Goal: Task Accomplishment & Management: Use online tool/utility

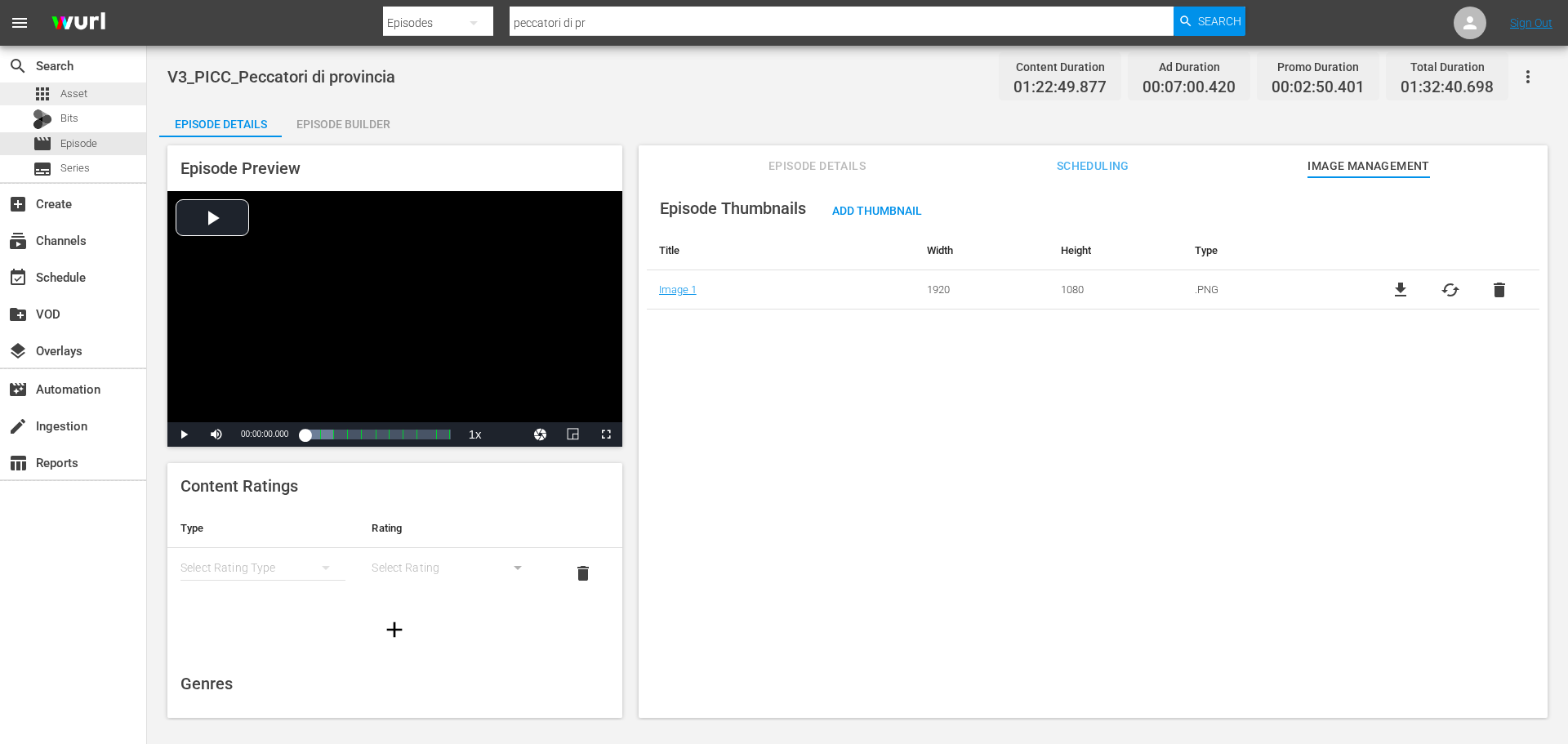
click at [120, 98] on div "apps Asset" at bounding box center [73, 94] width 146 height 23
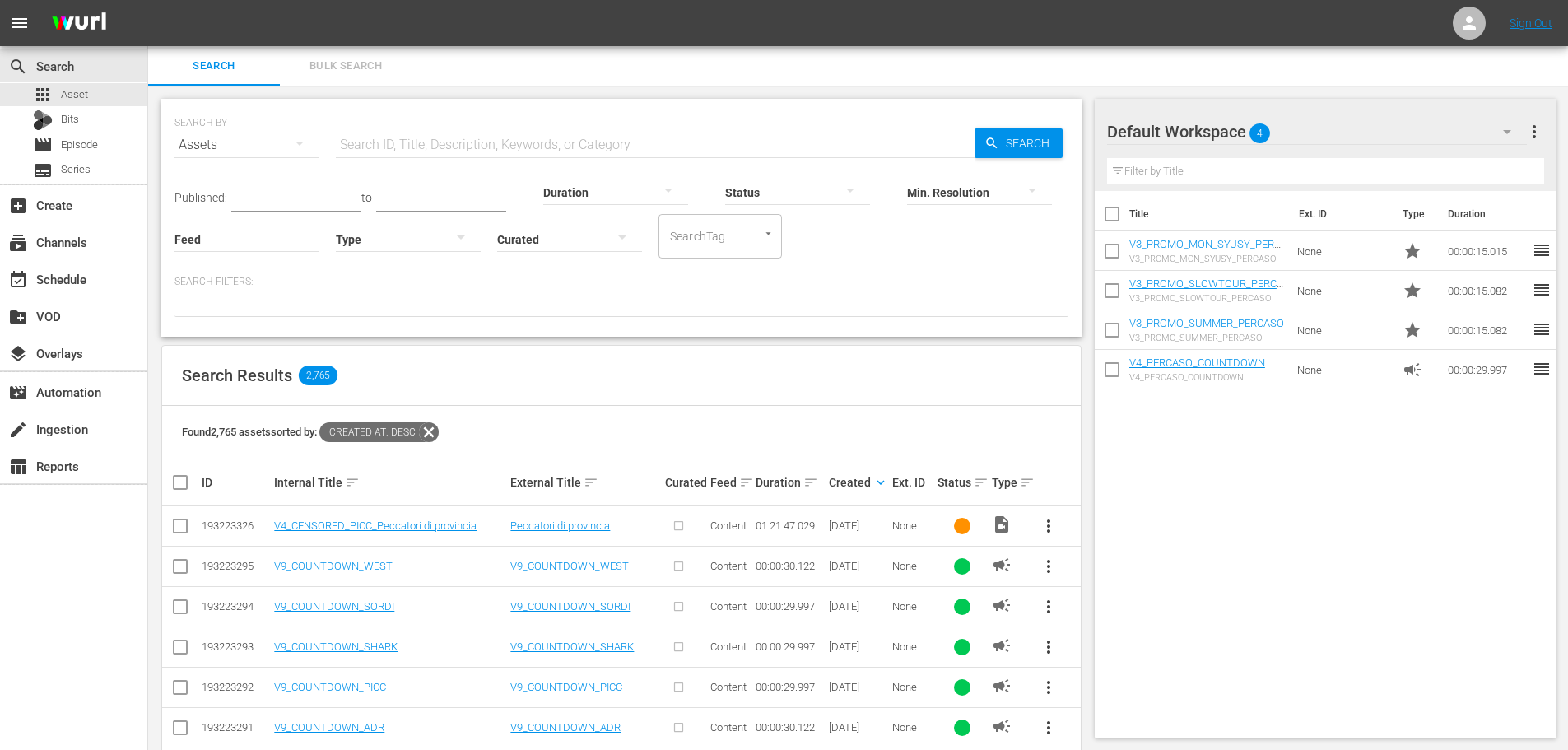
click at [432, 241] on div at bounding box center [408, 238] width 145 height 46
click at [379, 251] on div "Ad" at bounding box center [408, 263] width 145 height 26
click at [395, 158] on hr at bounding box center [655, 158] width 638 height 1
click at [397, 154] on input "text" at bounding box center [655, 144] width 638 height 39
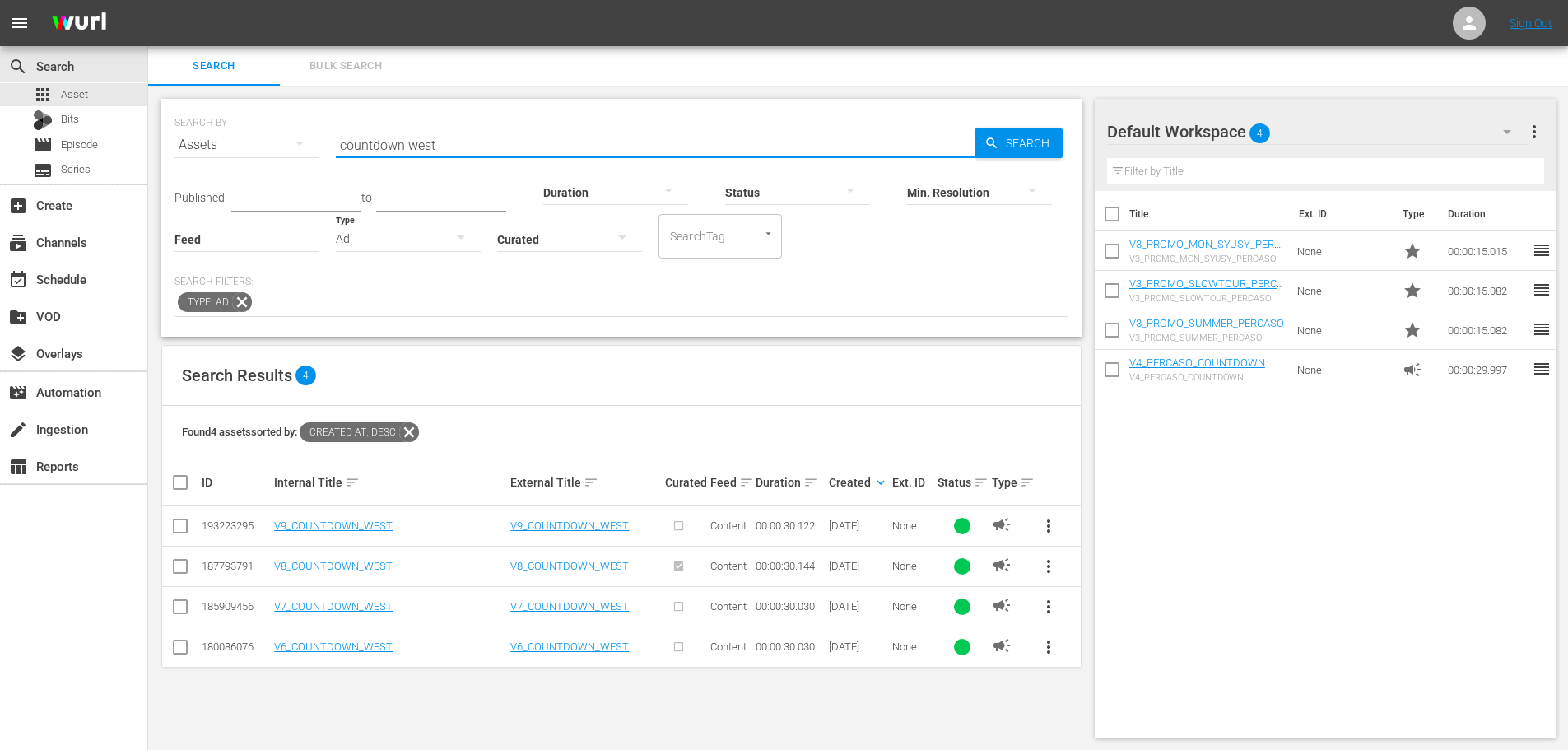
type input "countdown west"
click at [1044, 567] on span "more_vert" at bounding box center [1049, 566] width 20 height 20
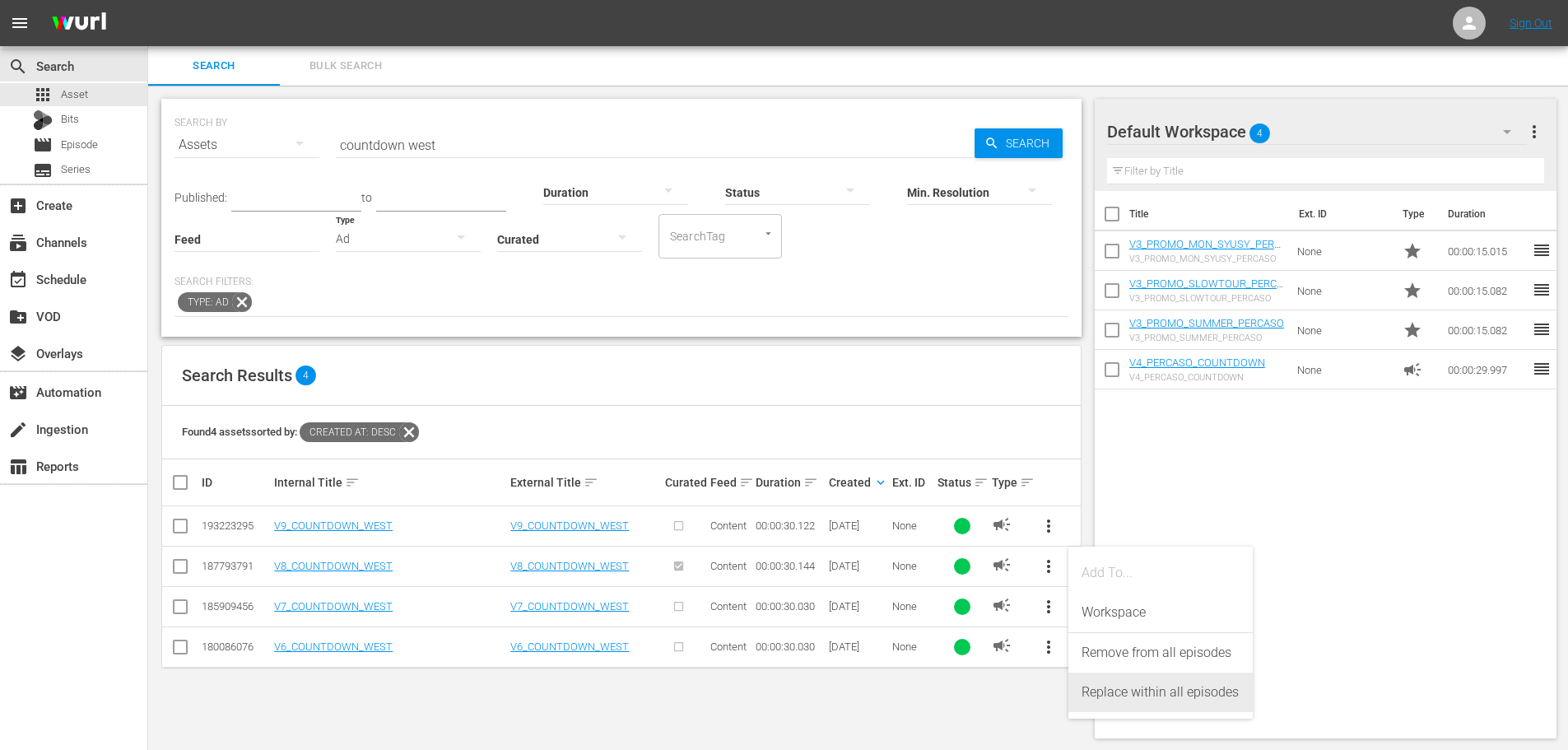
click at [1135, 685] on div "Replace within all episodes" at bounding box center [1160, 692] width 158 height 39
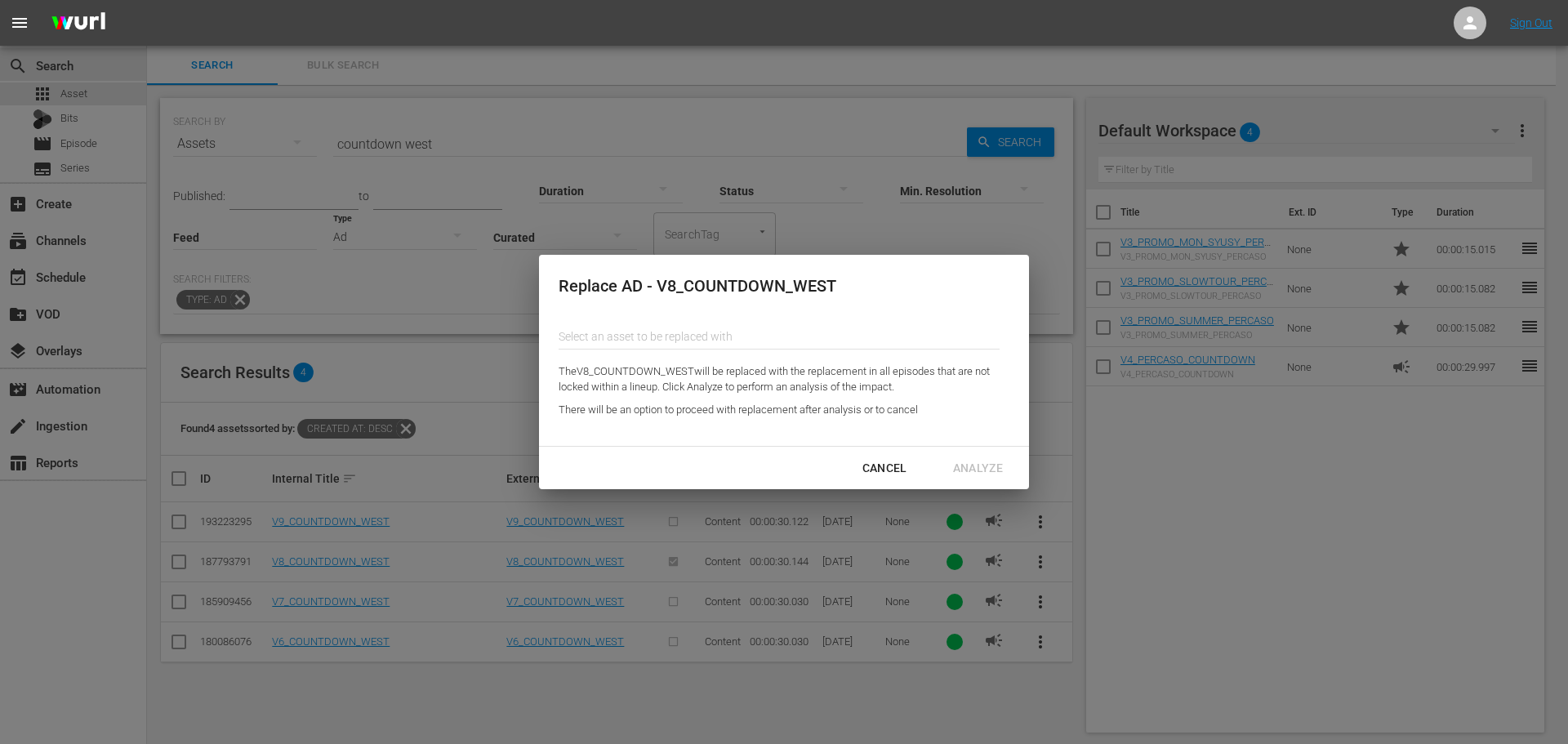
click at [648, 347] on input "text" at bounding box center [779, 336] width 441 height 39
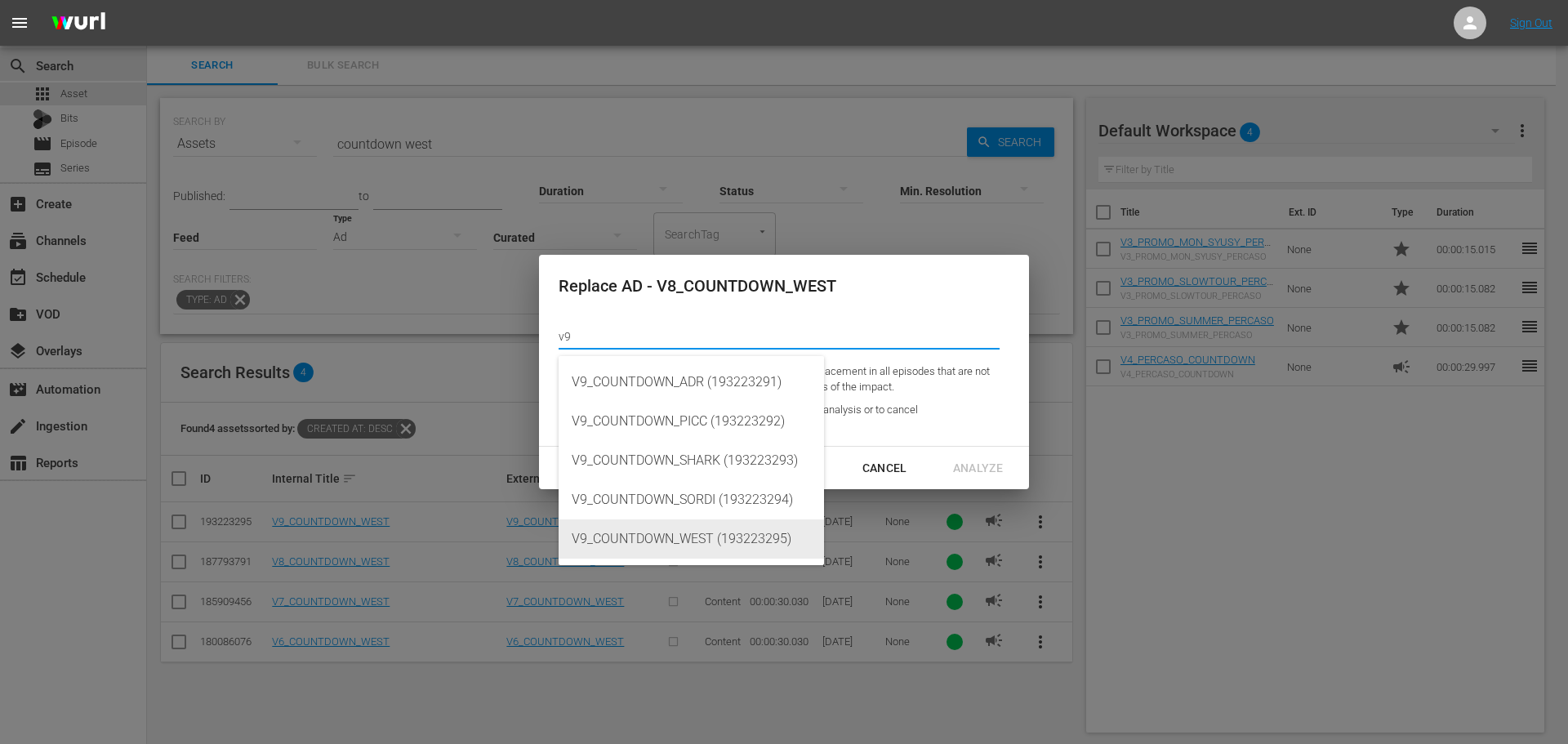
click at [678, 547] on div "V9_COUNTDOWN_WEST (193223295)" at bounding box center [692, 539] width 239 height 39
type input "V9_COUNTDOWN_WEST (193223295)"
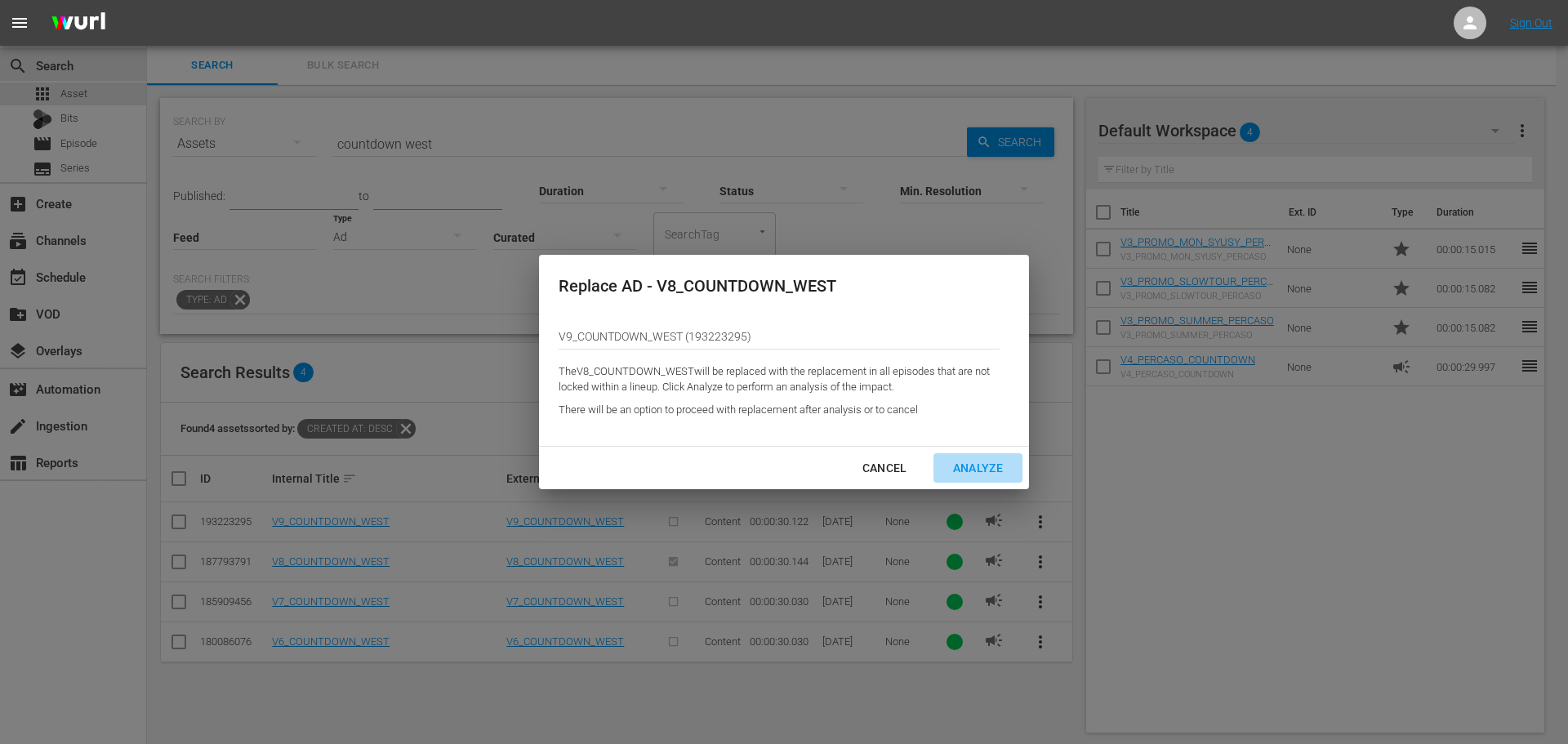
click at [969, 471] on div "Analyze" at bounding box center [978, 468] width 76 height 21
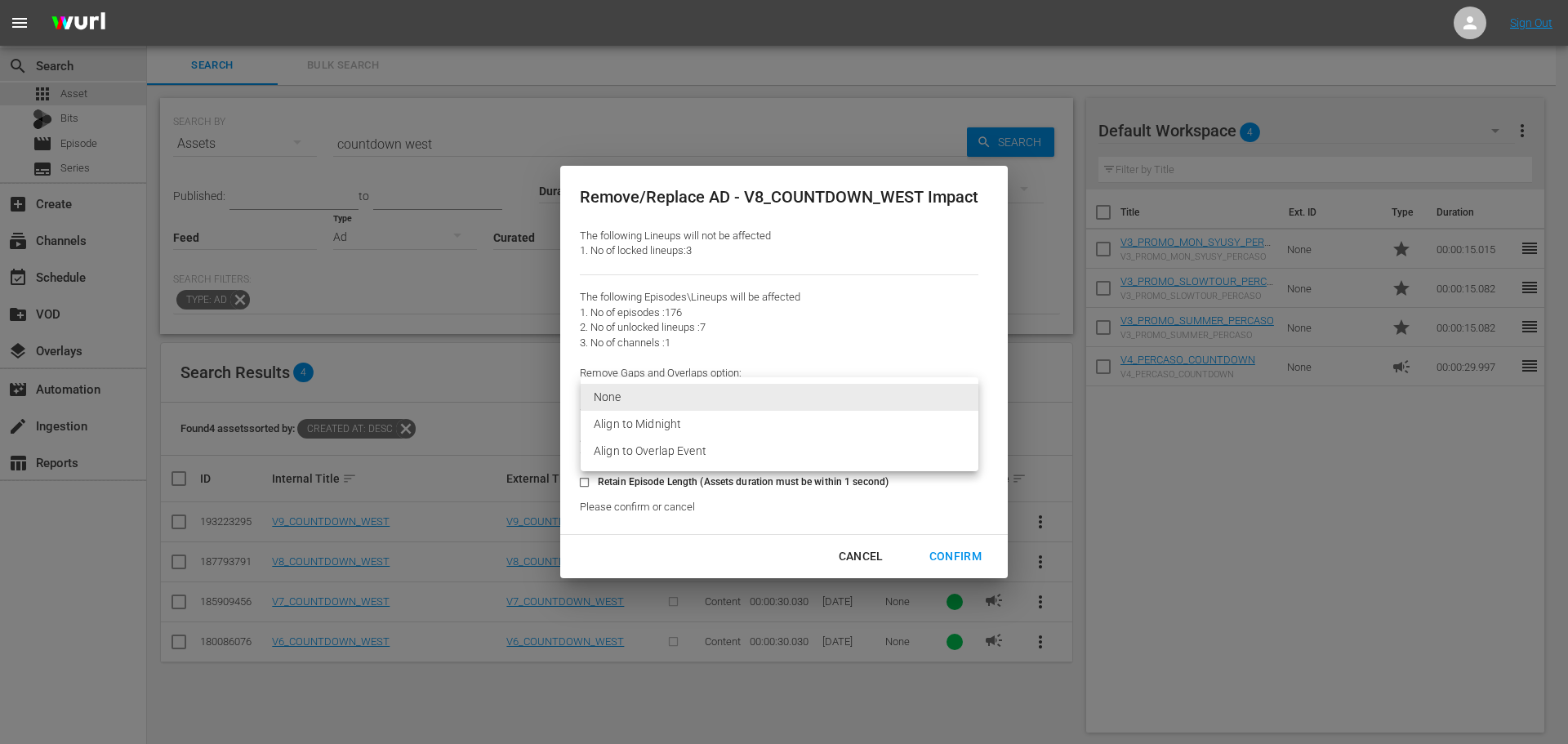
click at [941, 399] on body "menu Sign Out search Search apps Asset Bits movie Episode subtitles Series add_…" at bounding box center [784, 372] width 1568 height 744
click at [821, 450] on li "Align to Overlap Event" at bounding box center [780, 451] width 397 height 27
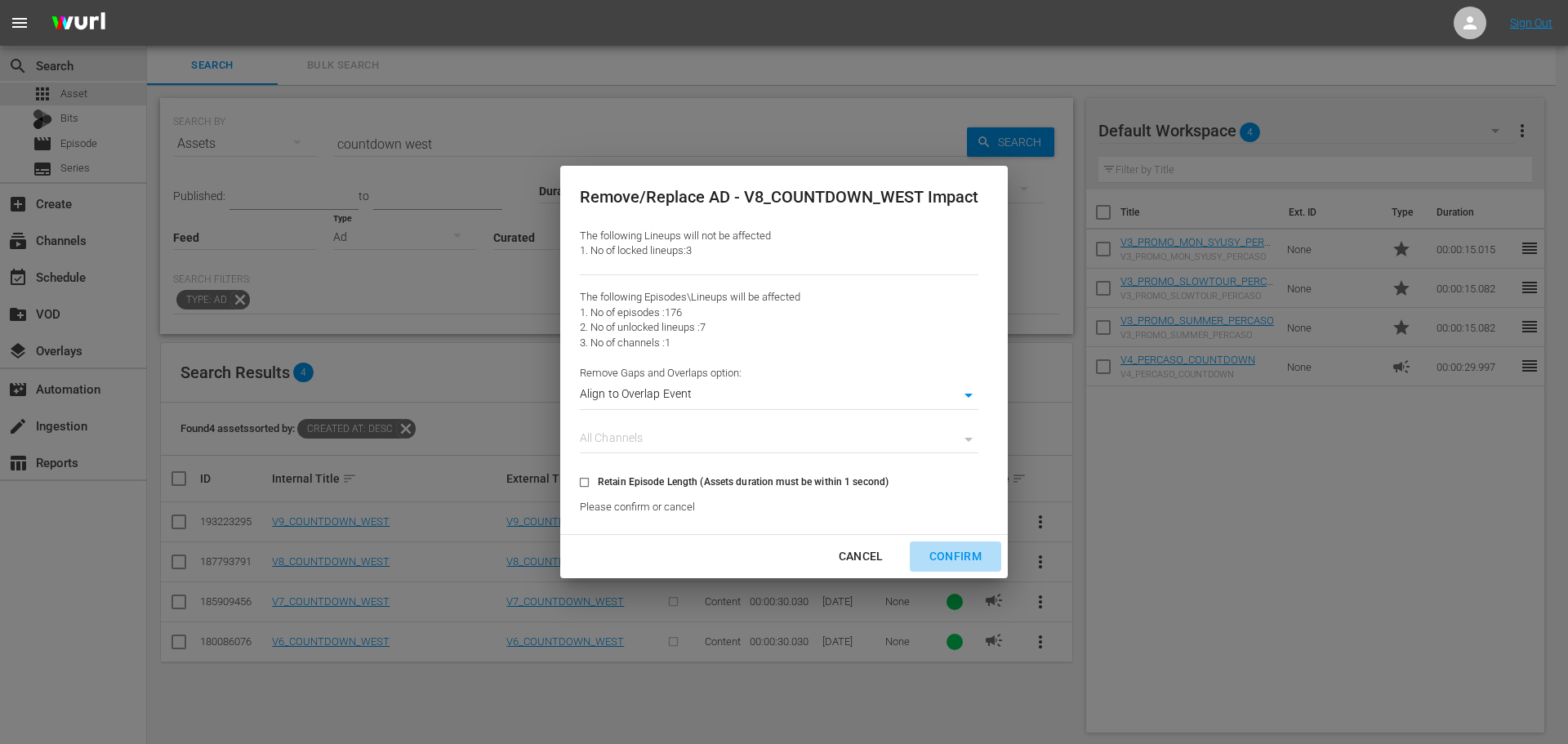
click at [969, 558] on div "Confirm" at bounding box center [955, 556] width 78 height 21
type input "0"
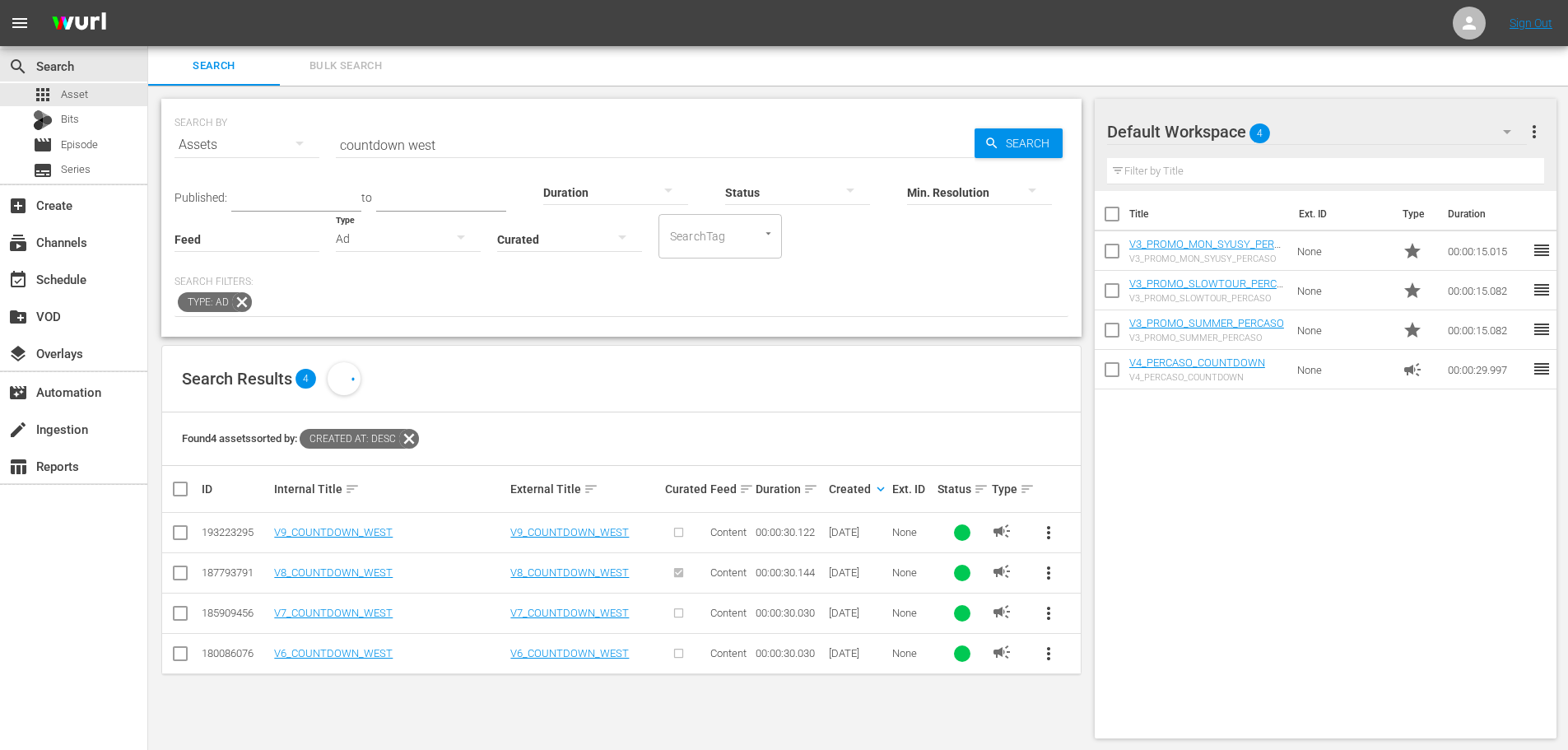
scroll to position [2, 0]
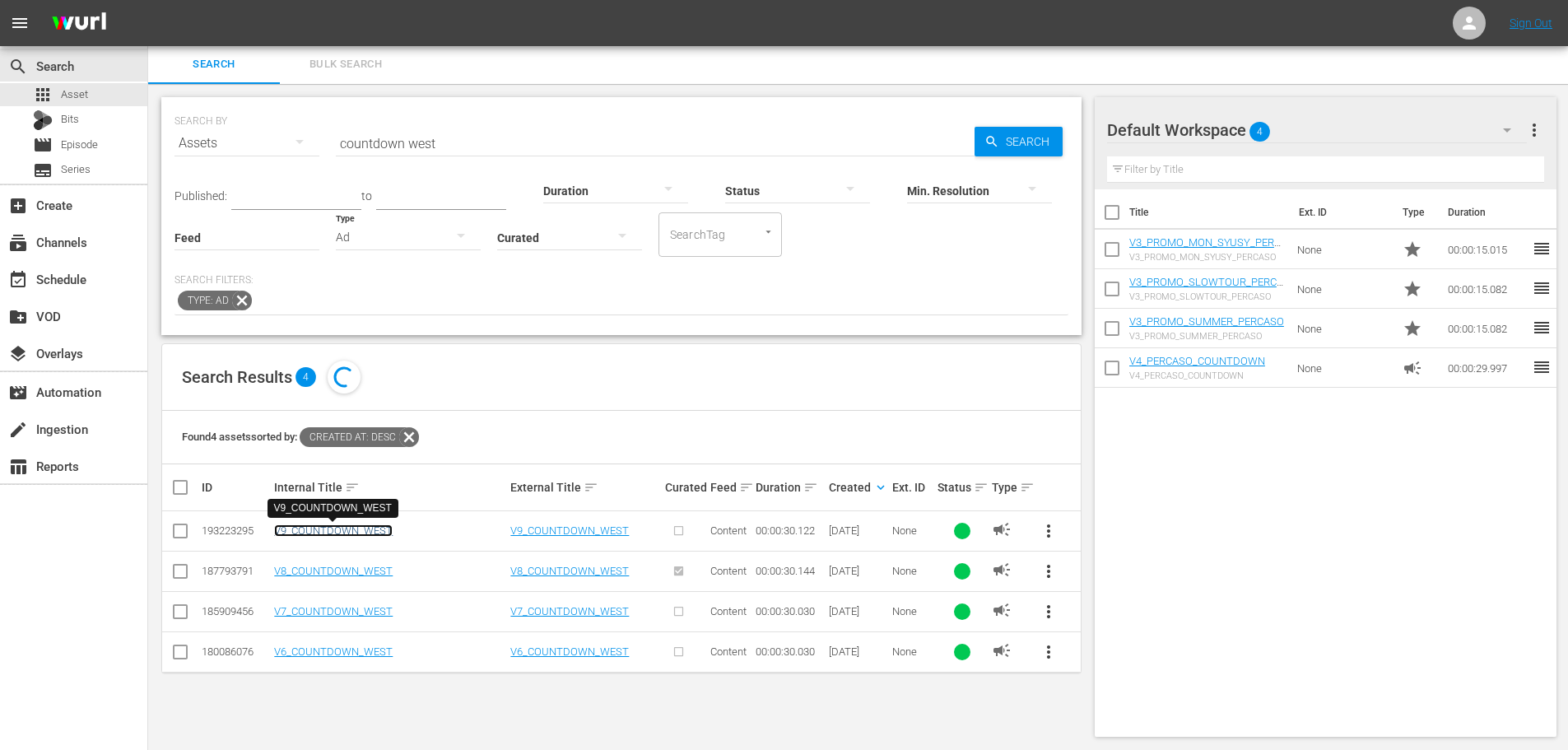
click at [377, 535] on link "V9_COUNTDOWN_WEST" at bounding box center [333, 530] width 118 height 13
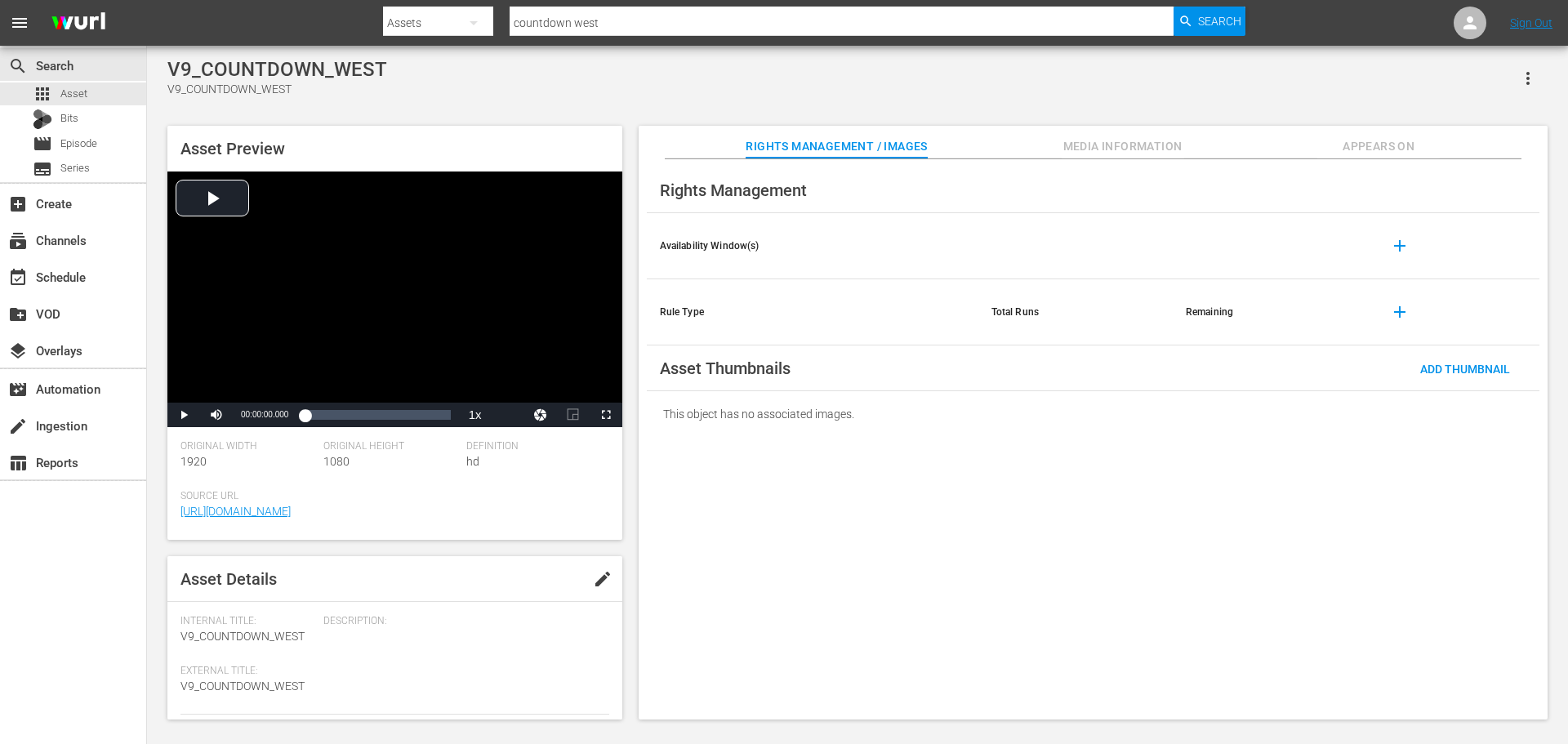
click at [1369, 154] on span "Appears On" at bounding box center [1378, 146] width 122 height 21
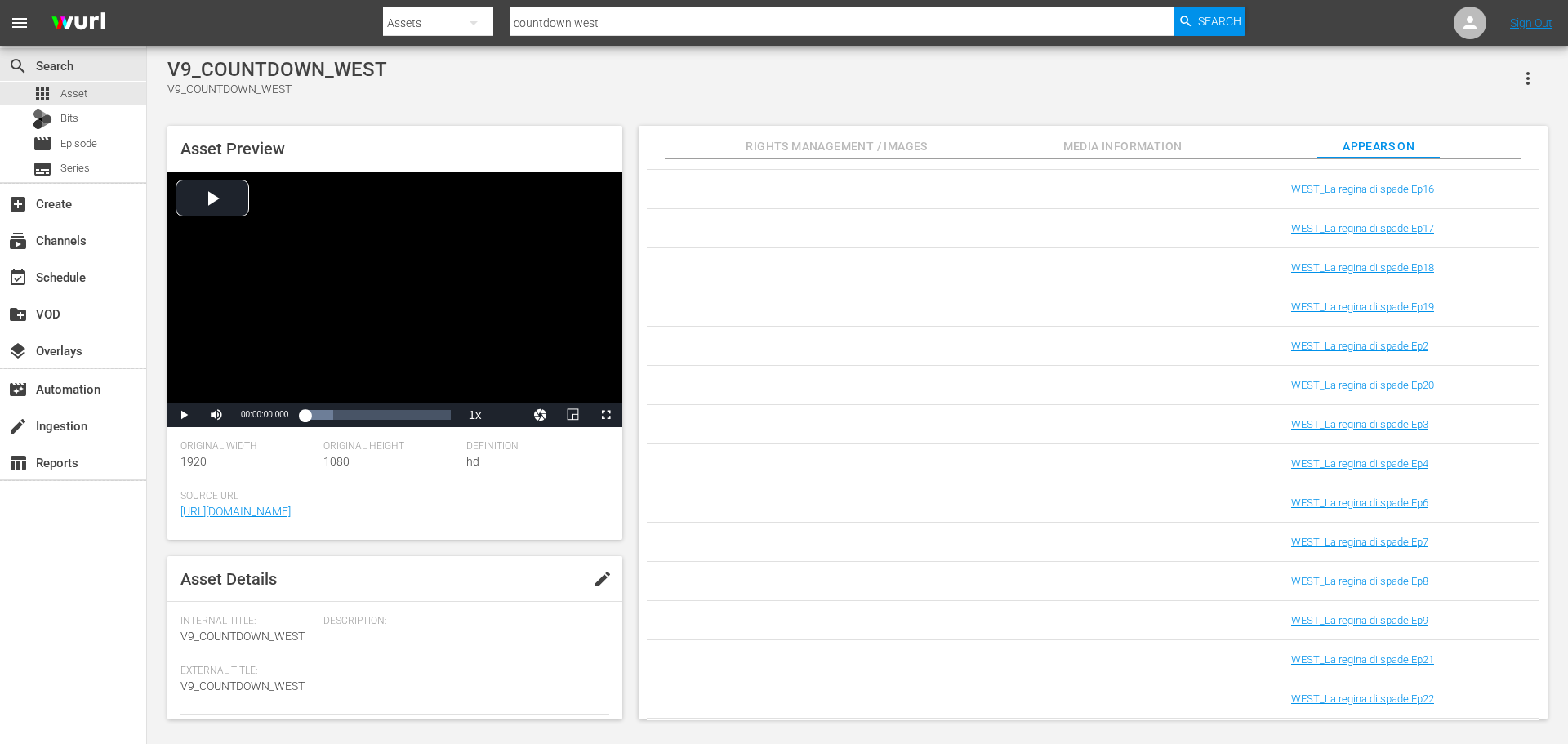
scroll to position [6447, 0]
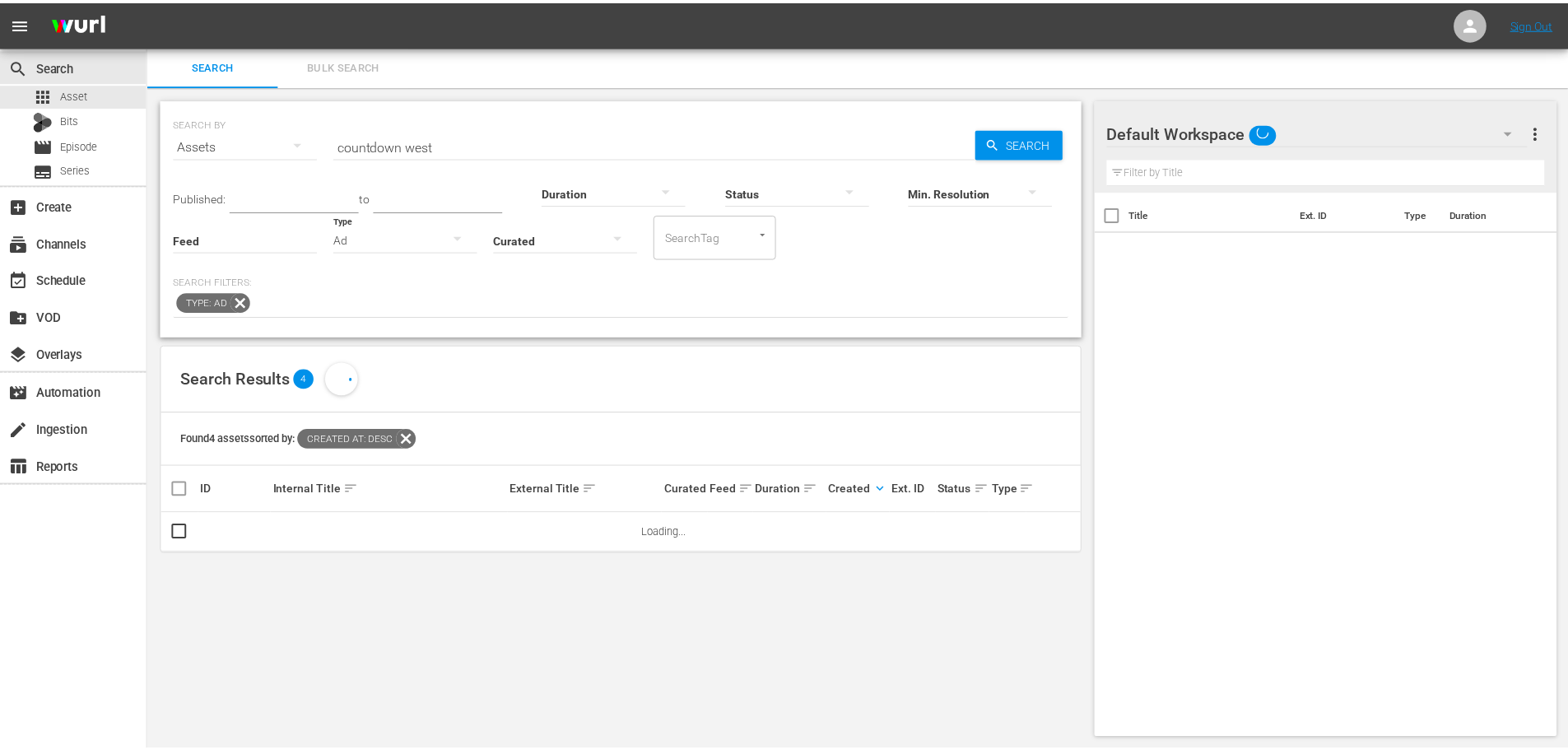
scroll to position [2, 0]
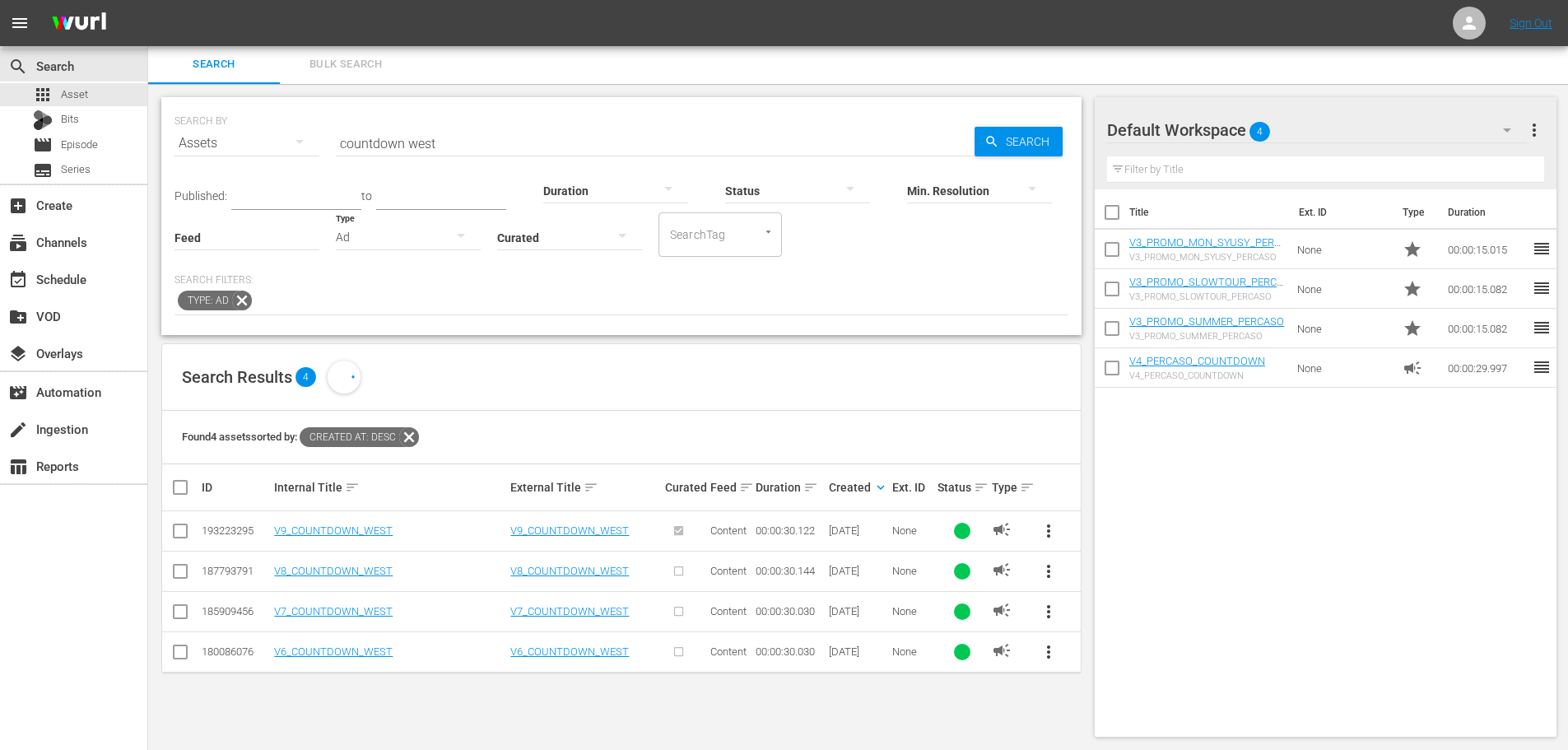
click at [448, 130] on input "countdown west" at bounding box center [655, 142] width 638 height 39
type input "countdown sordi"
click at [1043, 569] on span "more_vert" at bounding box center [1049, 572] width 20 height 20
click at [725, 363] on div "Search Results 4" at bounding box center [622, 378] width 918 height 67
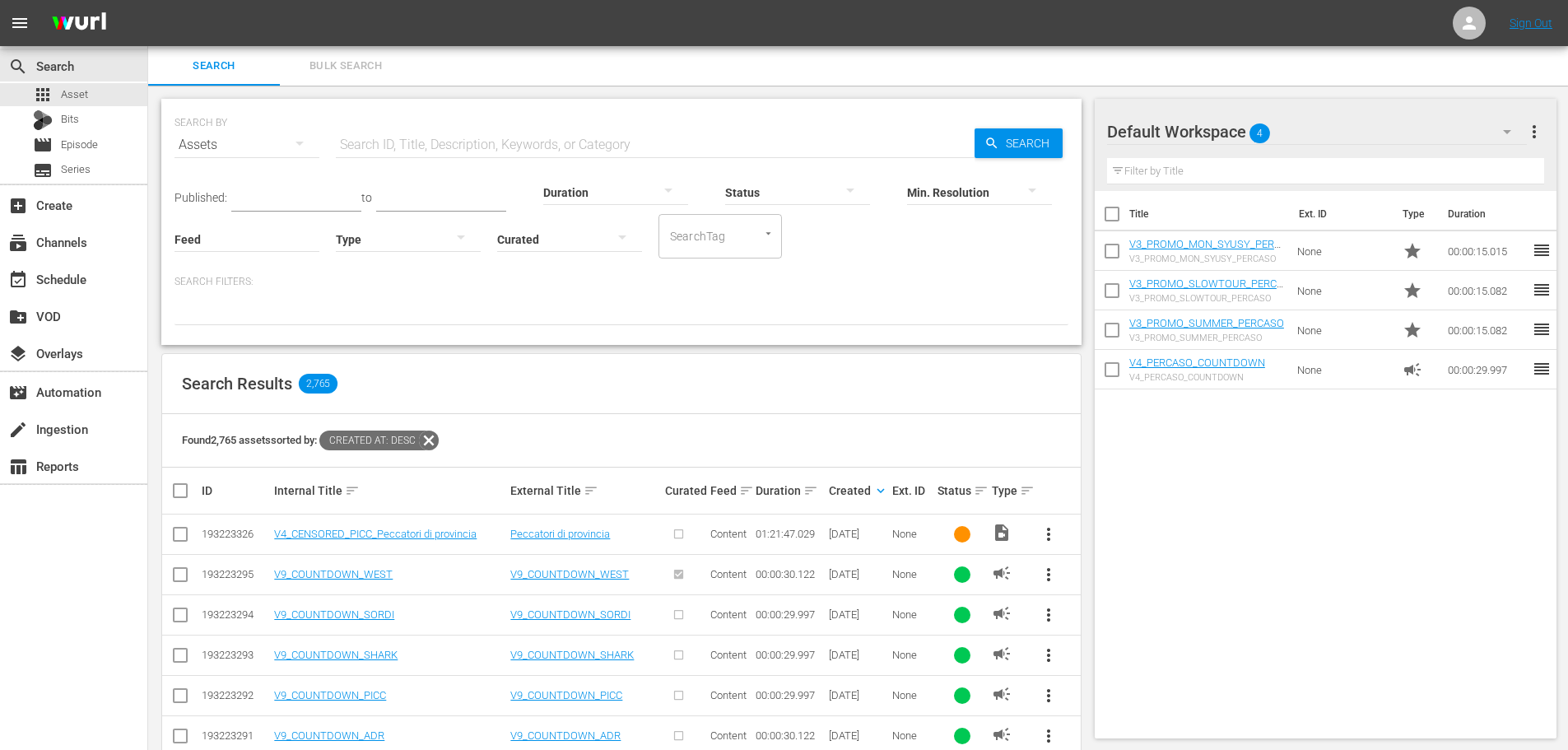
click at [374, 149] on input "text" at bounding box center [655, 144] width 638 height 39
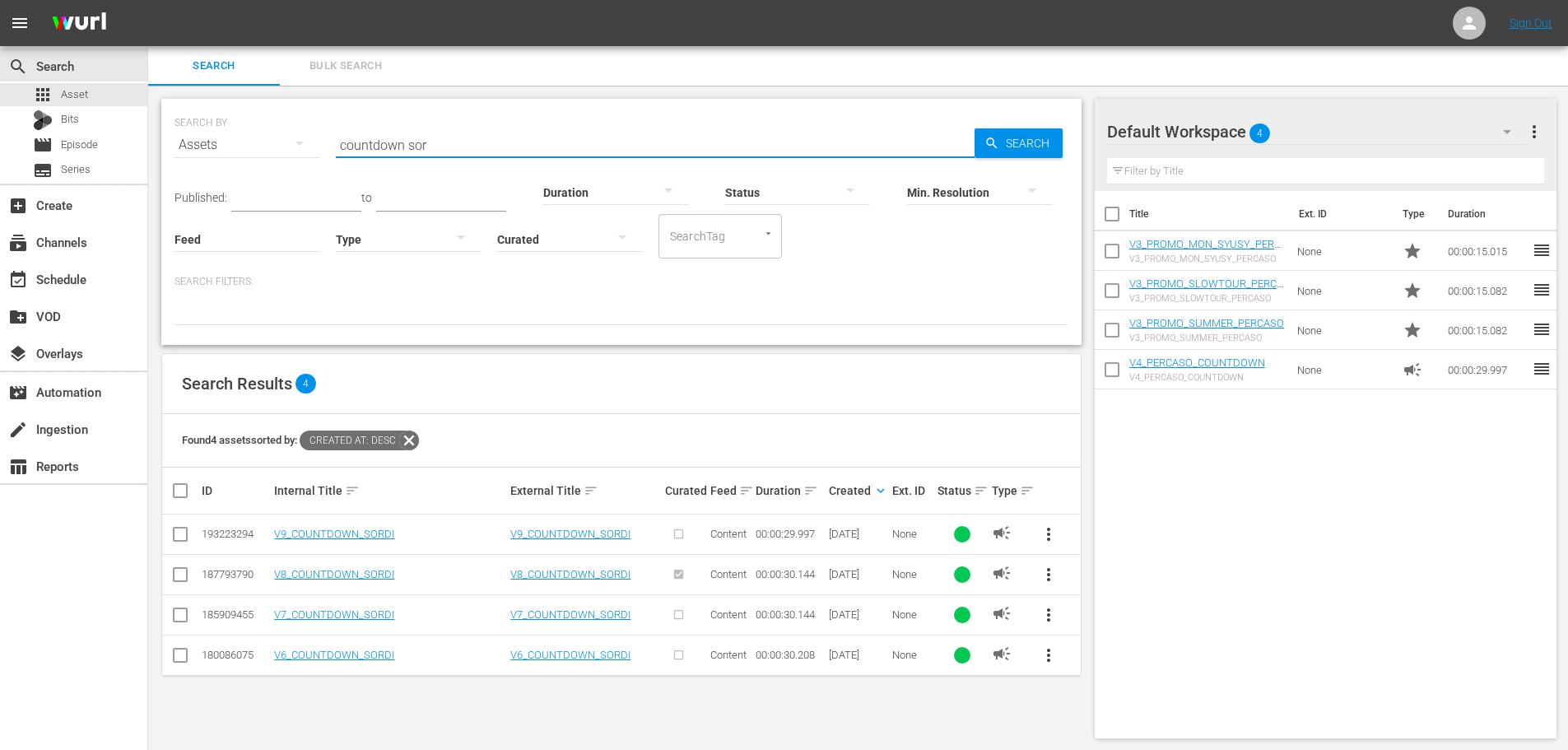
type input "countdown sor"
click at [1051, 571] on span "more_vert" at bounding box center [1049, 575] width 20 height 20
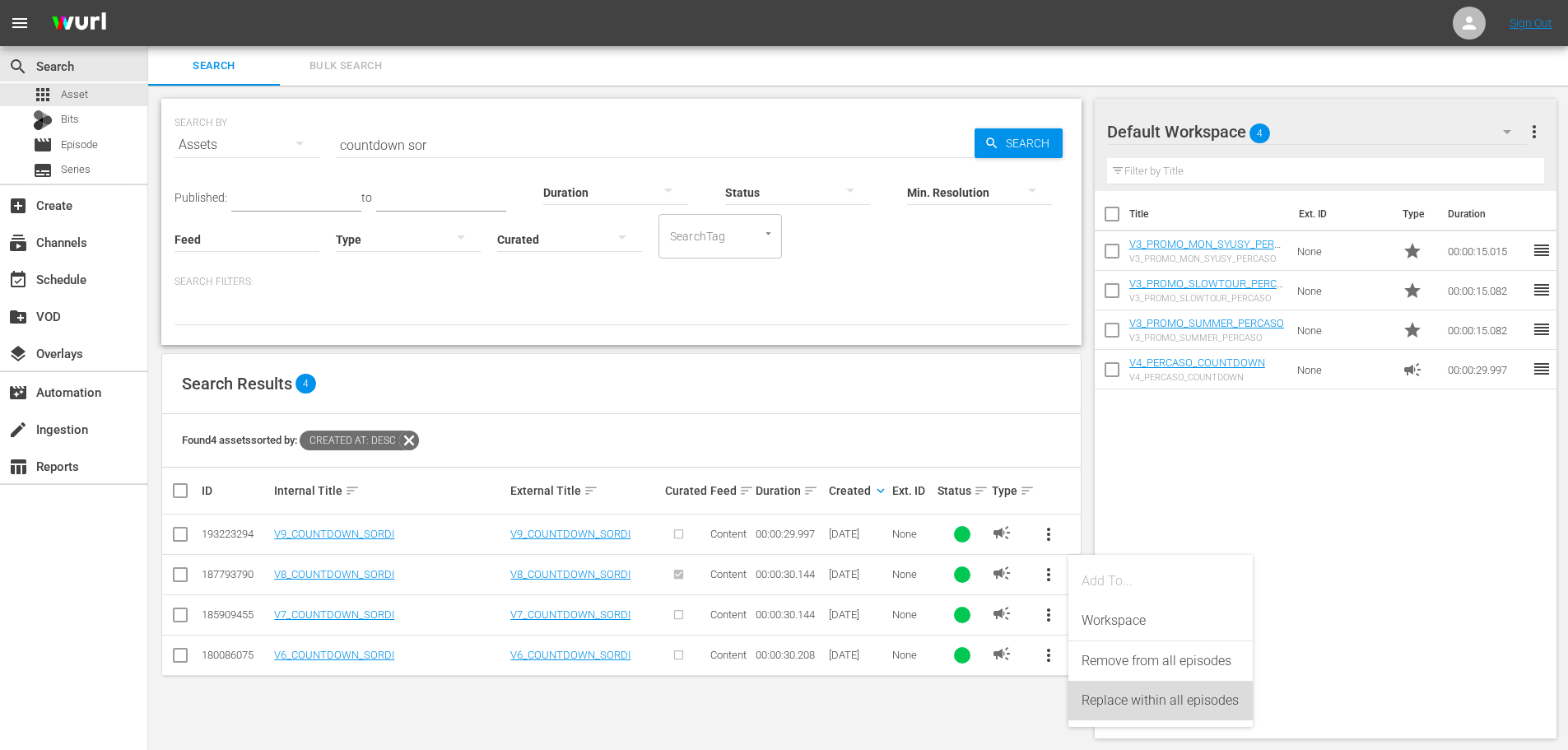
click at [1146, 708] on div "Replace within all episodes" at bounding box center [1160, 700] width 158 height 39
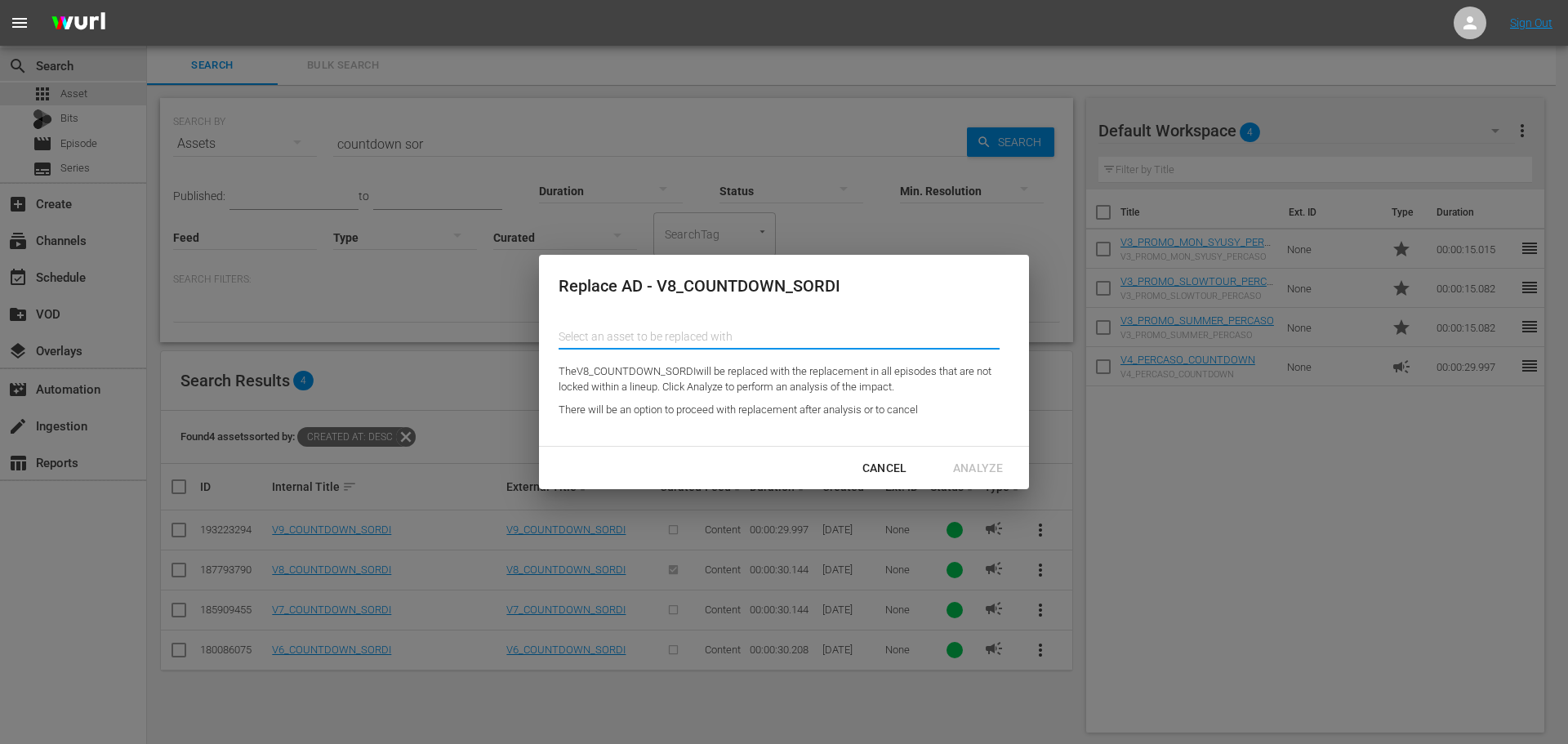
click at [747, 347] on input "text" at bounding box center [779, 336] width 441 height 39
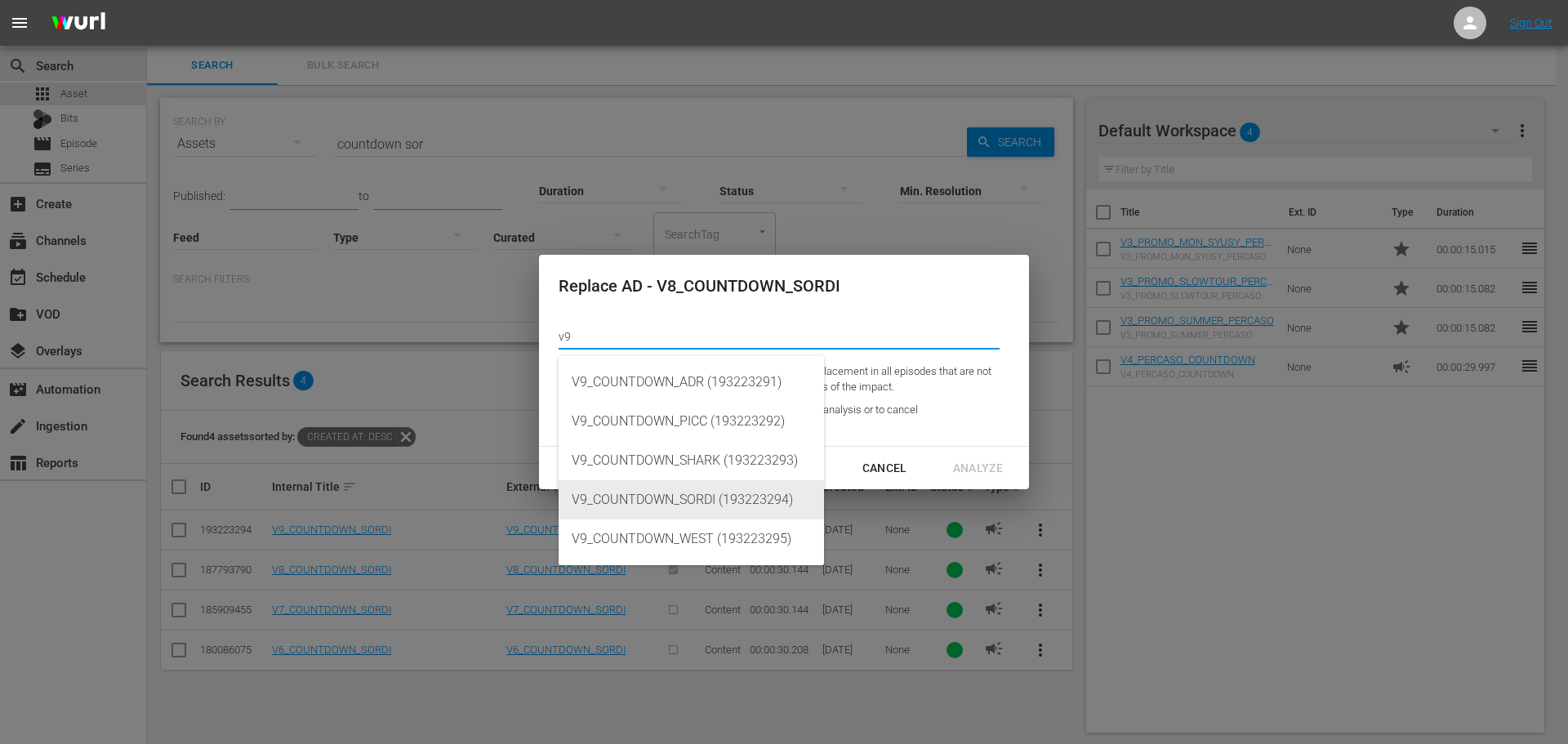
click at [767, 493] on div "V9_COUNTDOWN_SORDI (193223294)" at bounding box center [692, 500] width 239 height 39
type input "V9_COUNTDOWN_SORDI (193223294)"
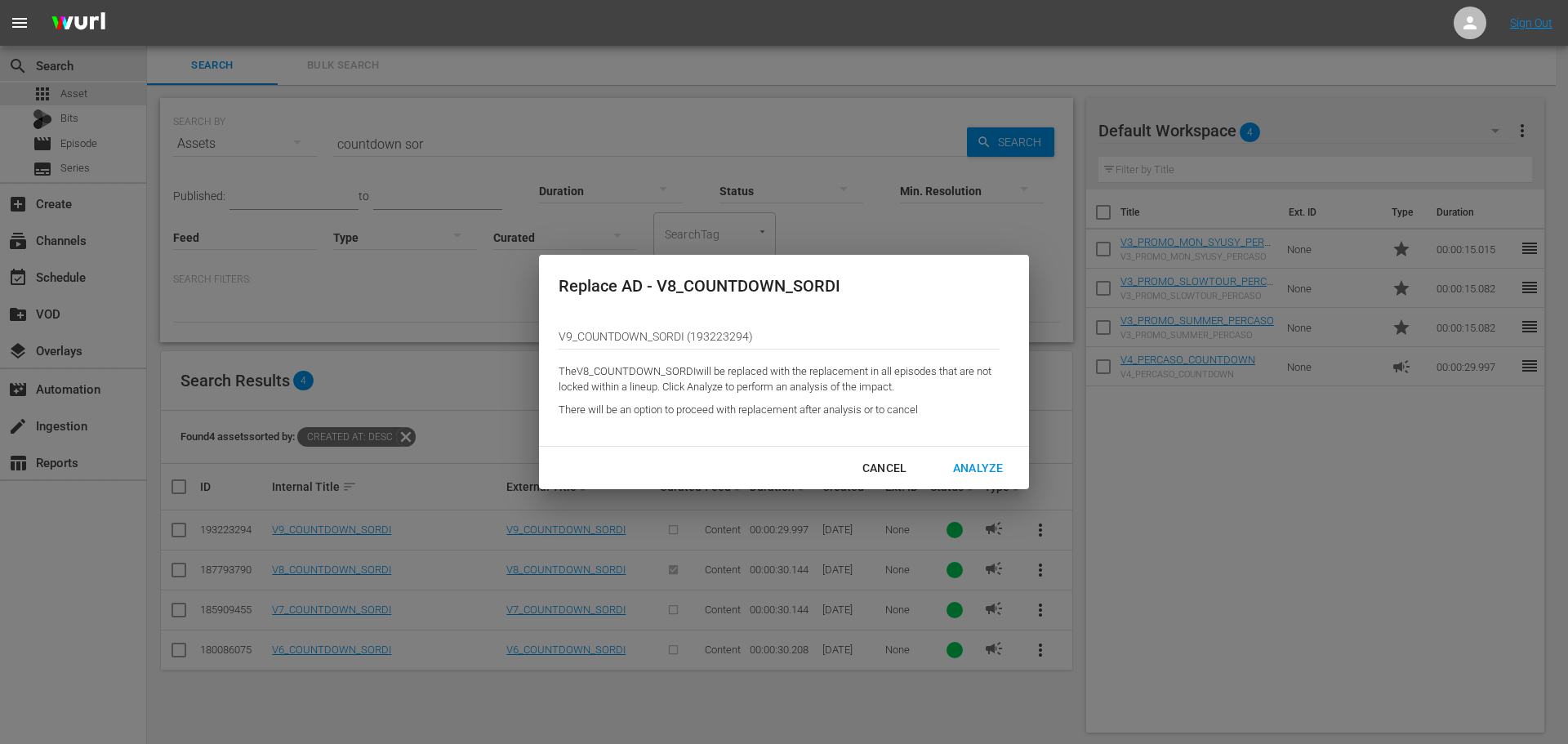
click at [1001, 464] on div "Analyze" at bounding box center [978, 468] width 76 height 21
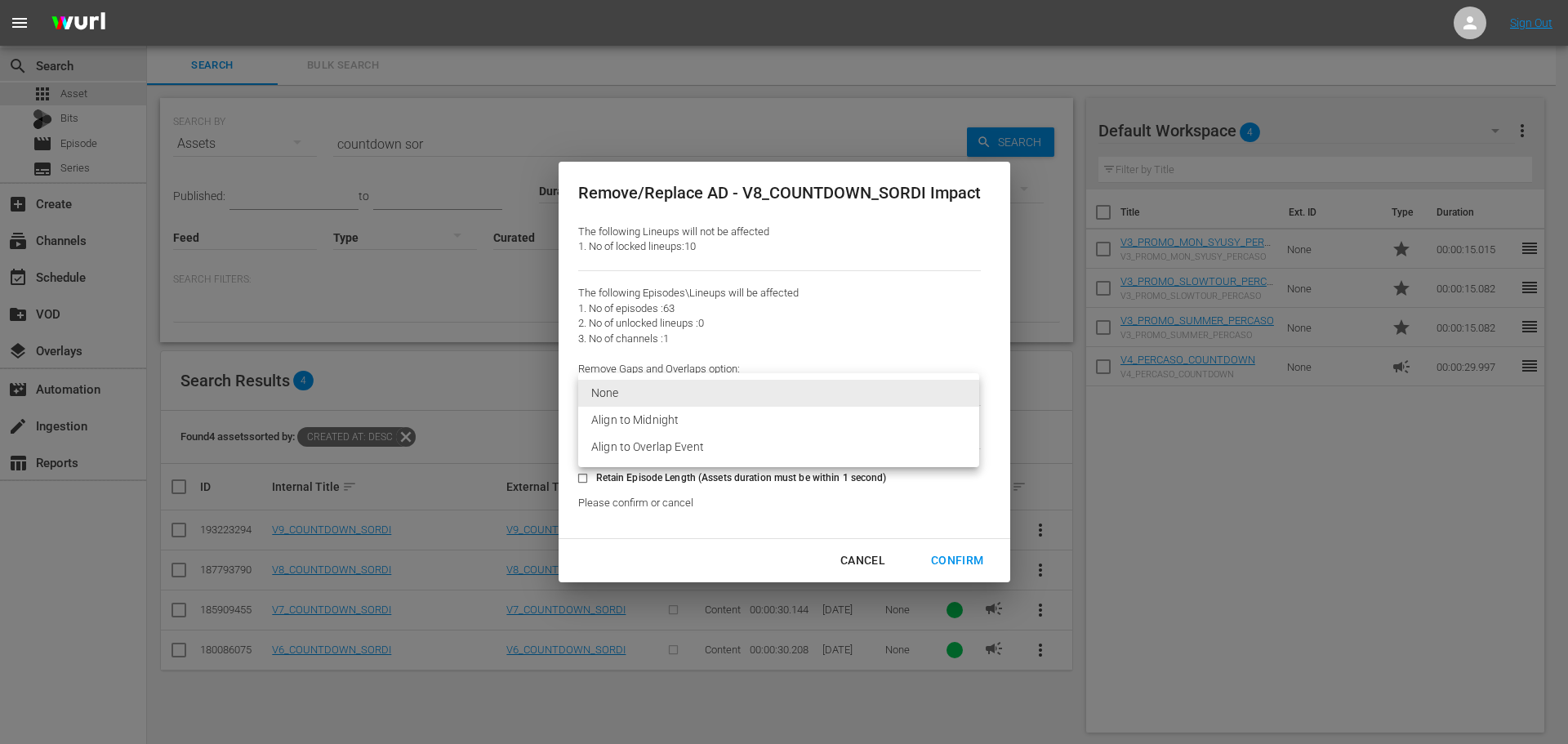
click at [788, 388] on body "menu Sign Out search Search apps Asset Bits movie Episode subtitles Series add_…" at bounding box center [784, 372] width 1568 height 744
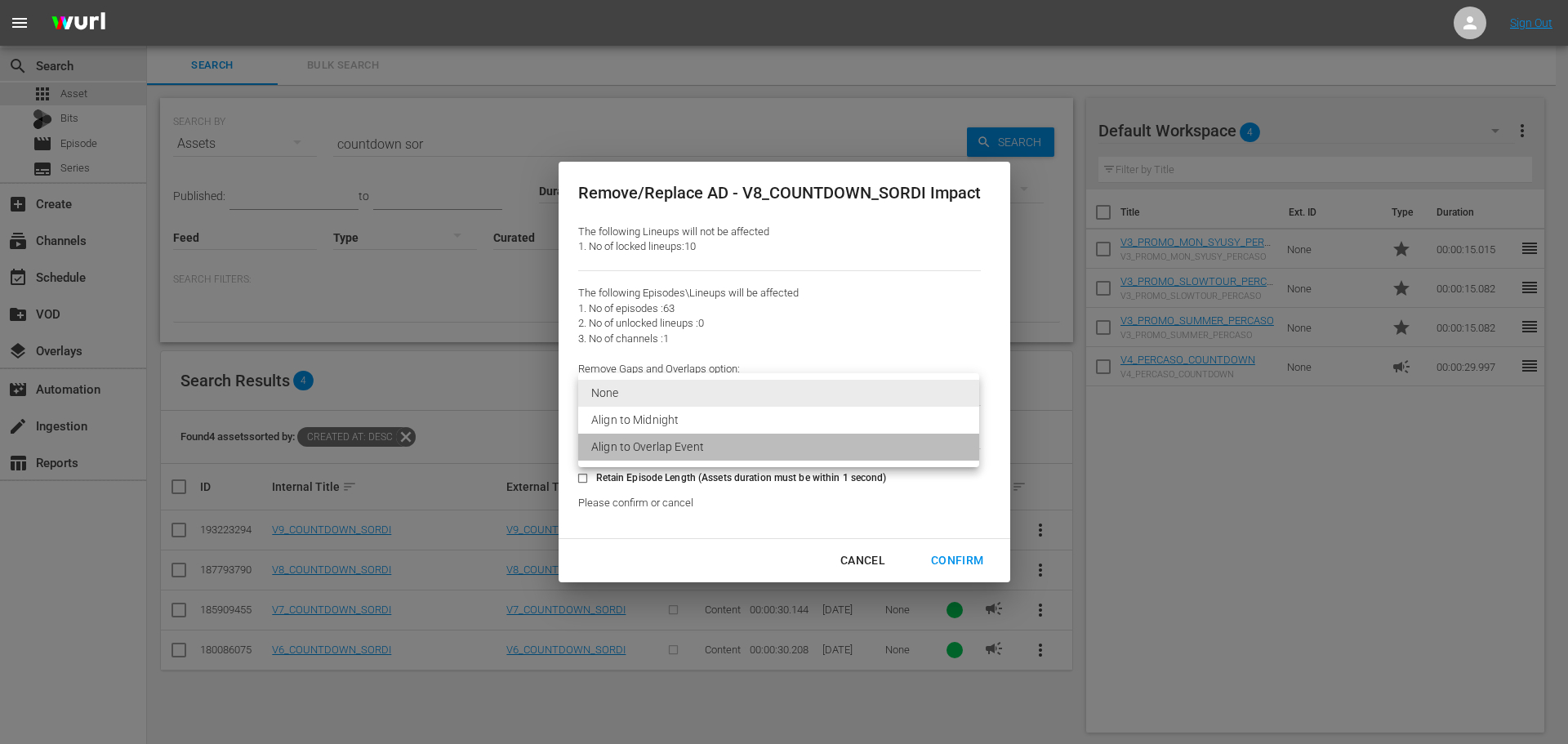
click at [748, 437] on li "Align to Overlap Event" at bounding box center [779, 447] width 401 height 27
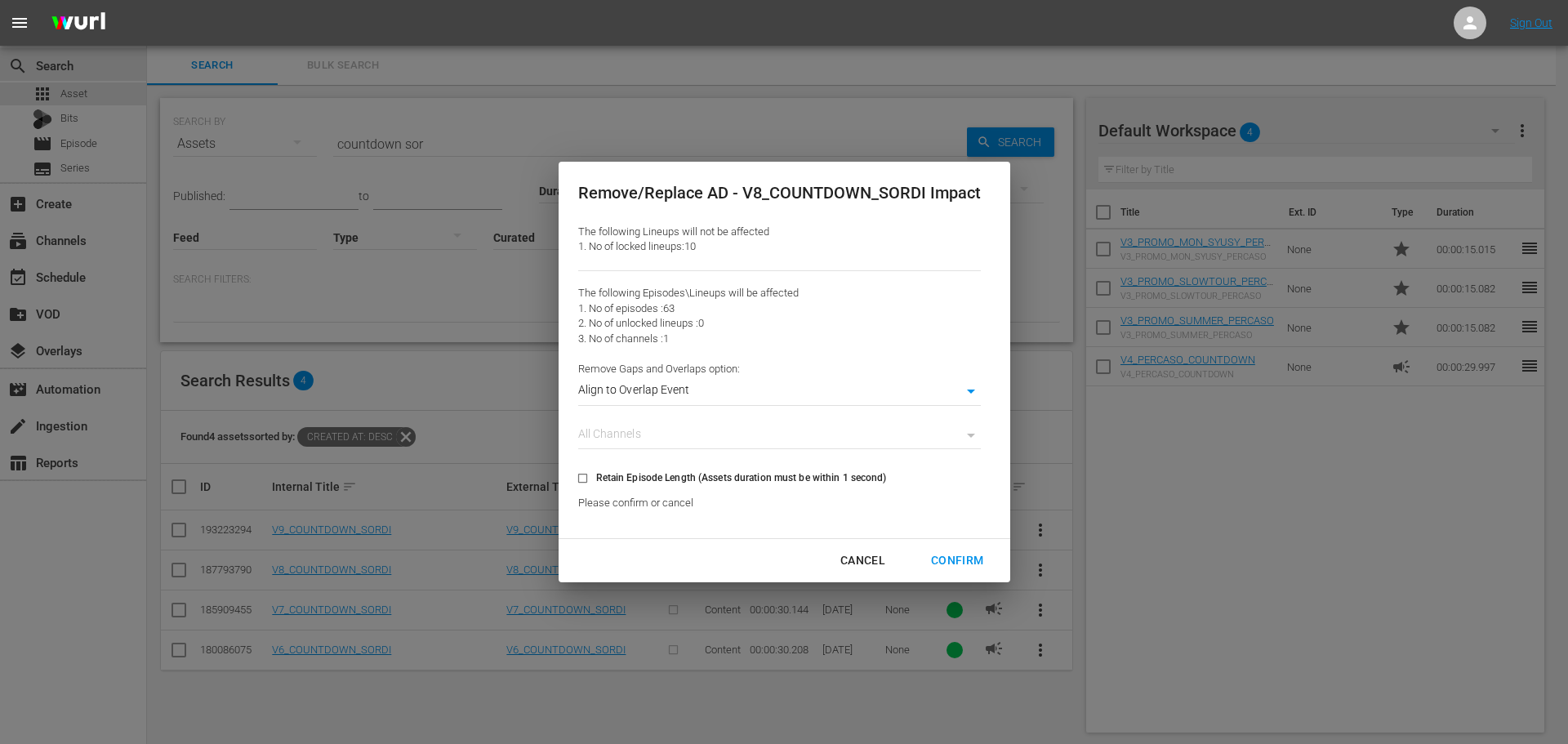
click at [955, 560] on div "Confirm" at bounding box center [957, 560] width 78 height 21
type input "0"
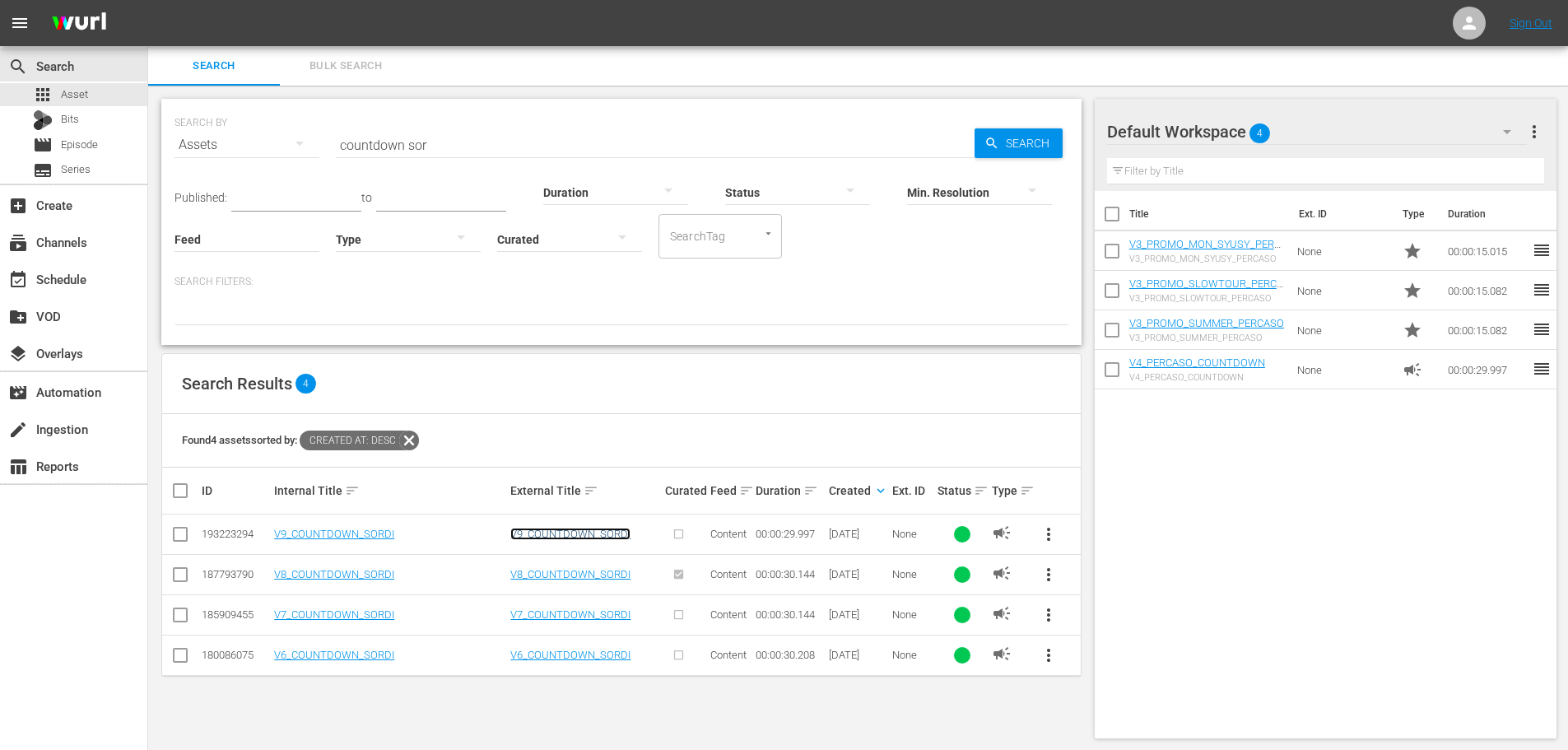
click at [602, 537] on link "V9_COUNTDOWN_SORDI" at bounding box center [570, 534] width 120 height 13
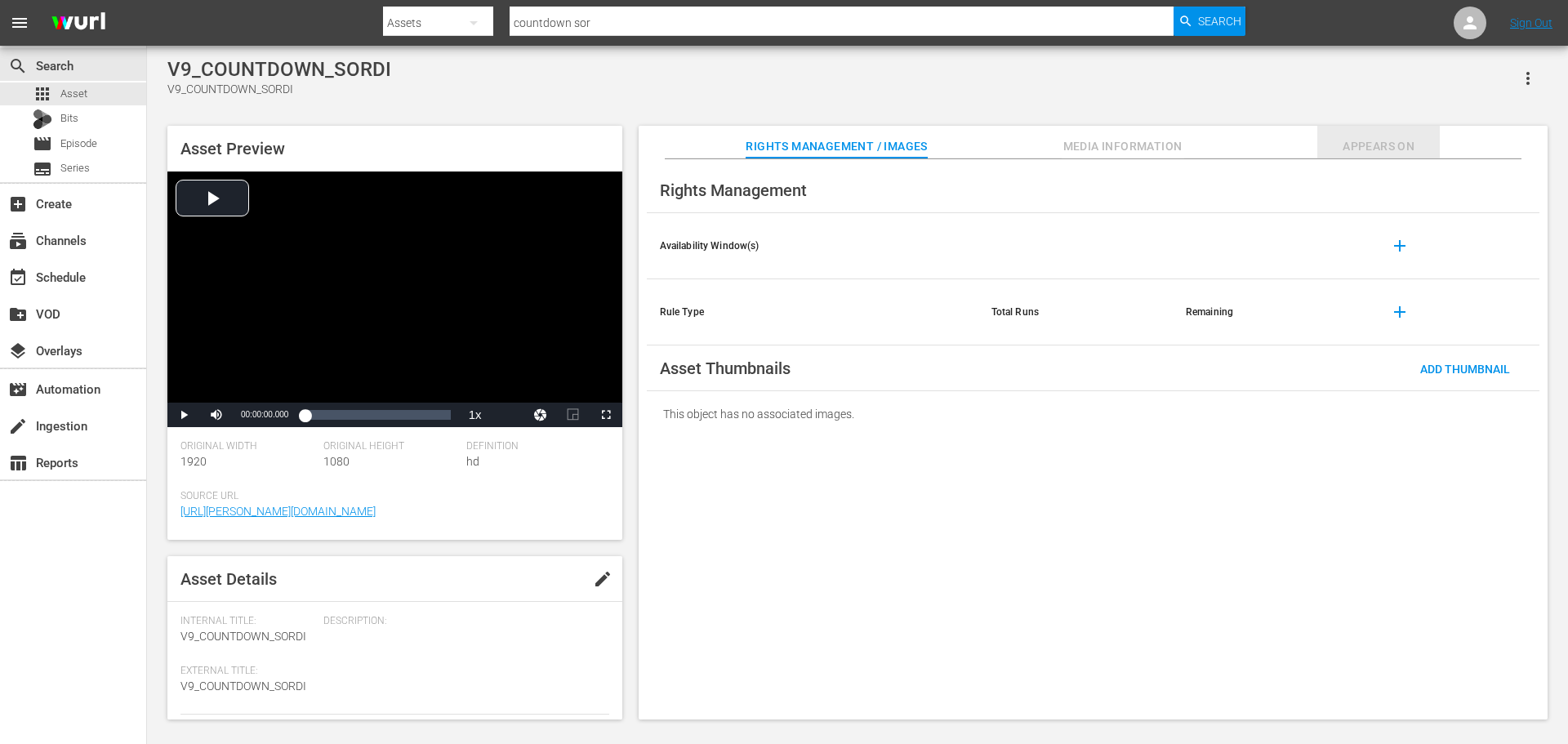
click at [1380, 140] on span "Appears On" at bounding box center [1378, 146] width 122 height 21
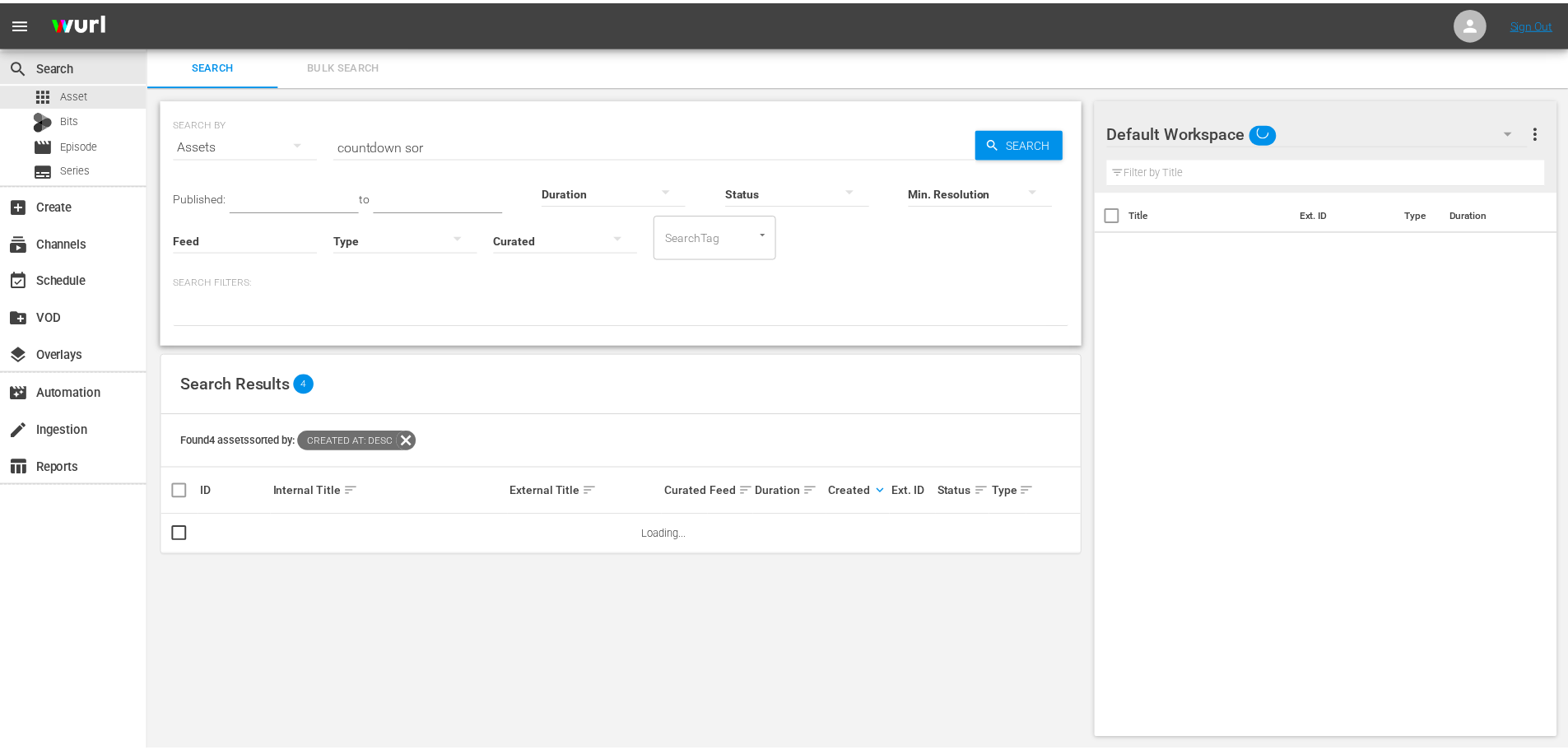
scroll to position [2, 0]
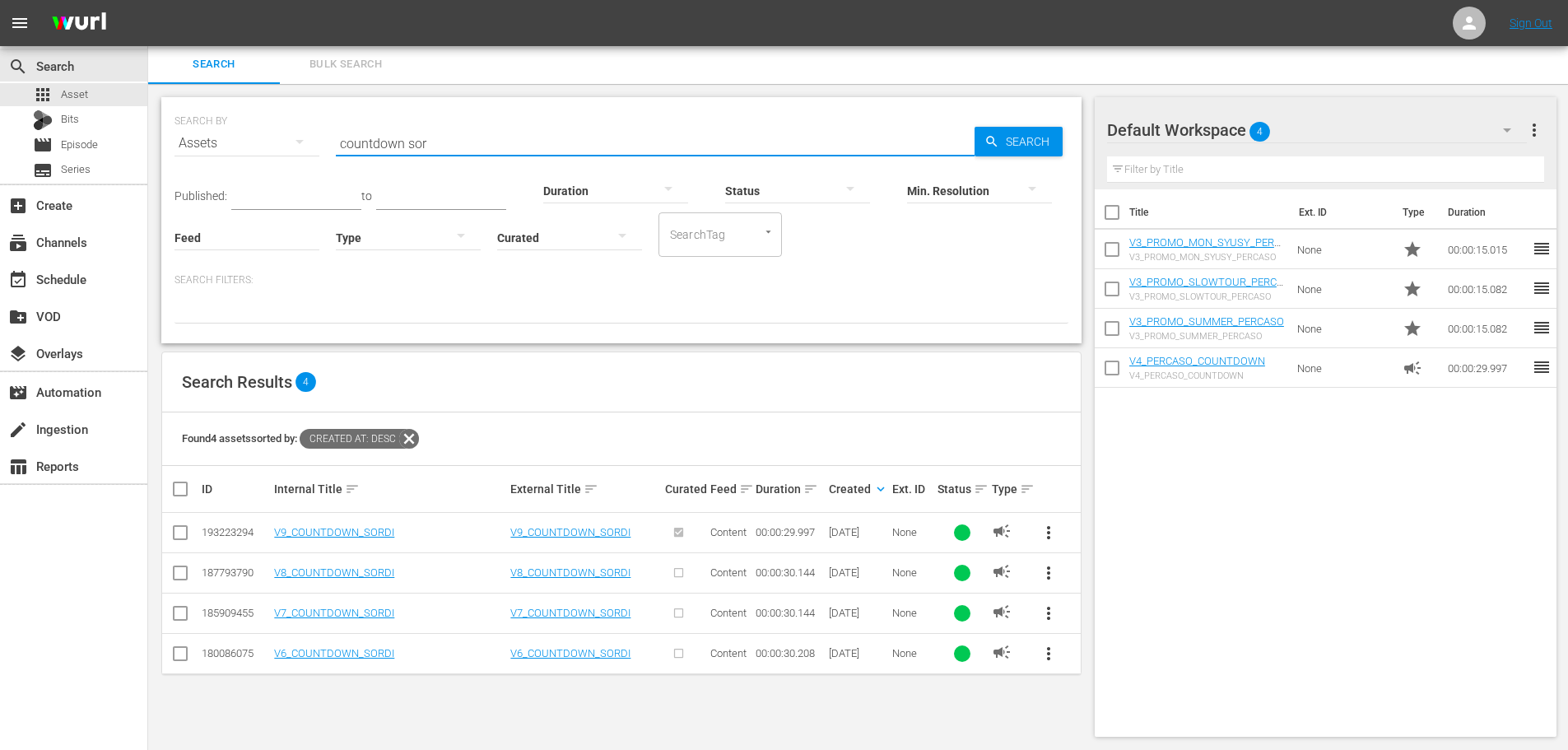
click at [476, 133] on input "countdown sor" at bounding box center [655, 142] width 638 height 39
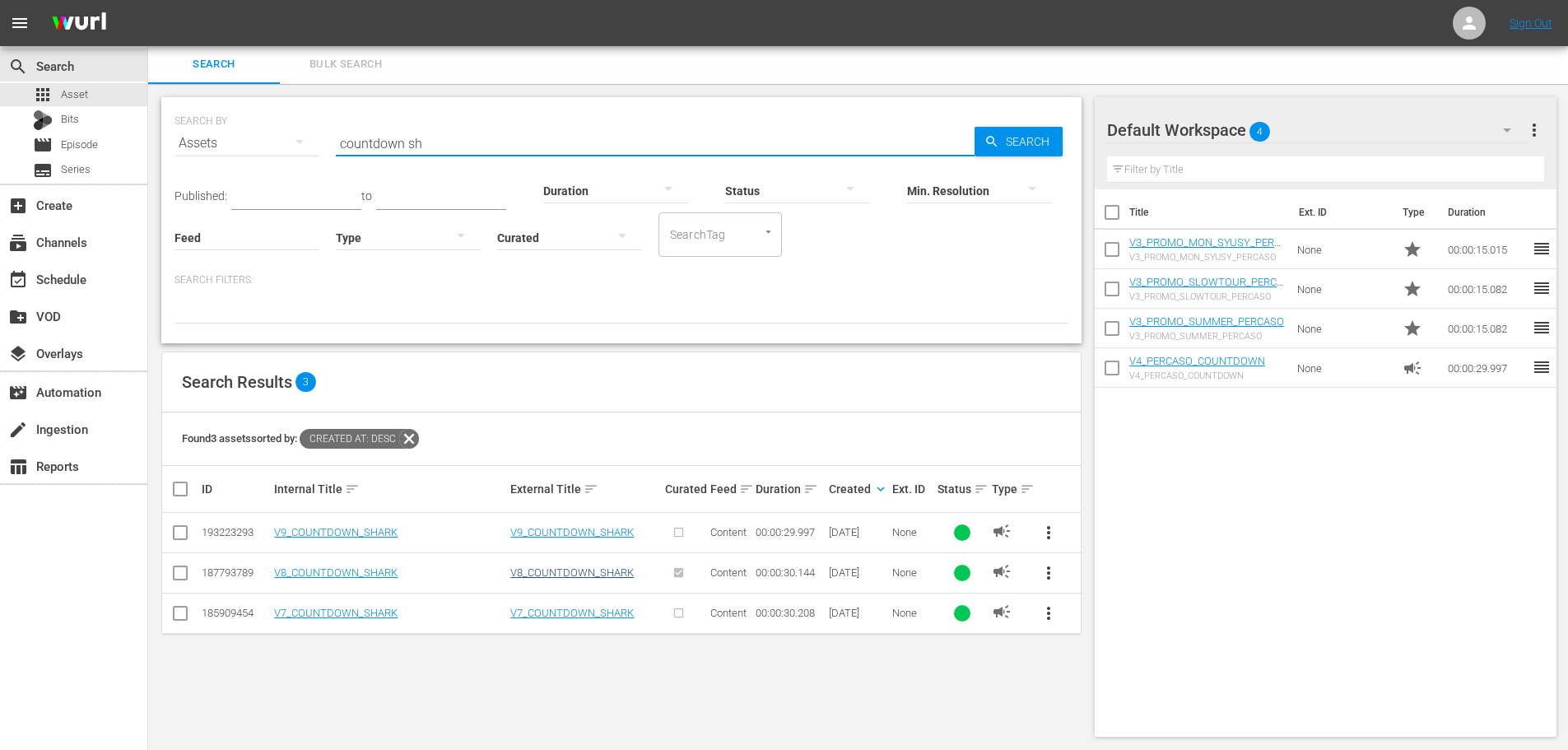
type input "countdown sh"
click at [592, 573] on link "V8_COUNTDOWN_SHARK" at bounding box center [571, 572] width 123 height 13
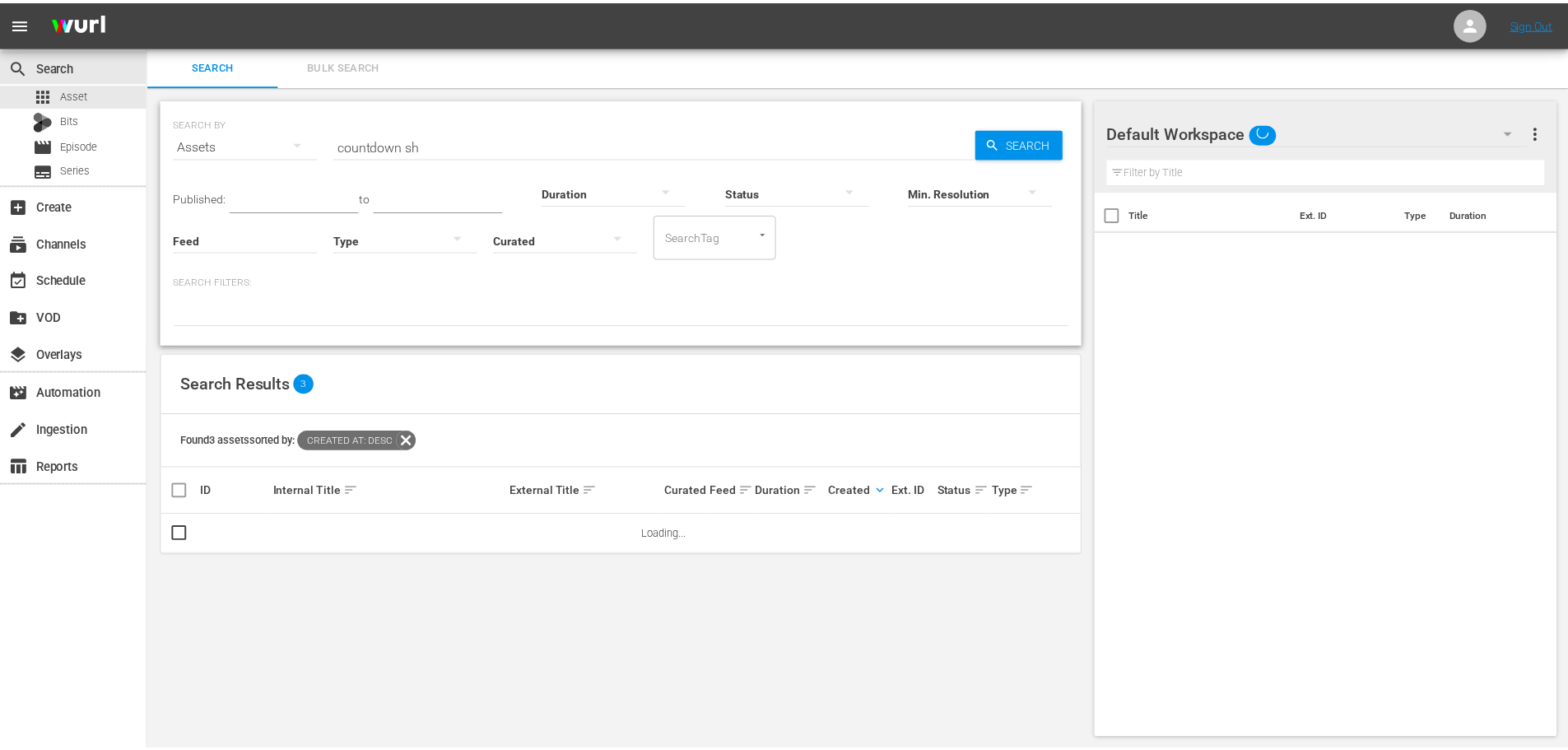
scroll to position [2, 0]
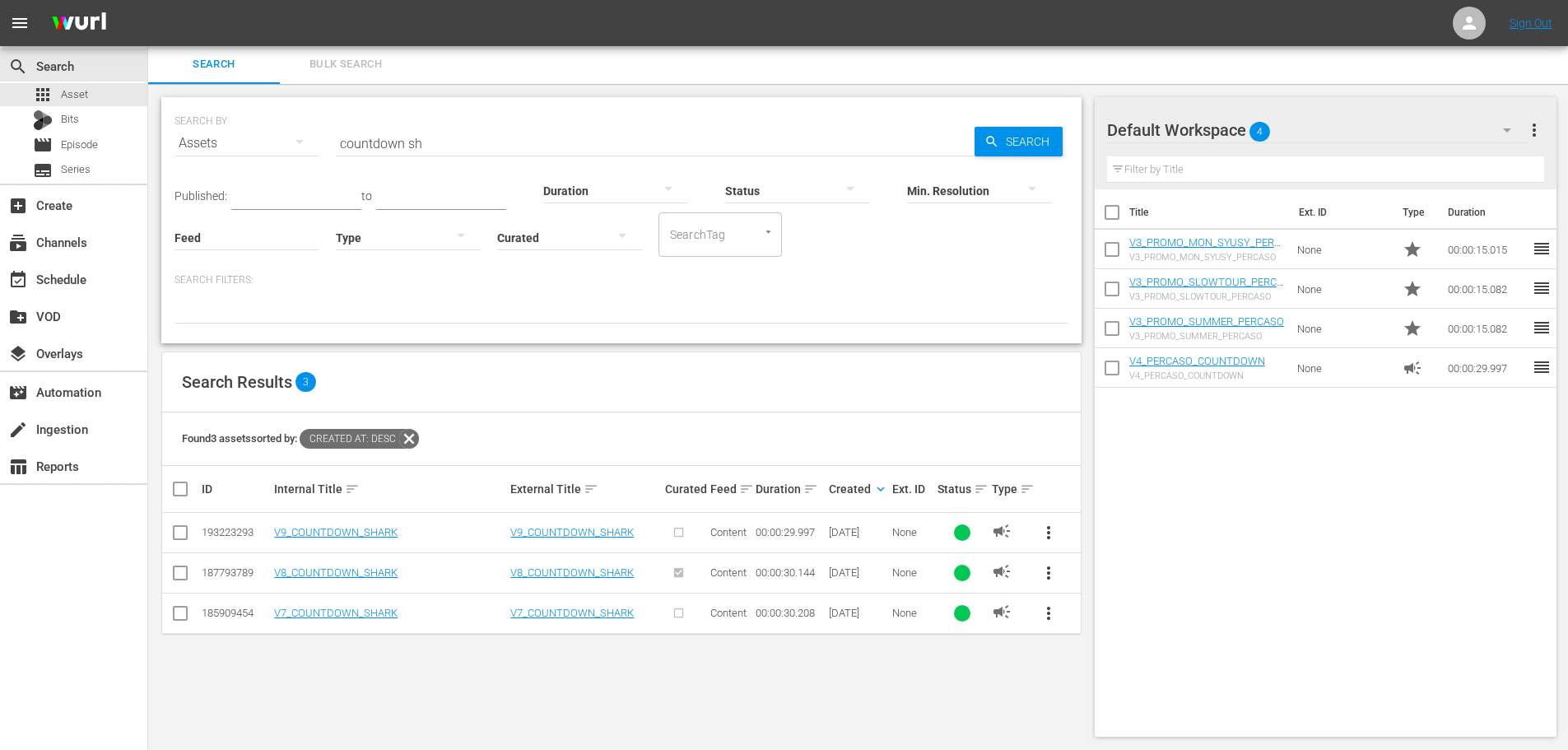
drag, startPoint x: 1044, startPoint y: 569, endPoint x: 1068, endPoint y: 640, distance: 74.9
click at [1068, 640] on div "SEARCH BY Search By Assets Search ID, Title, Description, Keywords, or Category…" at bounding box center [622, 416] width 946 height 666
click at [1046, 577] on span "more_vert" at bounding box center [1049, 573] width 20 height 20
click at [1129, 699] on div "Replace within all episodes" at bounding box center [1160, 699] width 158 height 39
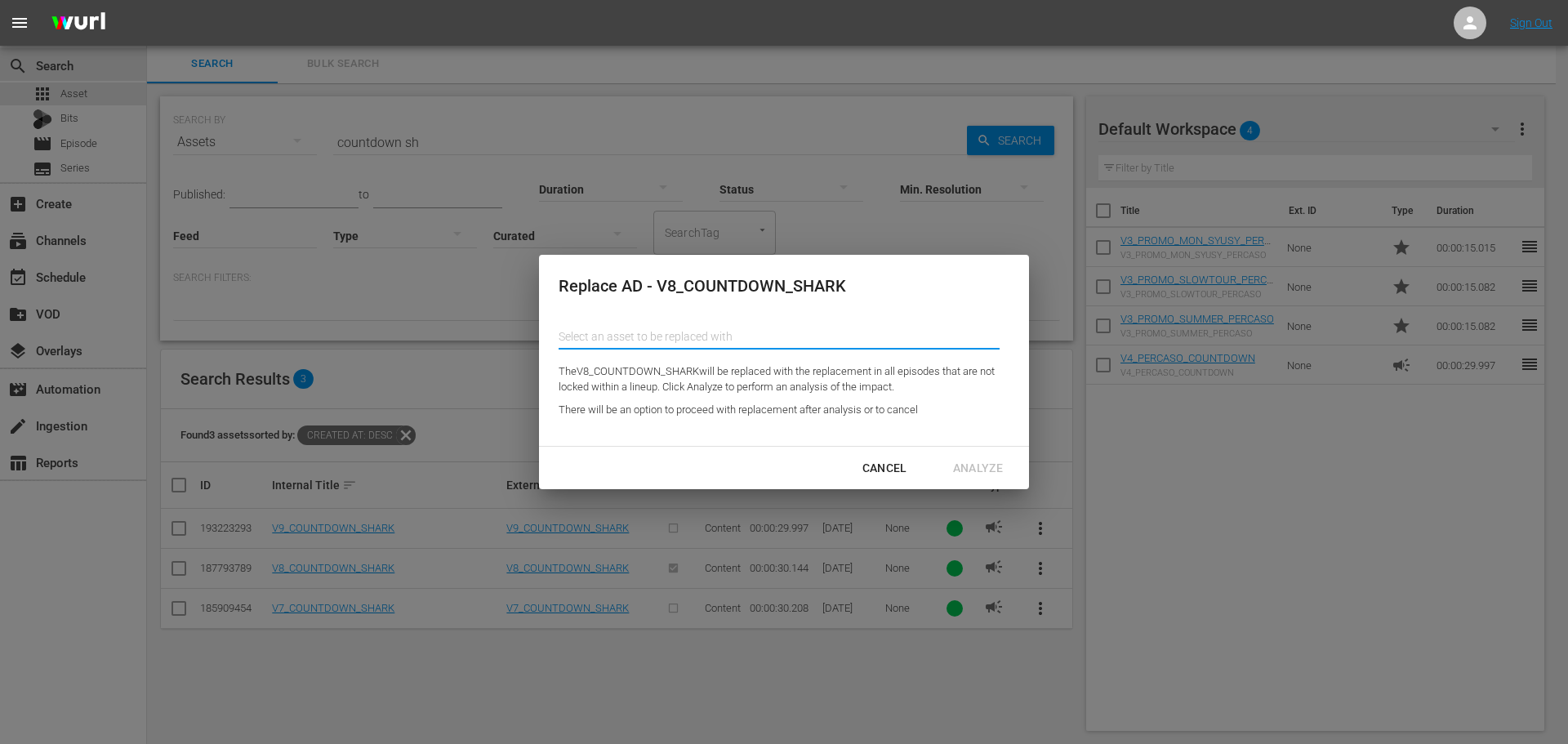
click at [698, 345] on input "text" at bounding box center [779, 336] width 441 height 39
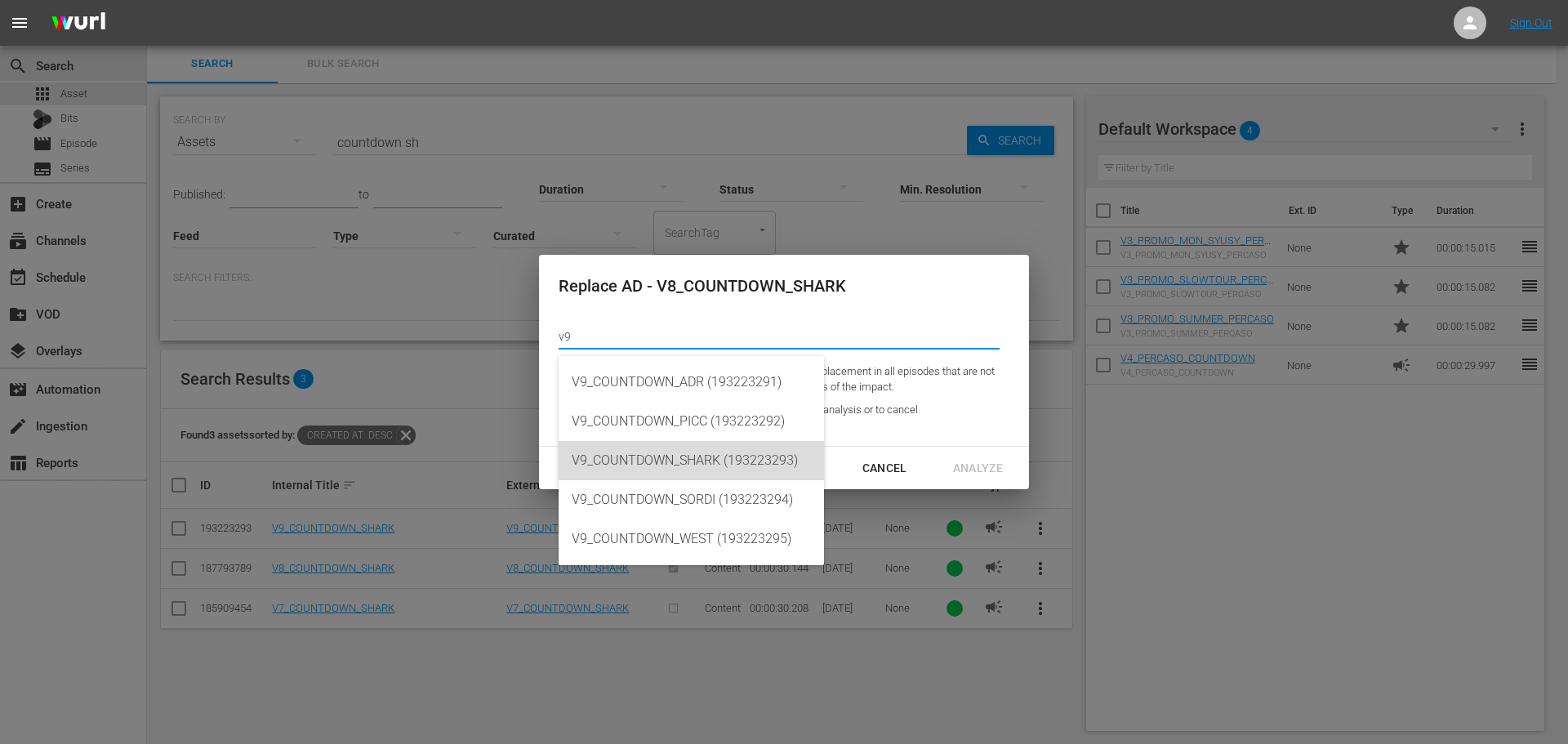
click at [781, 451] on div "V9_COUNTDOWN_SHARK (193223293)" at bounding box center [692, 461] width 239 height 39
type input "V9_COUNTDOWN_SHARK (193223293)"
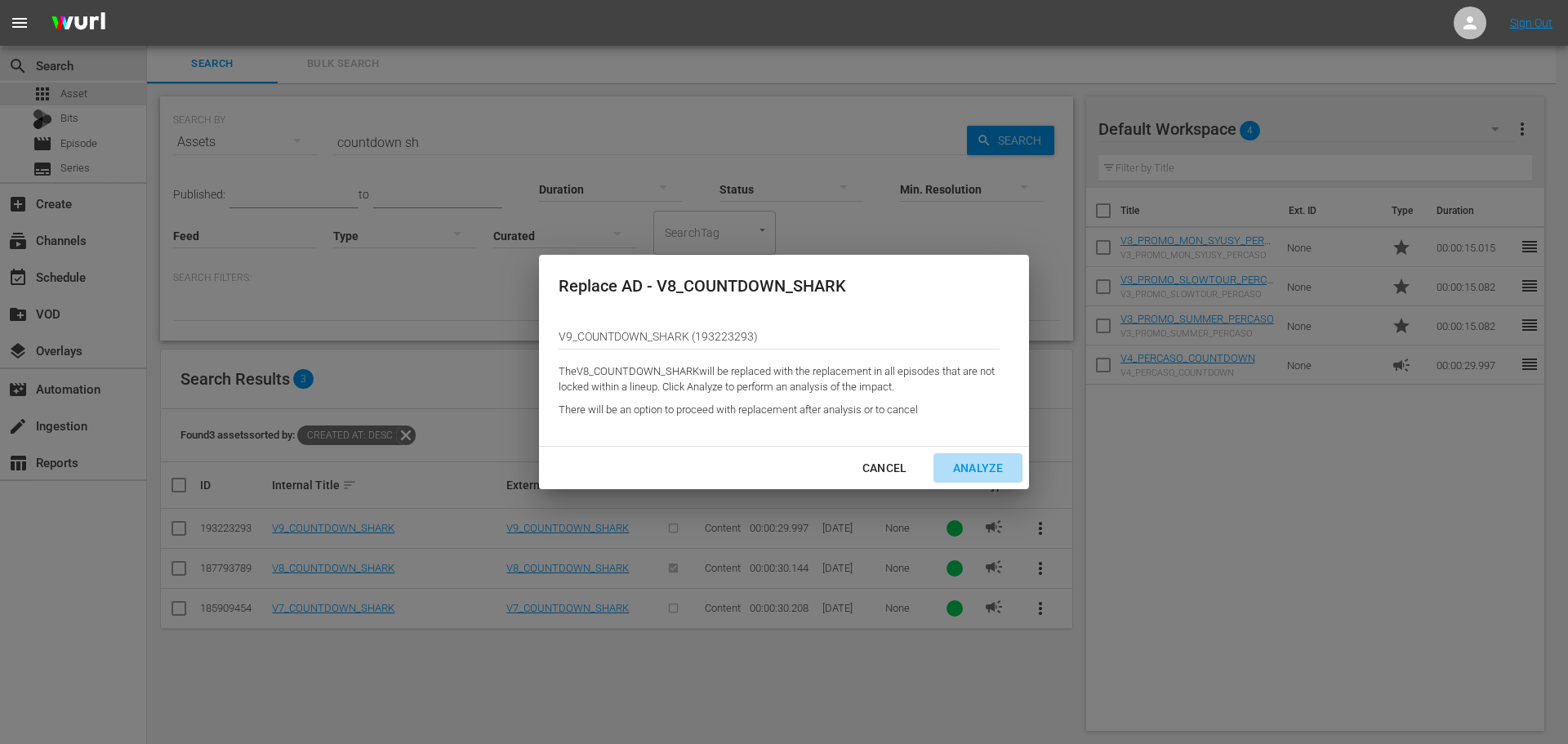
click at [989, 474] on div "Analyze" at bounding box center [978, 468] width 76 height 21
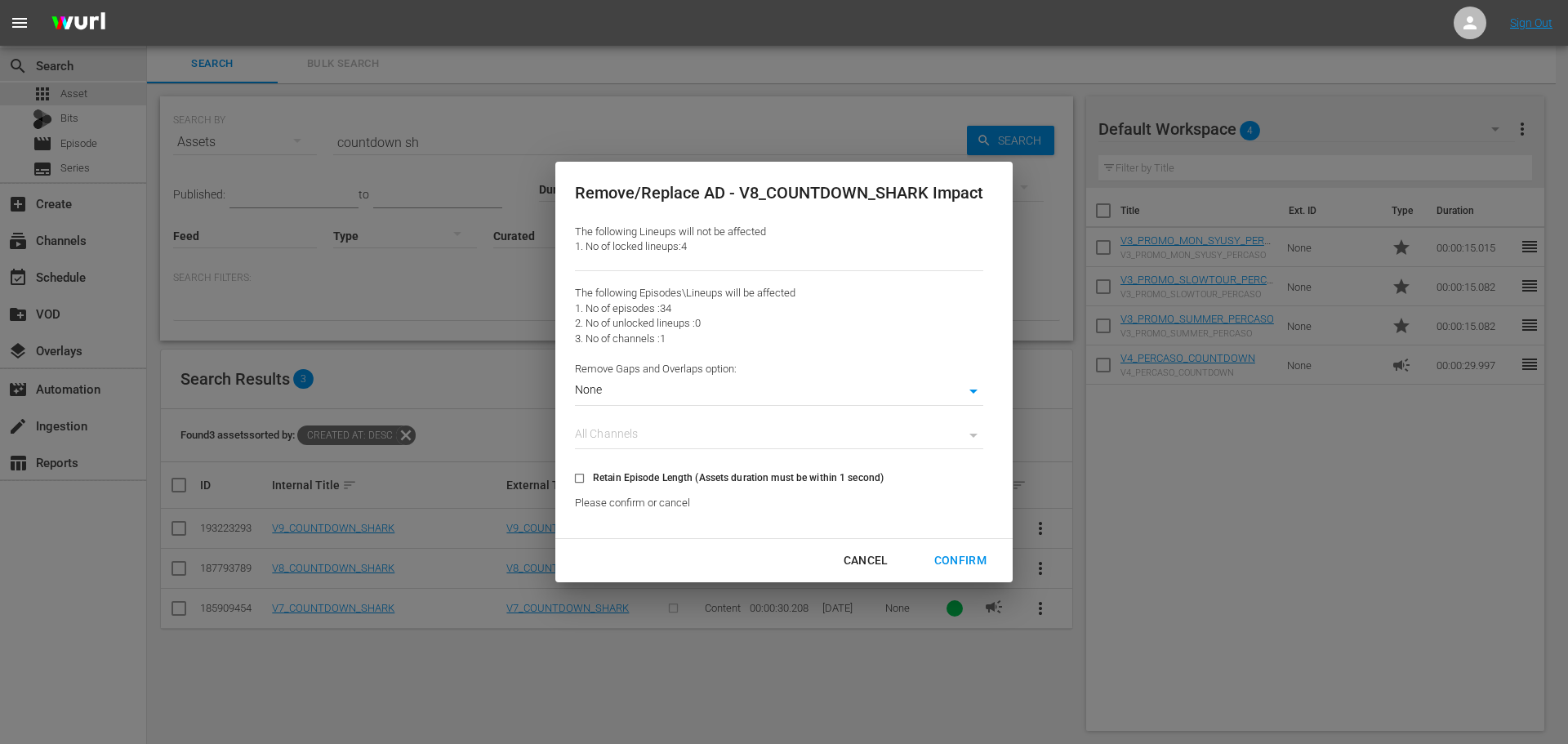
click at [791, 395] on body "menu Sign Out search Search apps Asset Bits movie Episode subtitles Series add_…" at bounding box center [784, 370] width 1568 height 744
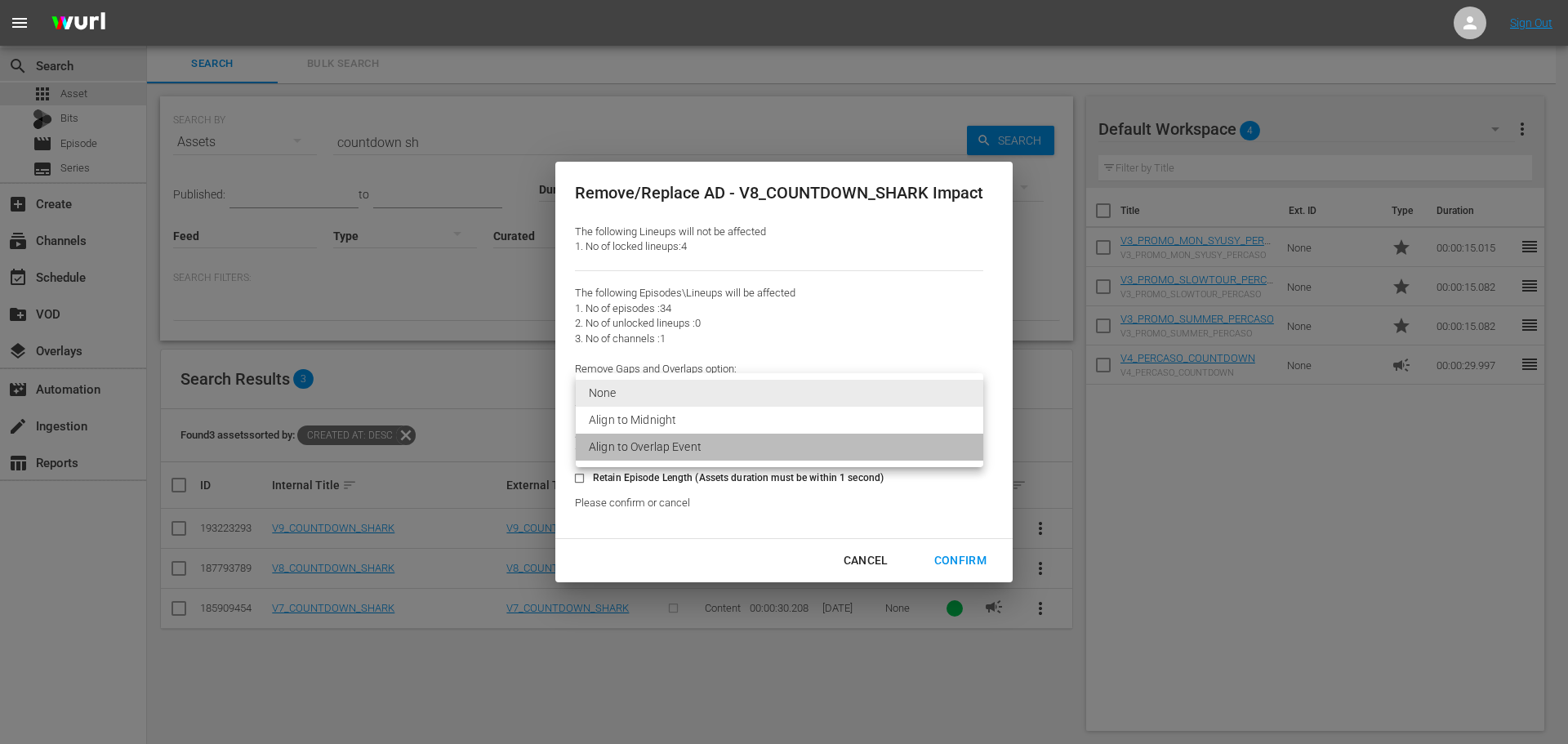
click at [779, 444] on li "Align to Overlap Event" at bounding box center [780, 447] width 407 height 27
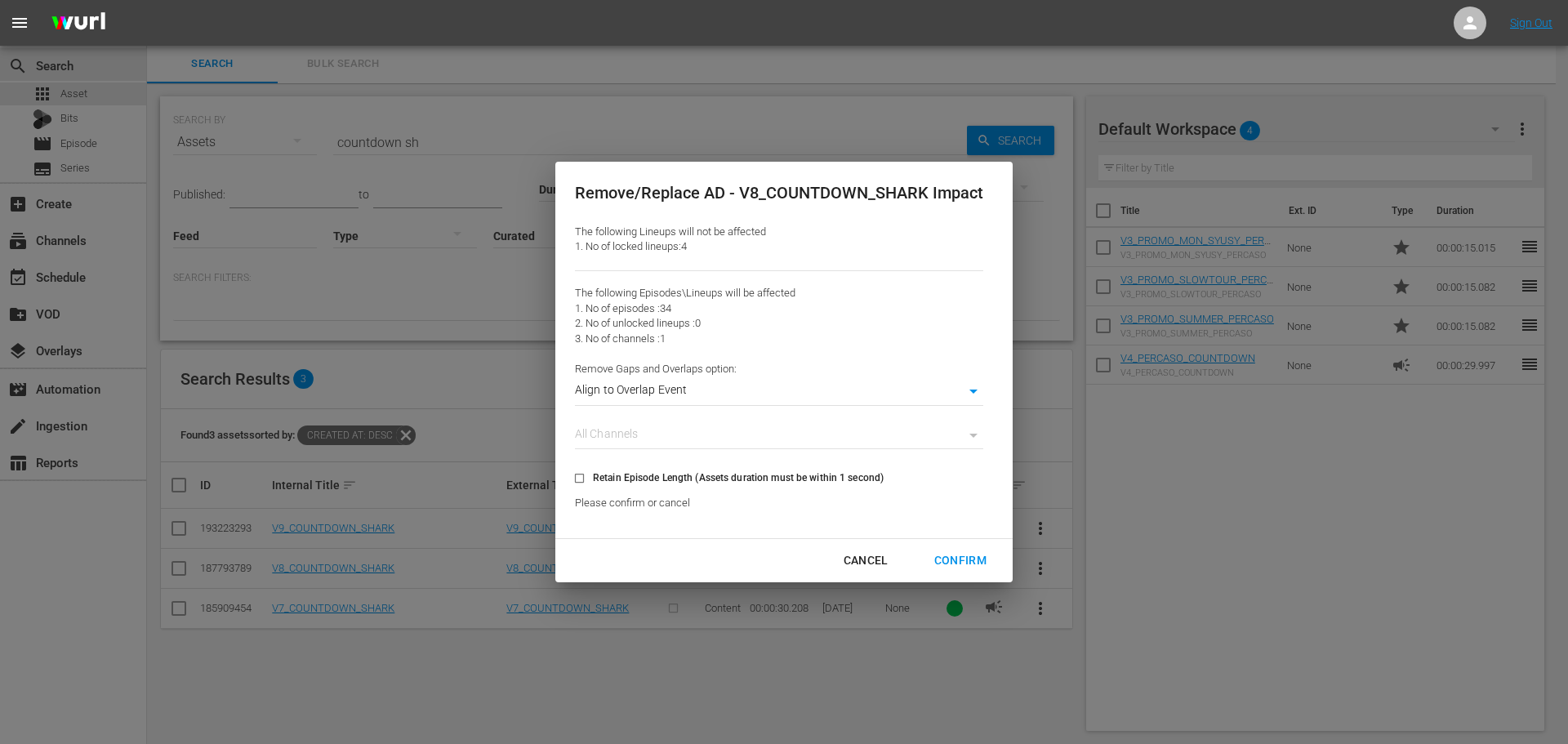
click at [963, 565] on div "Confirm" at bounding box center [960, 560] width 78 height 21
type input "0"
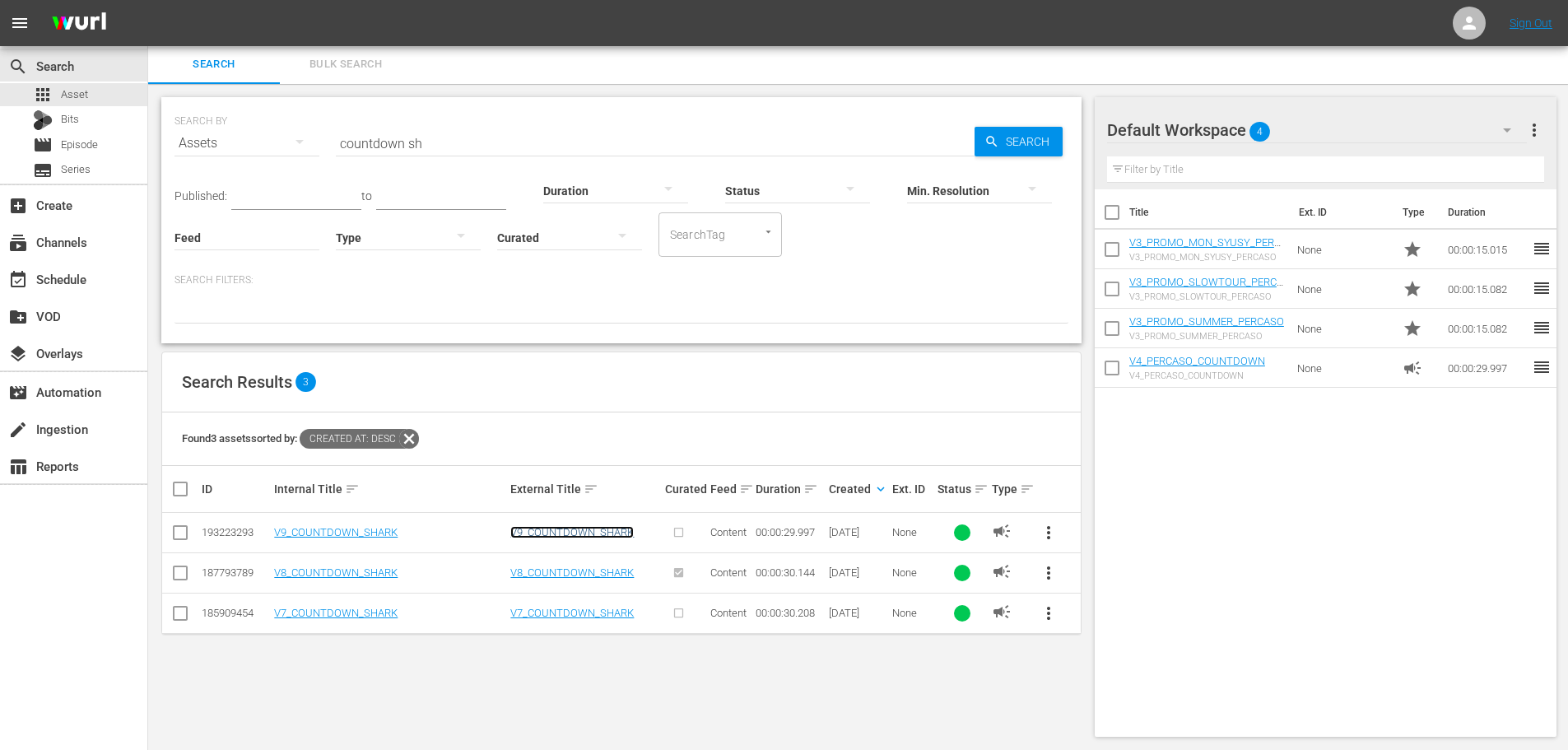
click at [550, 529] on link "V9_COUNTDOWN_SHARK" at bounding box center [571, 532] width 123 height 13
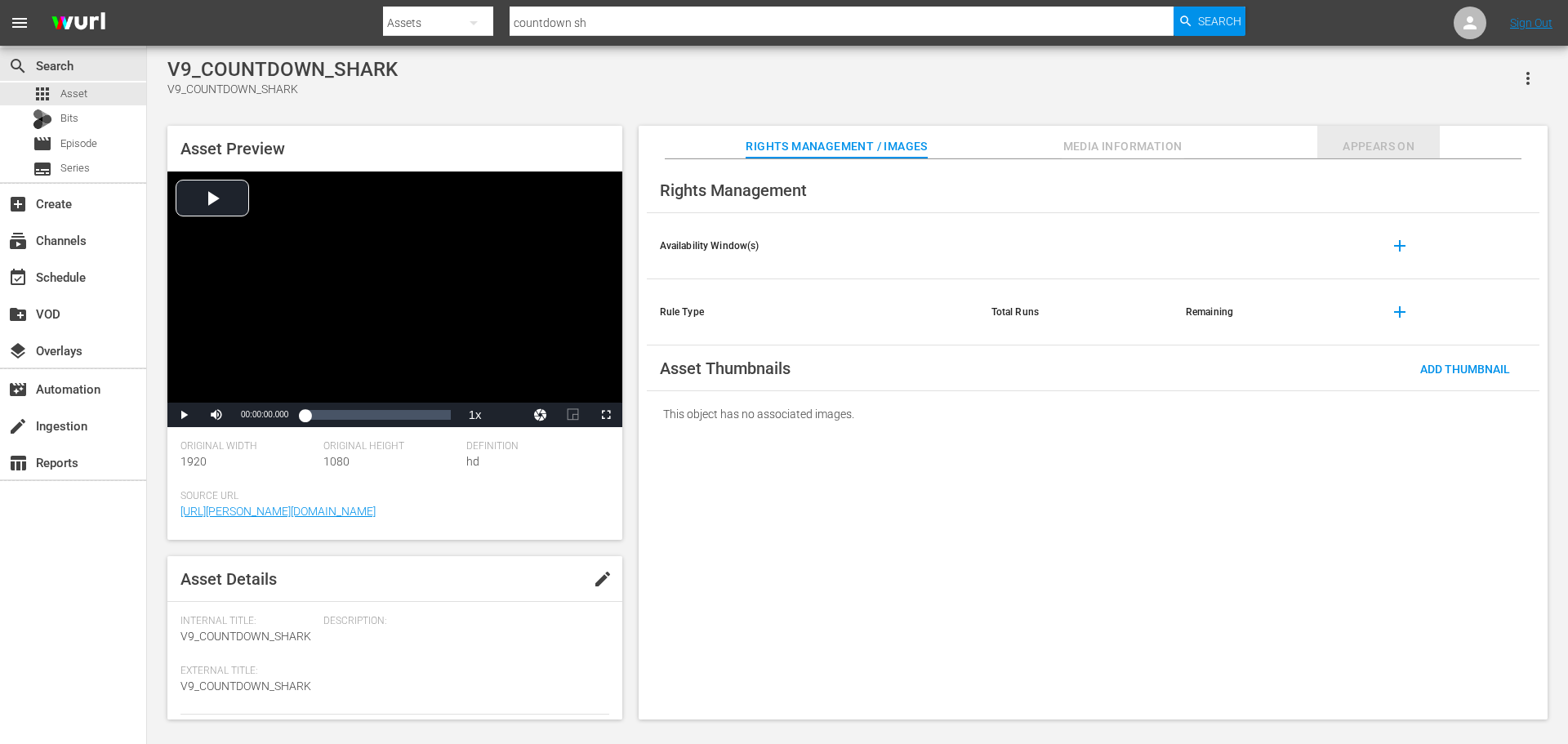
click at [1363, 145] on span "Appears On" at bounding box center [1378, 146] width 122 height 21
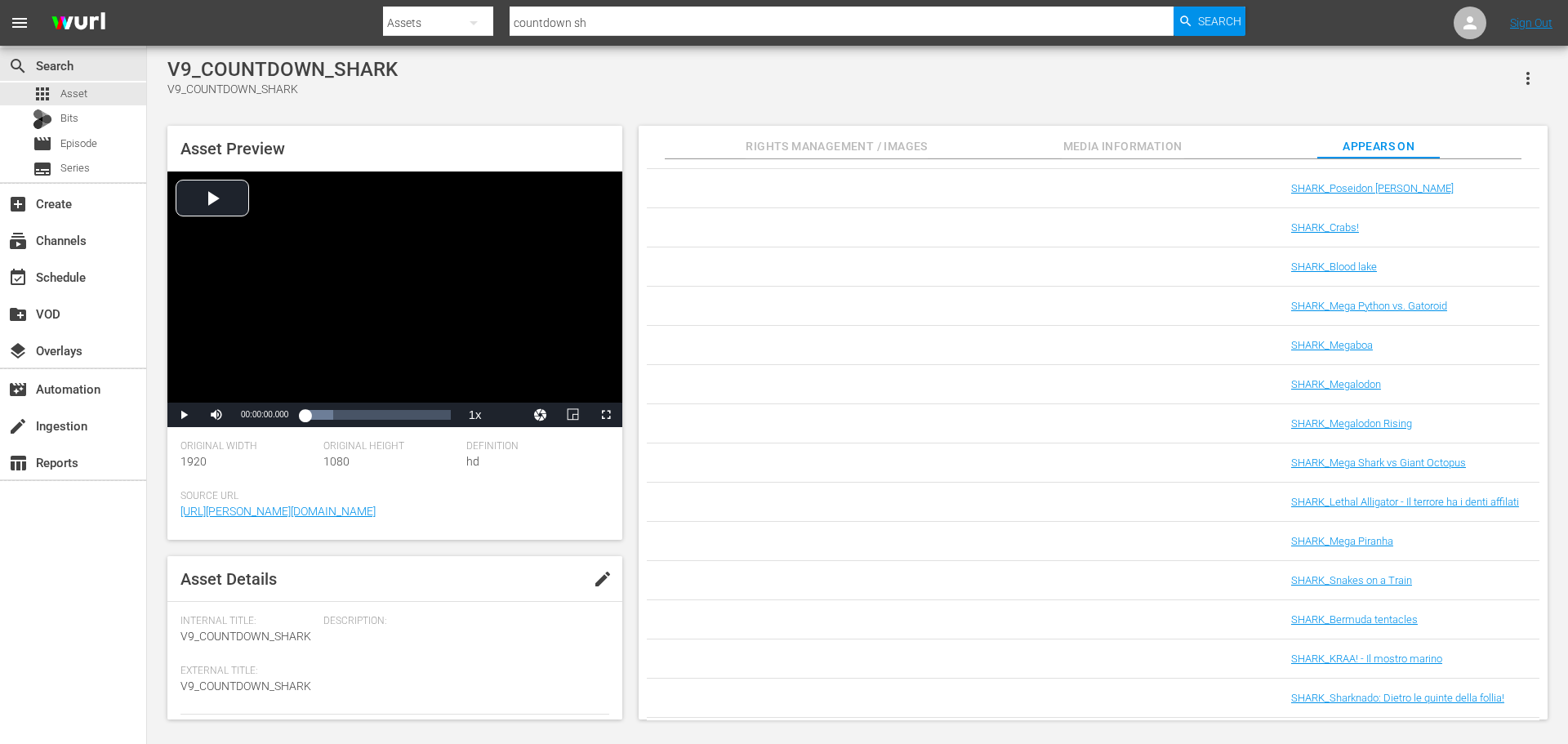
scroll to position [880, 0]
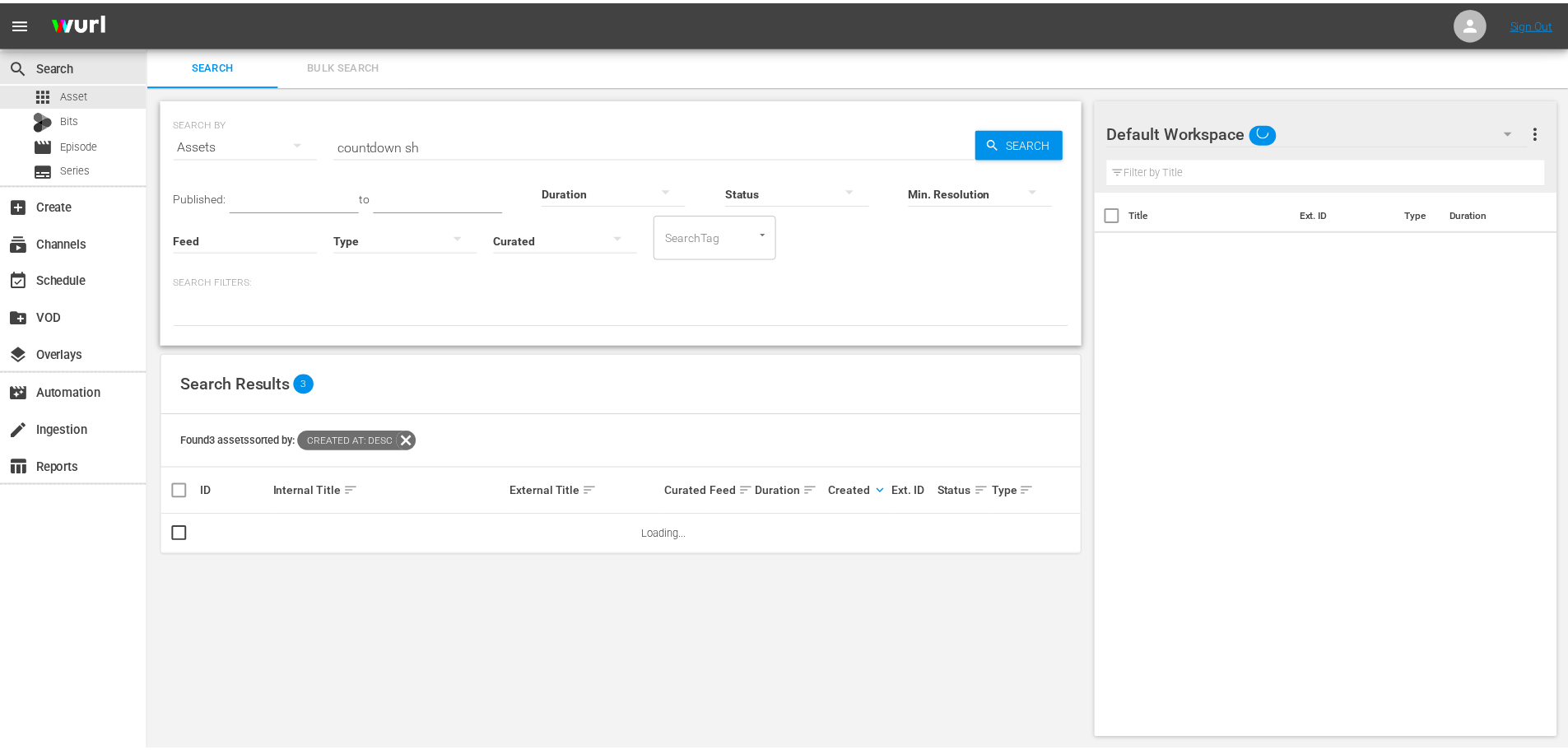
scroll to position [2, 0]
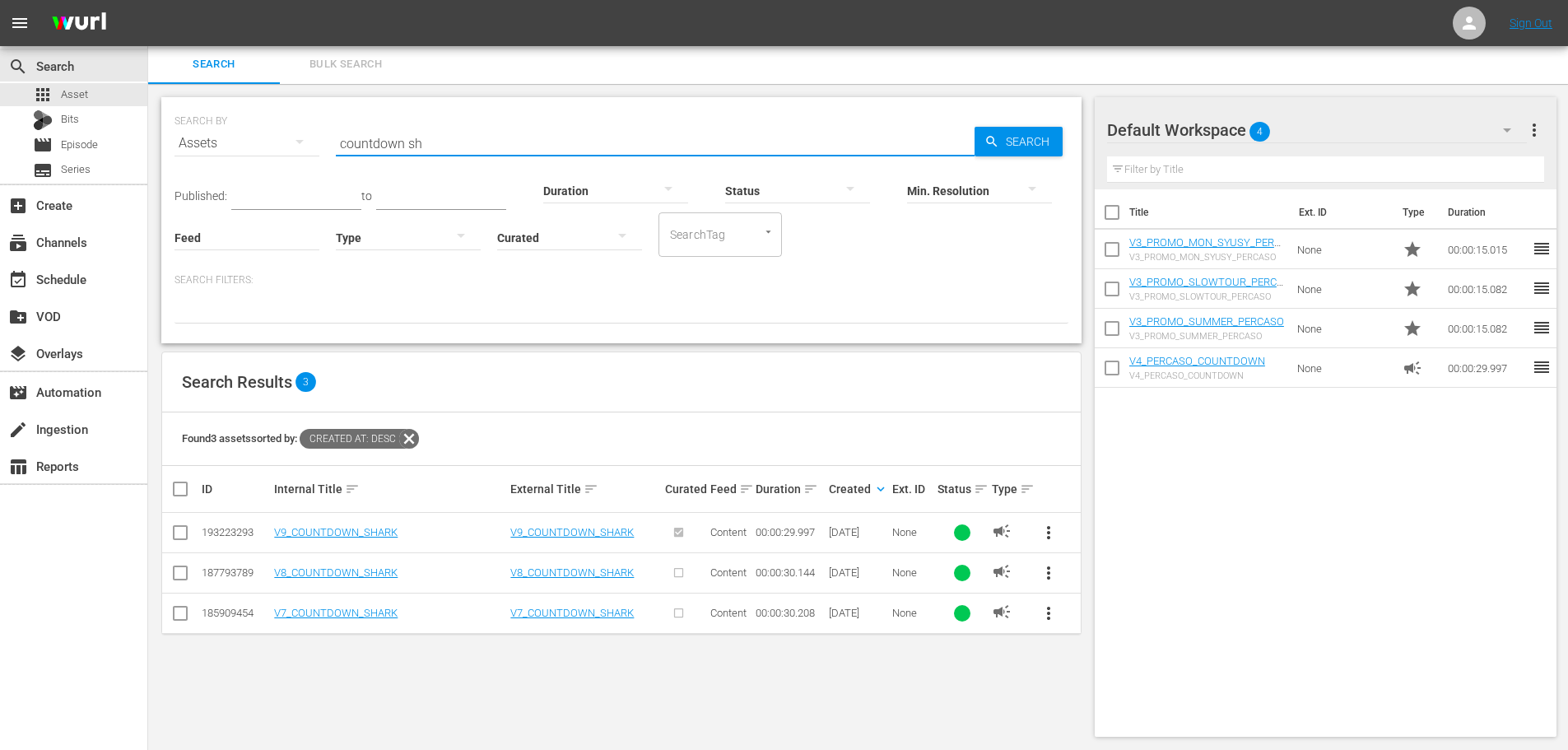
click at [459, 144] on input "countdown sh" at bounding box center [655, 142] width 638 height 39
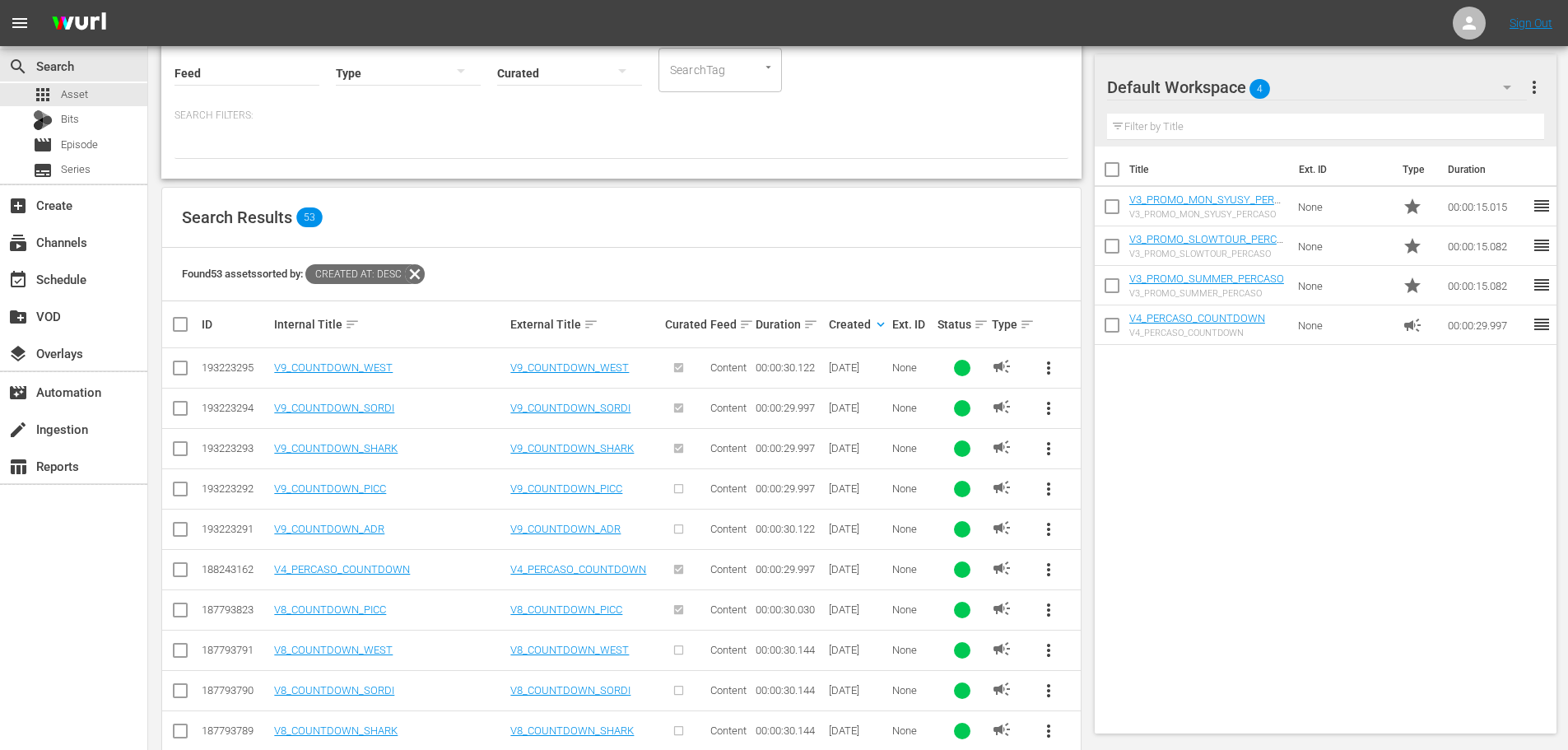
scroll to position [0, 0]
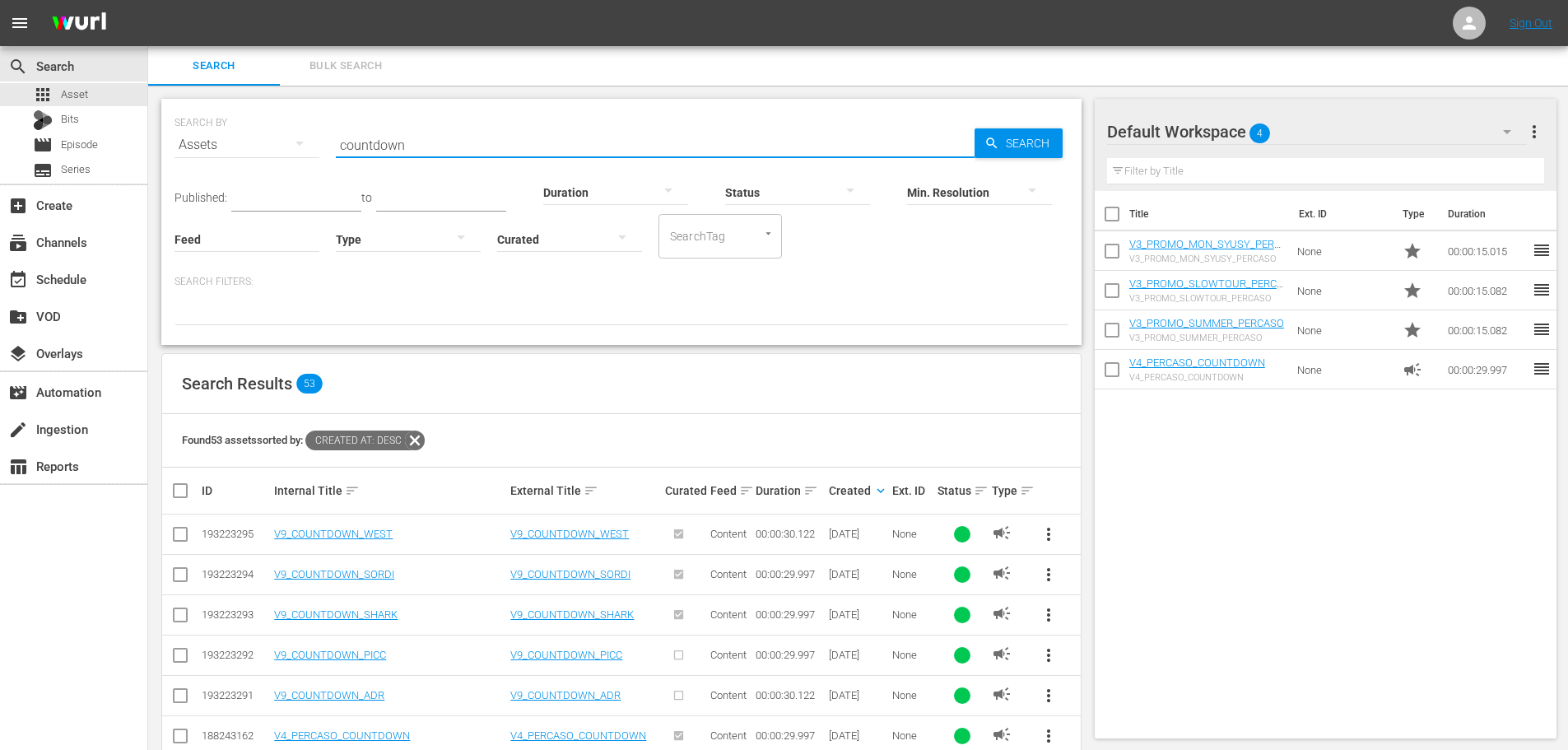
click at [470, 153] on input "countdown" at bounding box center [655, 144] width 638 height 39
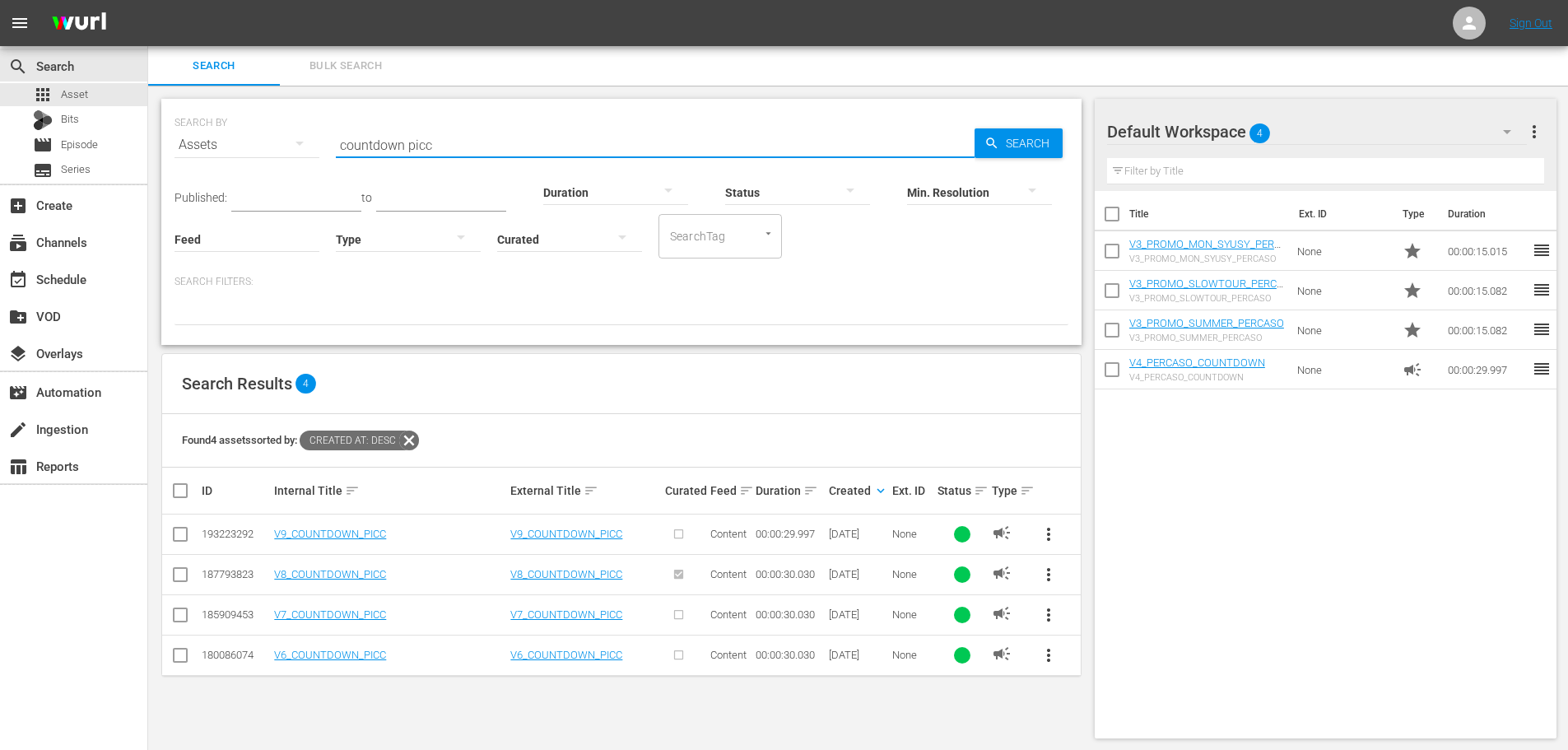
type input "countdown picc"
click at [1050, 569] on span "more_vert" at bounding box center [1049, 575] width 20 height 20
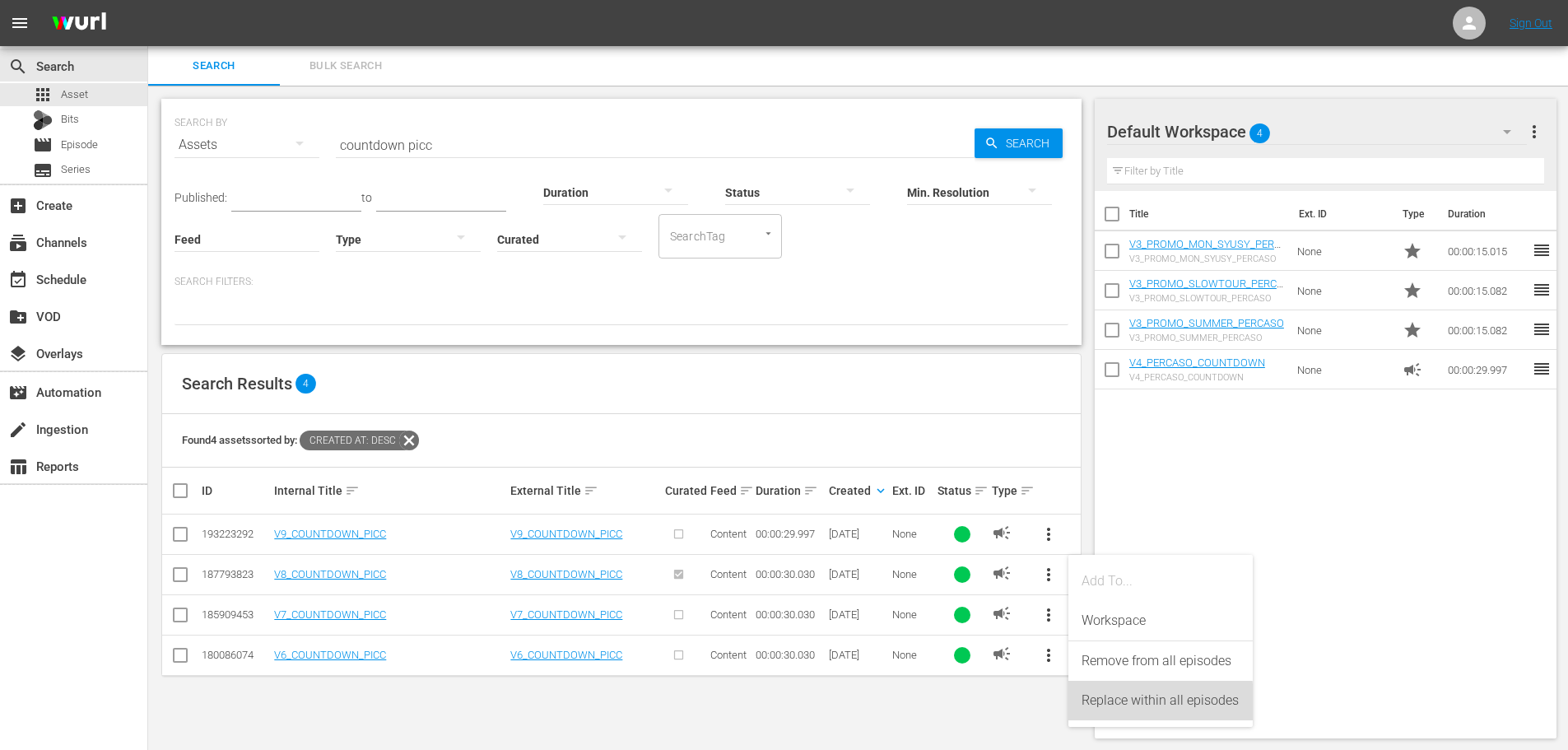
click at [1109, 706] on div "Replace within all episodes" at bounding box center [1160, 700] width 158 height 39
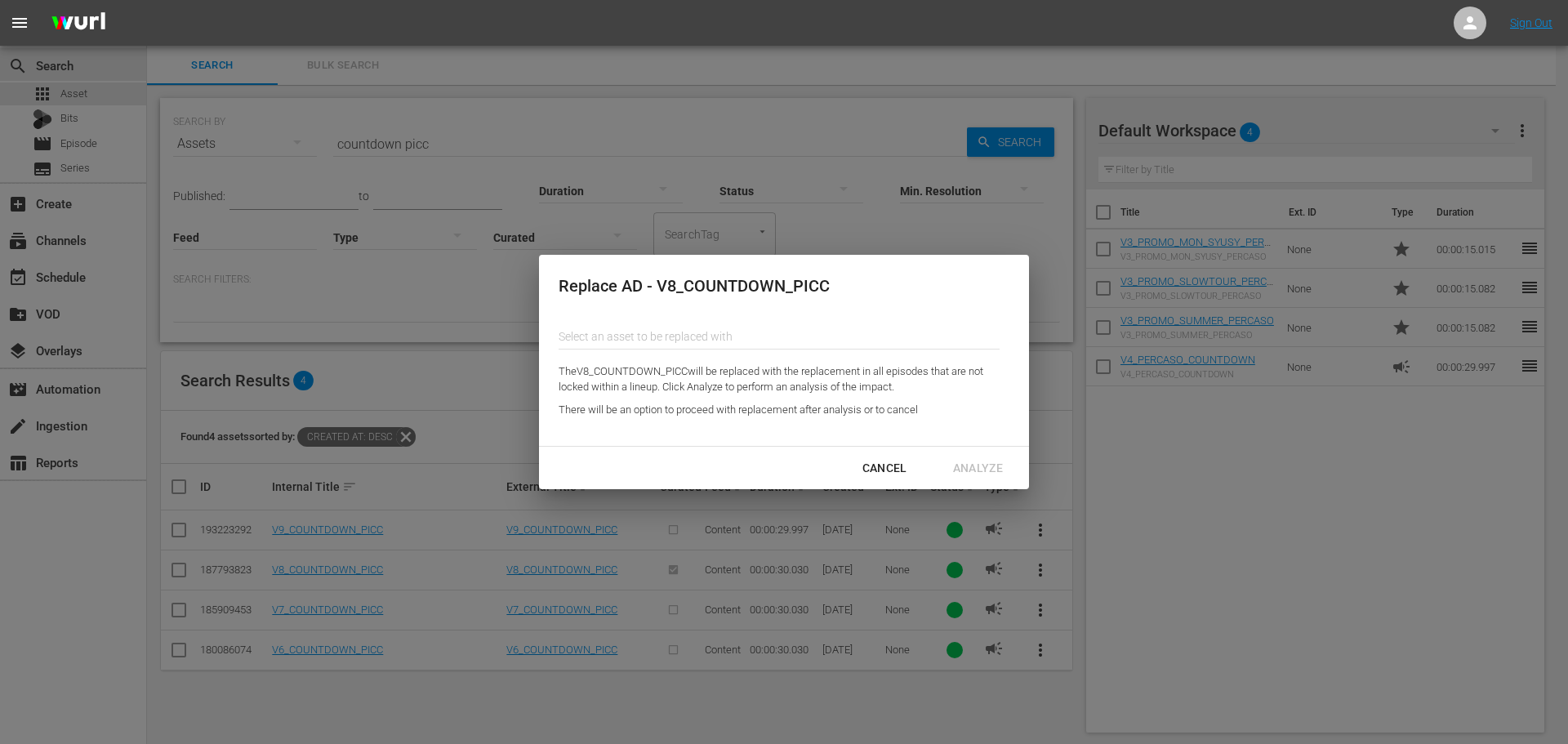
click at [699, 342] on input "text" at bounding box center [779, 336] width 441 height 39
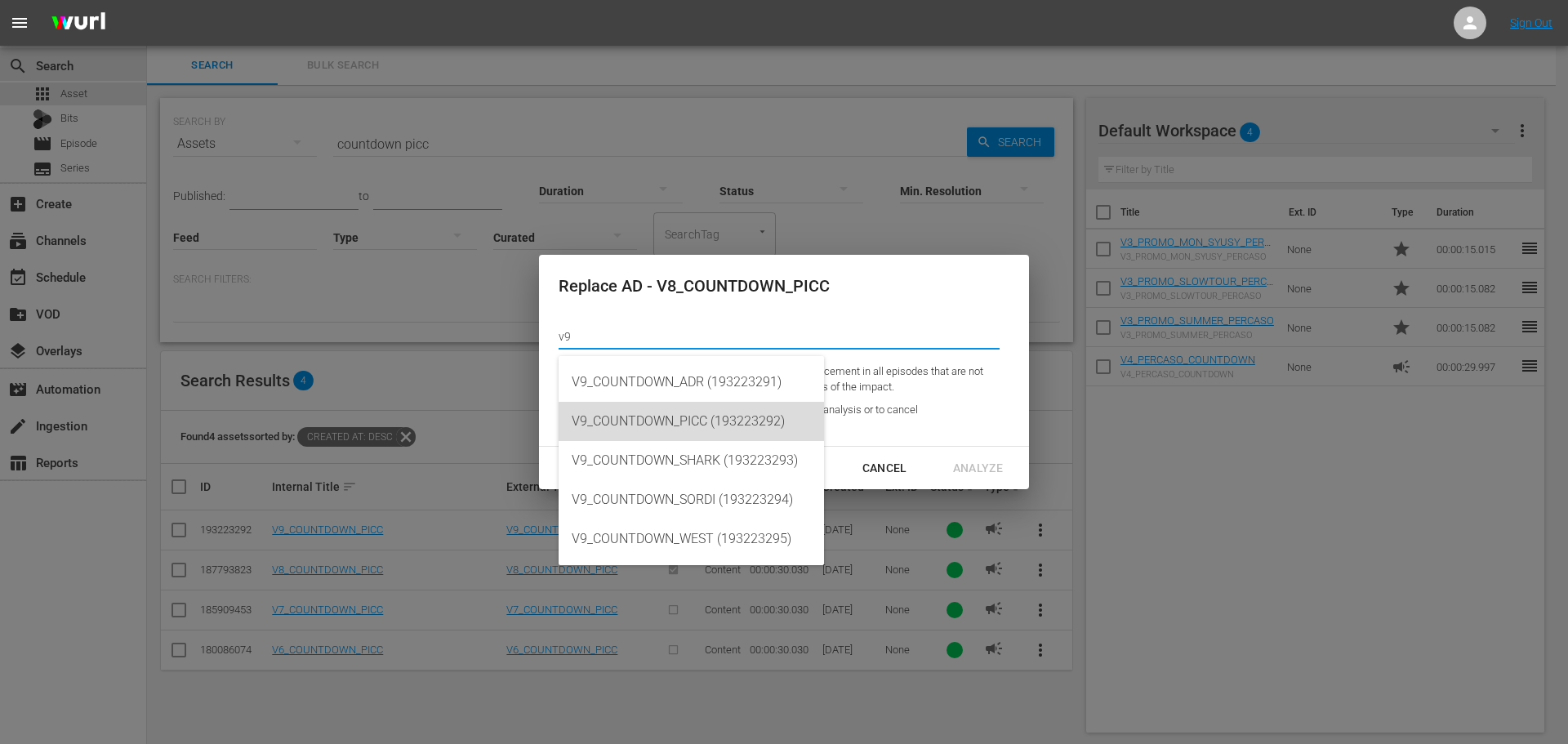
click at [713, 431] on div "V9_COUNTDOWN_PICC (193223292)" at bounding box center [692, 421] width 239 height 39
type input "V9_COUNTDOWN_PICC (193223292)"
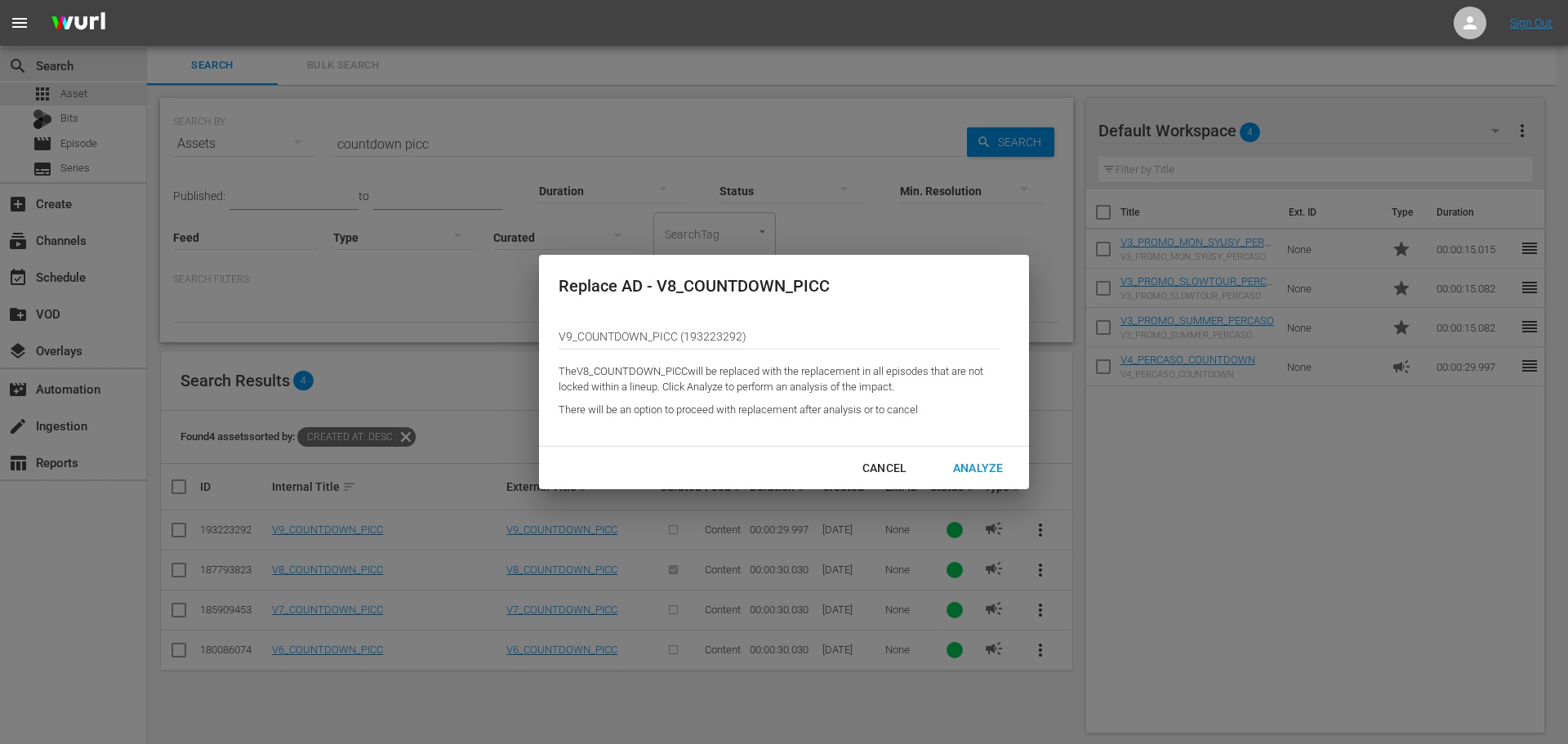
click at [996, 478] on div "Analyze" at bounding box center [978, 468] width 76 height 21
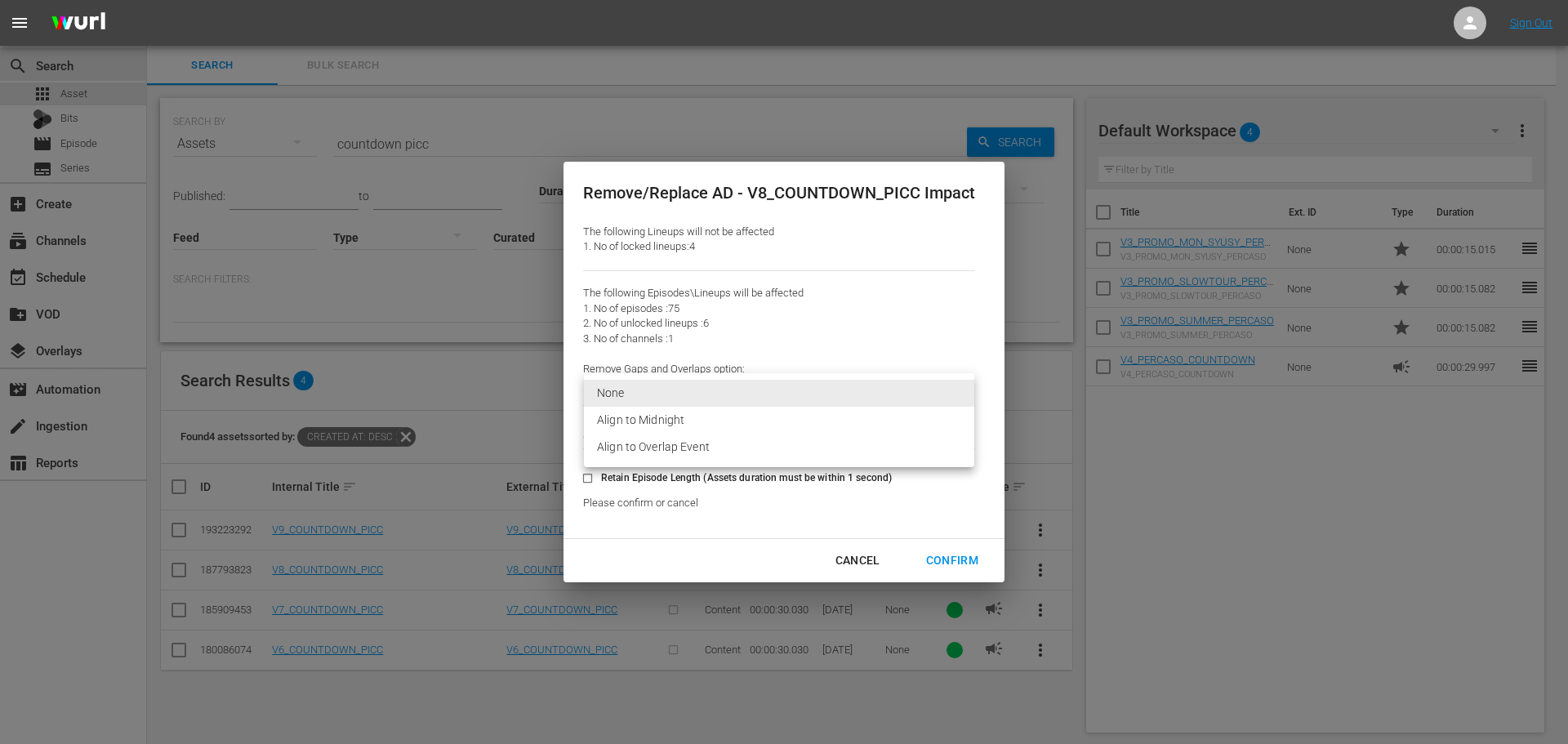
click at [736, 392] on body "menu Sign Out search Search apps Asset Bits movie Episode subtitles Series add_…" at bounding box center [784, 372] width 1568 height 744
click at [722, 450] on li "Align to Overlap Event" at bounding box center [779, 447] width 391 height 27
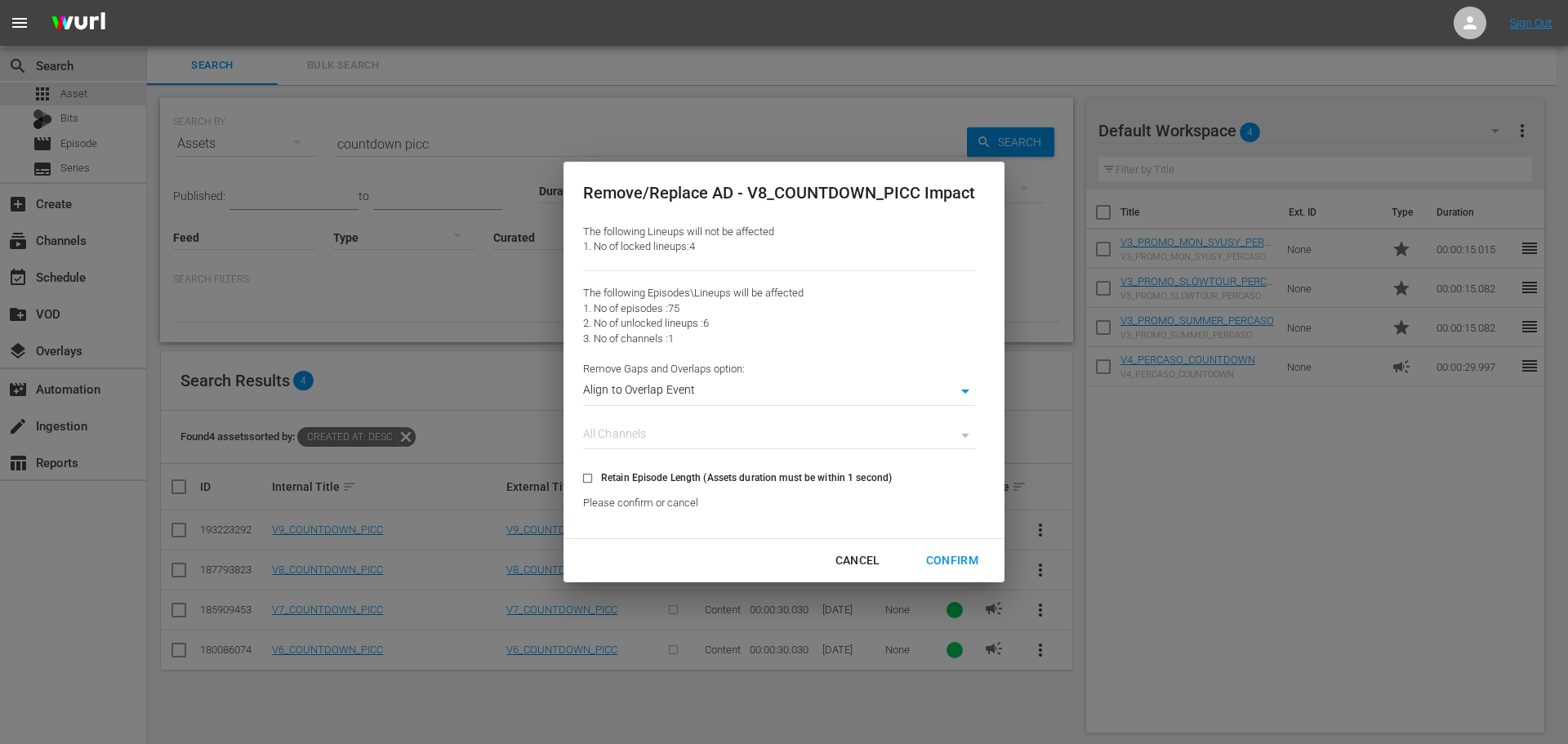
click at [960, 554] on div "Confirm" at bounding box center [952, 560] width 78 height 21
type input "0"
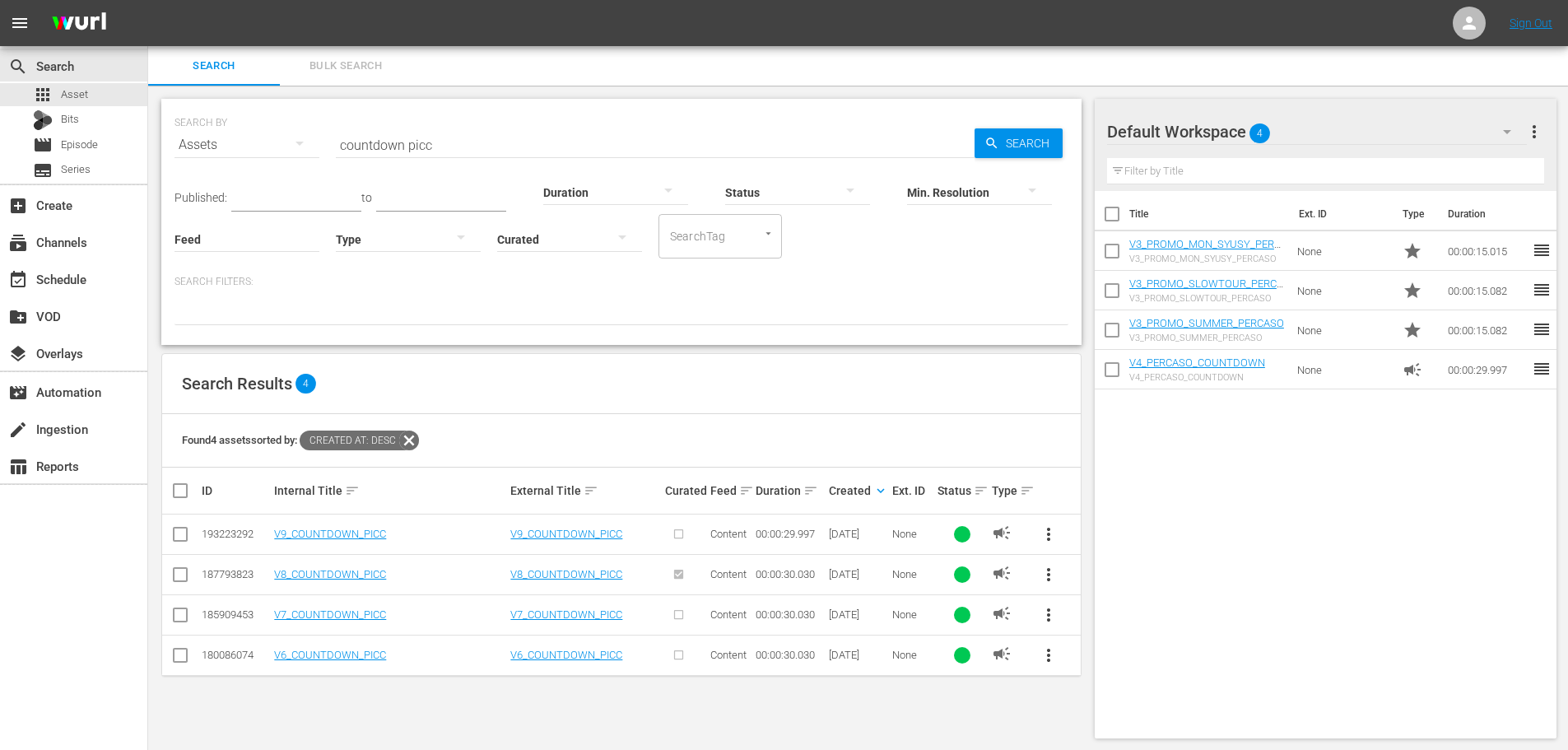
click at [482, 134] on input "countdown picc" at bounding box center [655, 144] width 638 height 39
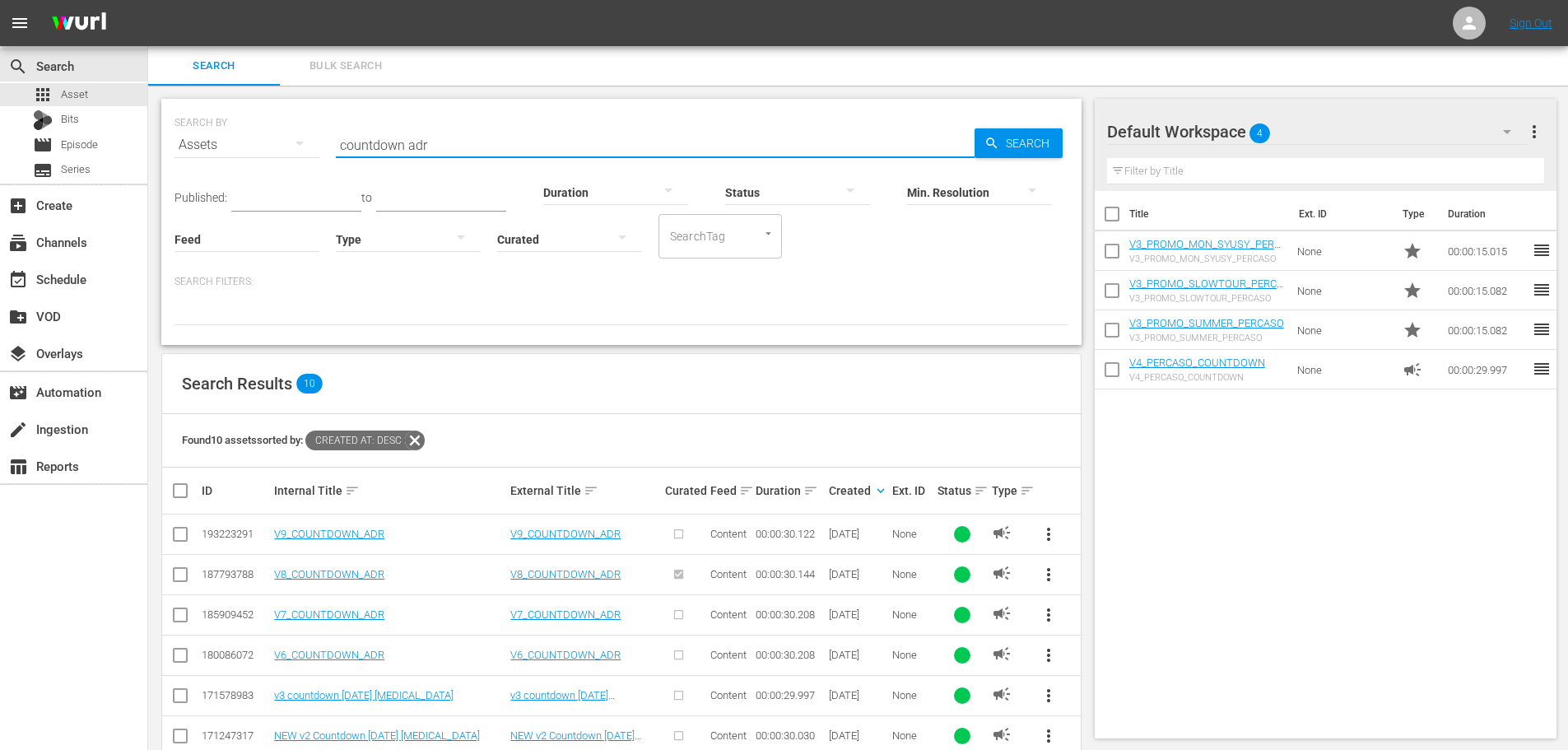
type input "countdown adr"
click at [1047, 568] on span "more_vert" at bounding box center [1049, 575] width 20 height 20
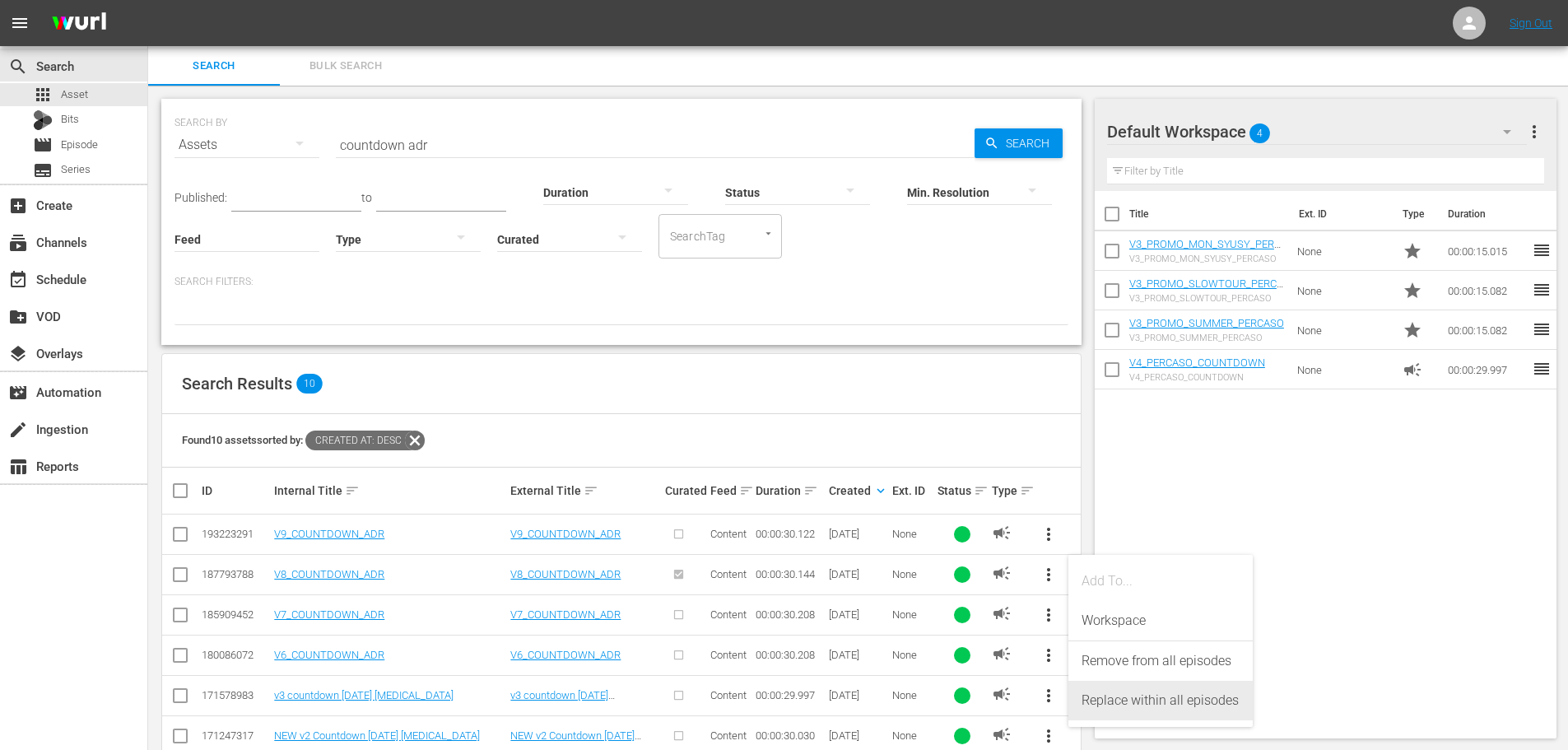
click at [1112, 700] on div "Replace within all episodes" at bounding box center [1160, 700] width 158 height 39
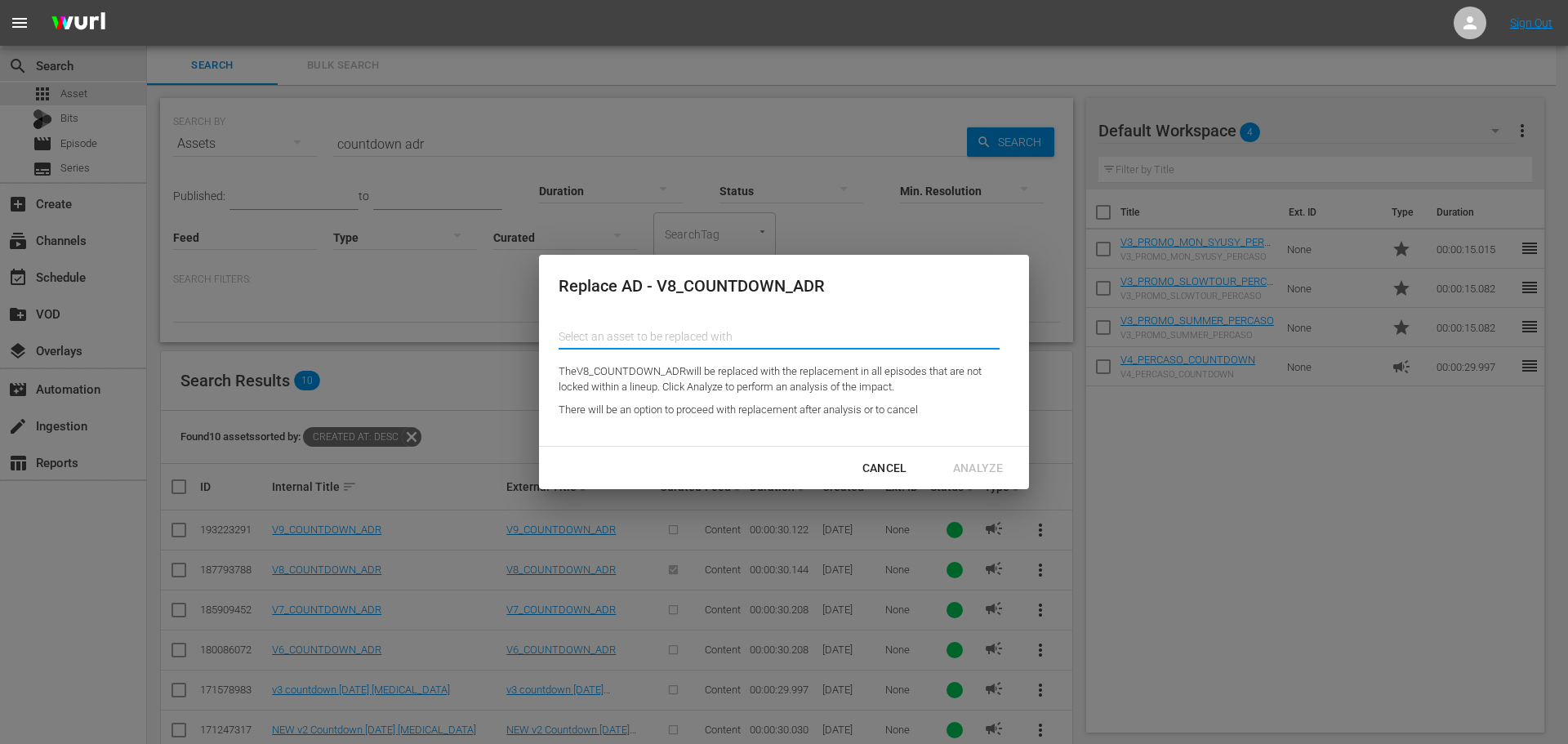
click at [702, 334] on input "text" at bounding box center [779, 336] width 441 height 39
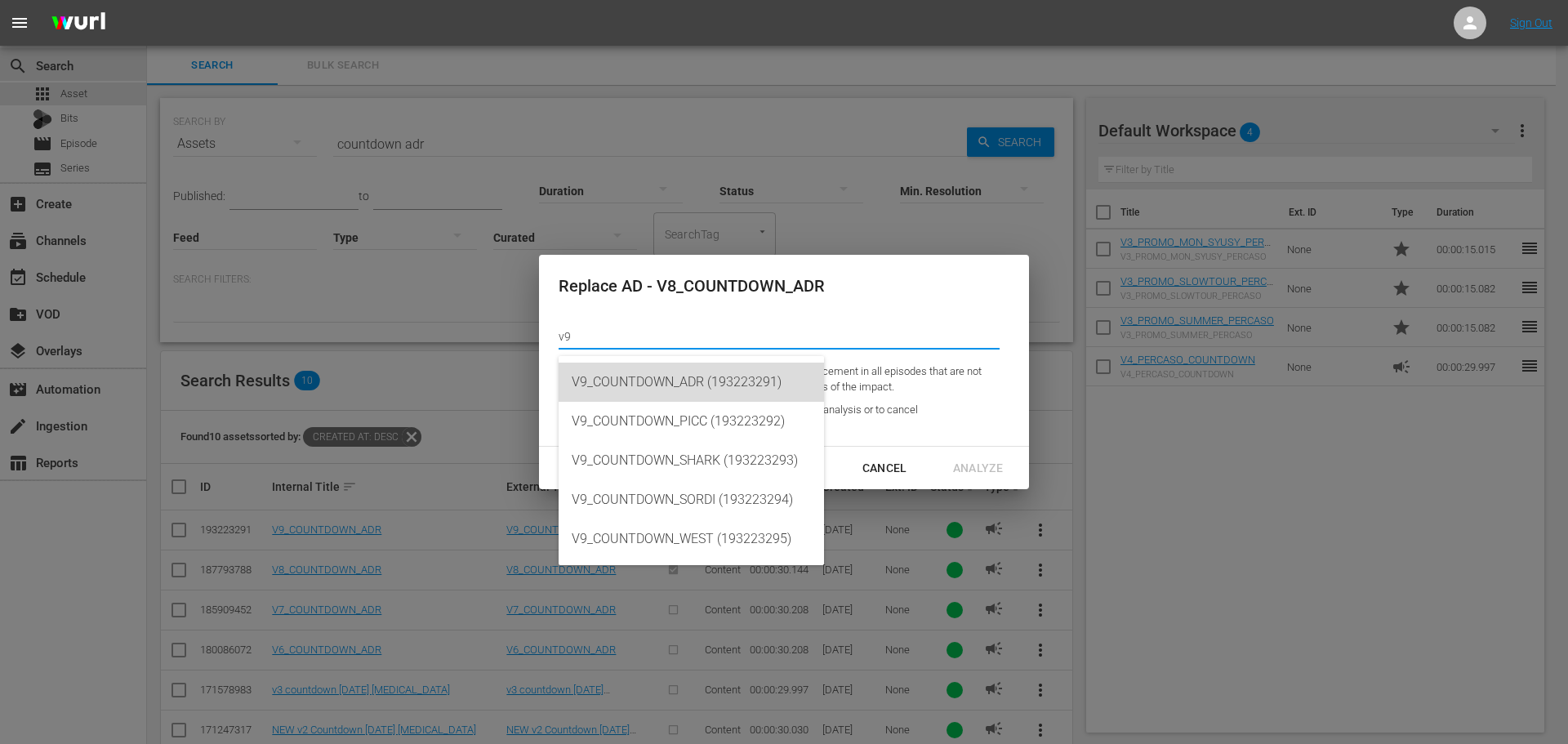
click at [758, 370] on div "V9_COUNTDOWN_ADR (193223291)" at bounding box center [692, 382] width 239 height 39
type input "V9_COUNTDOWN_ADR (193223291)"
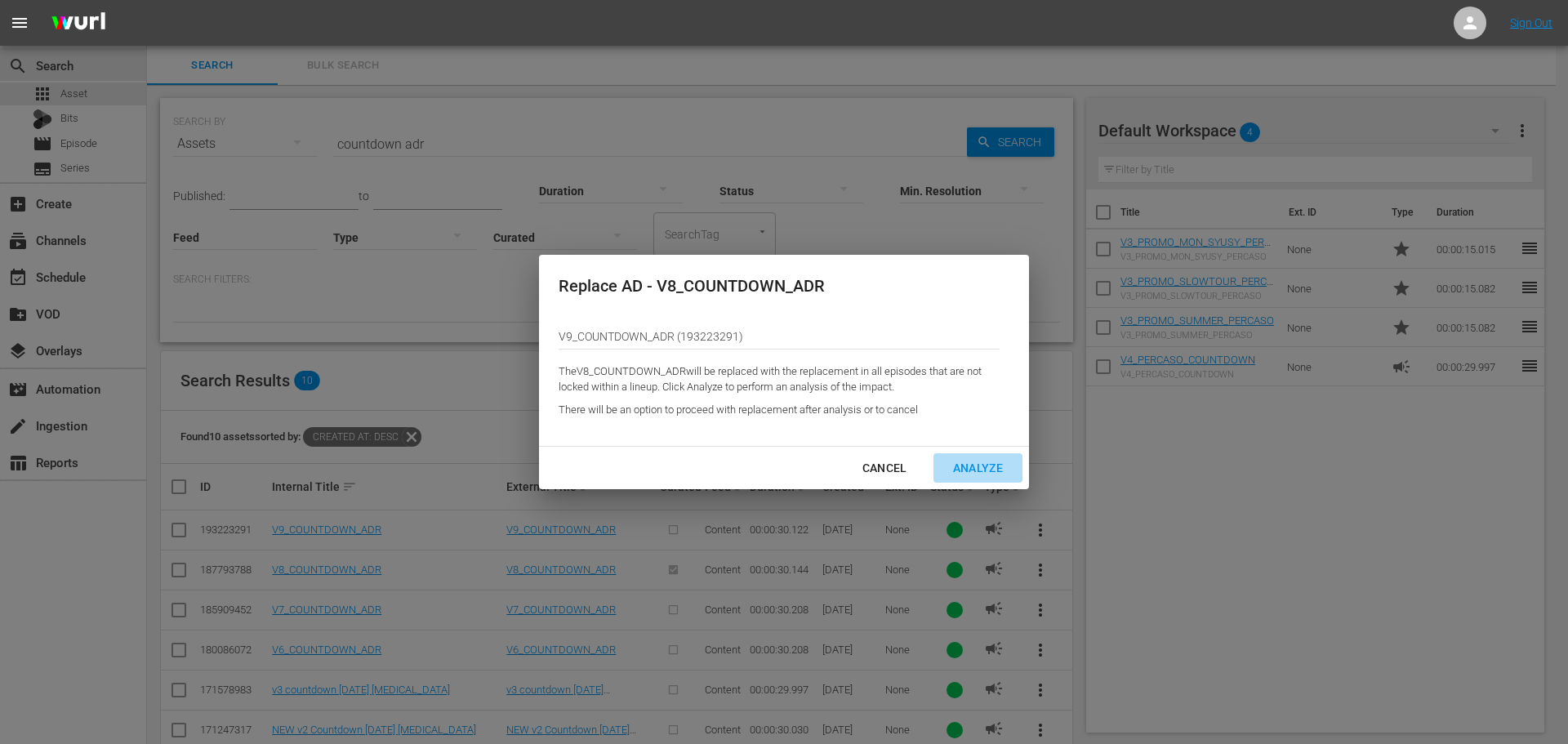
click at [971, 456] on button "Analyze" at bounding box center [978, 468] width 89 height 30
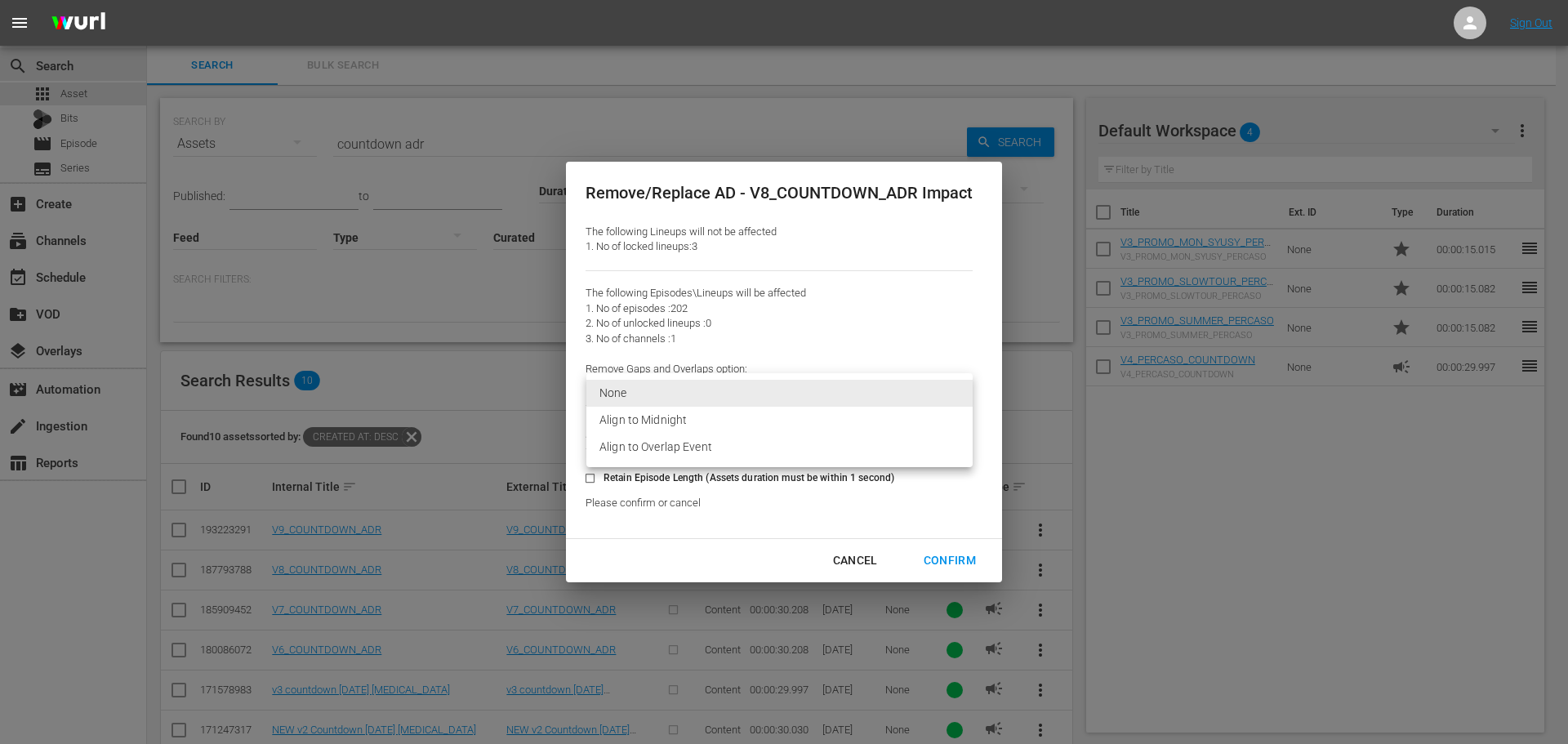
click at [861, 393] on body "menu Sign Out search Search apps Asset Bits movie Episode subtitles Series add_…" at bounding box center [784, 372] width 1568 height 744
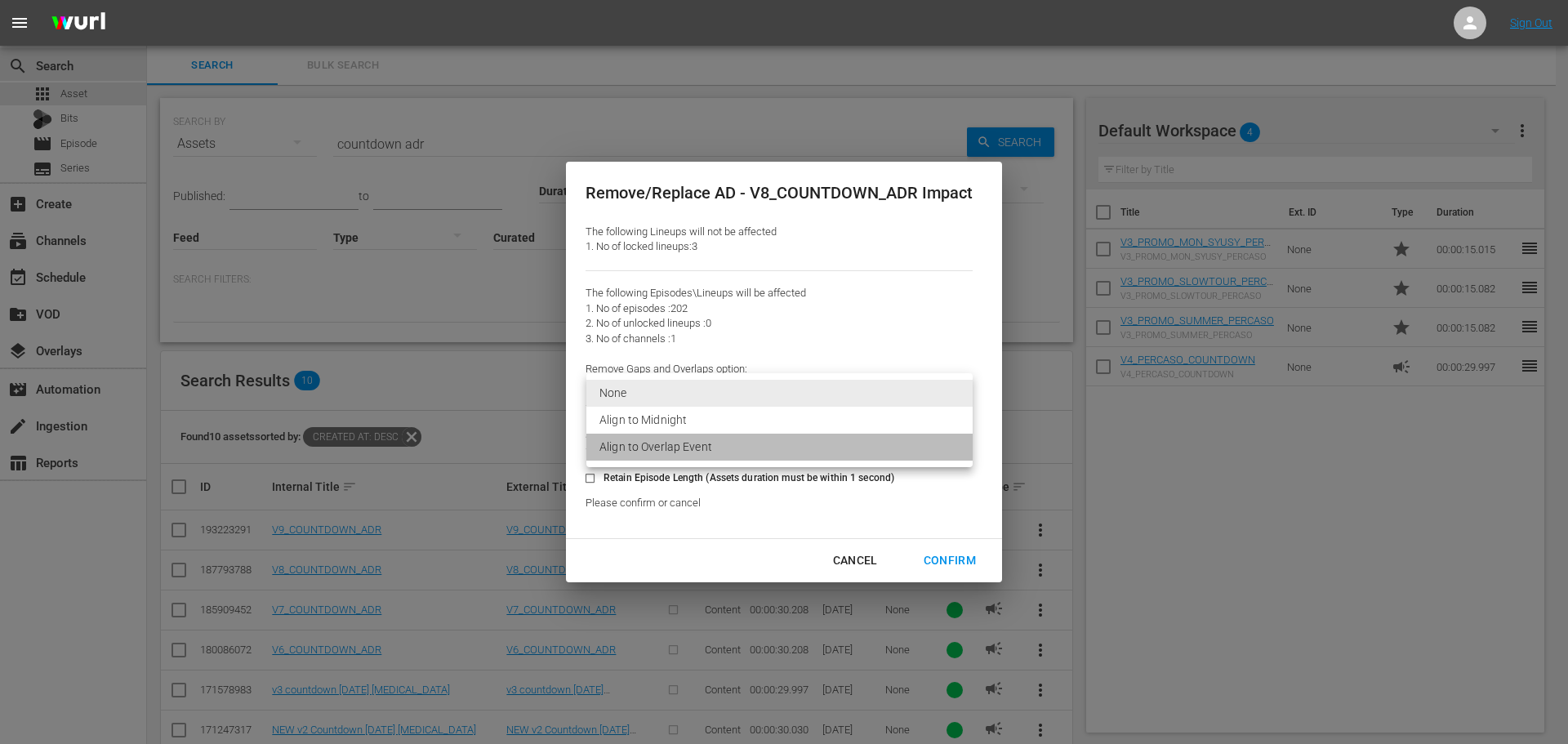
click at [816, 436] on li "Align to Overlap Event" at bounding box center [779, 447] width 387 height 27
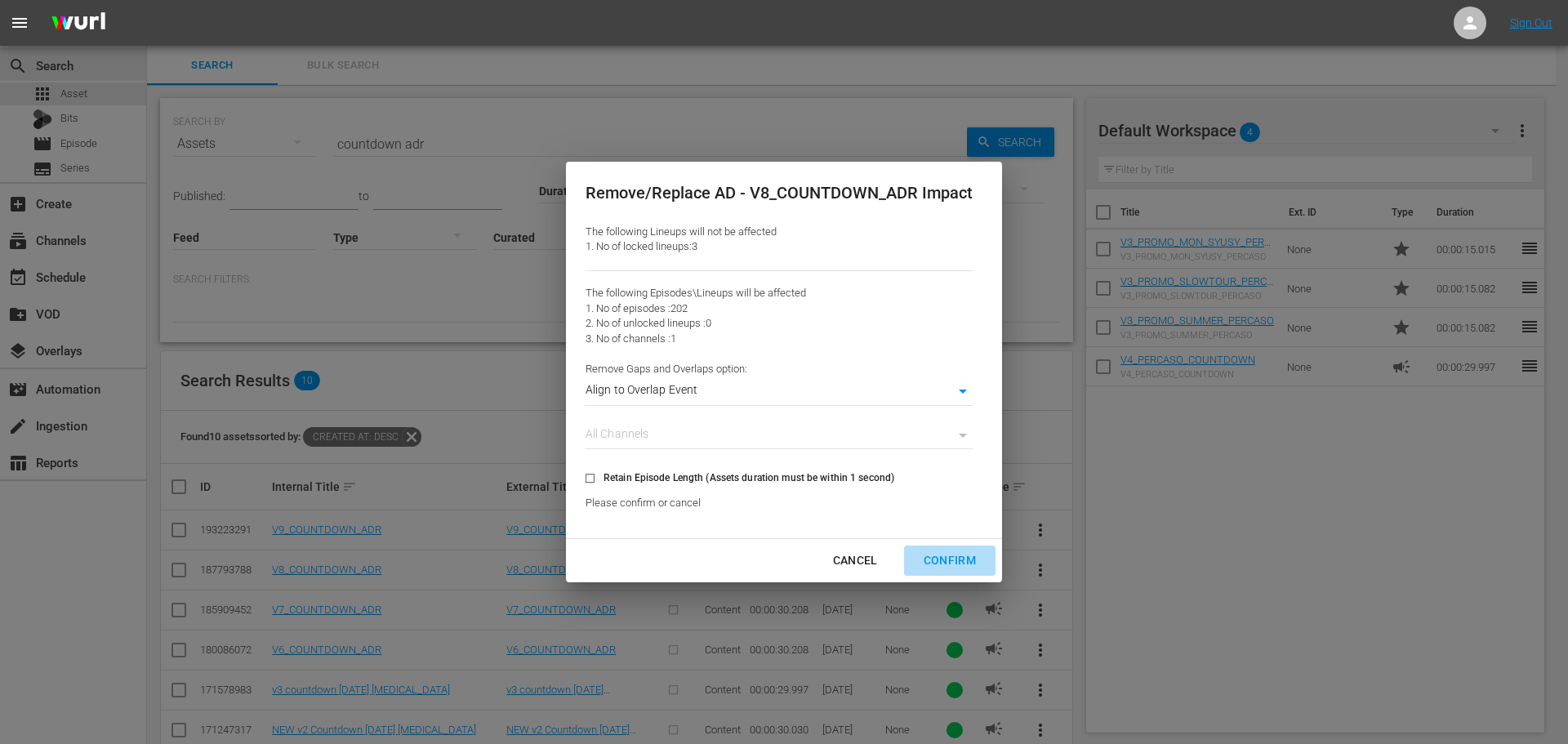
click at [952, 552] on div "Confirm" at bounding box center [949, 560] width 78 height 21
type input "0"
